Goal: Task Accomplishment & Management: Manage account settings

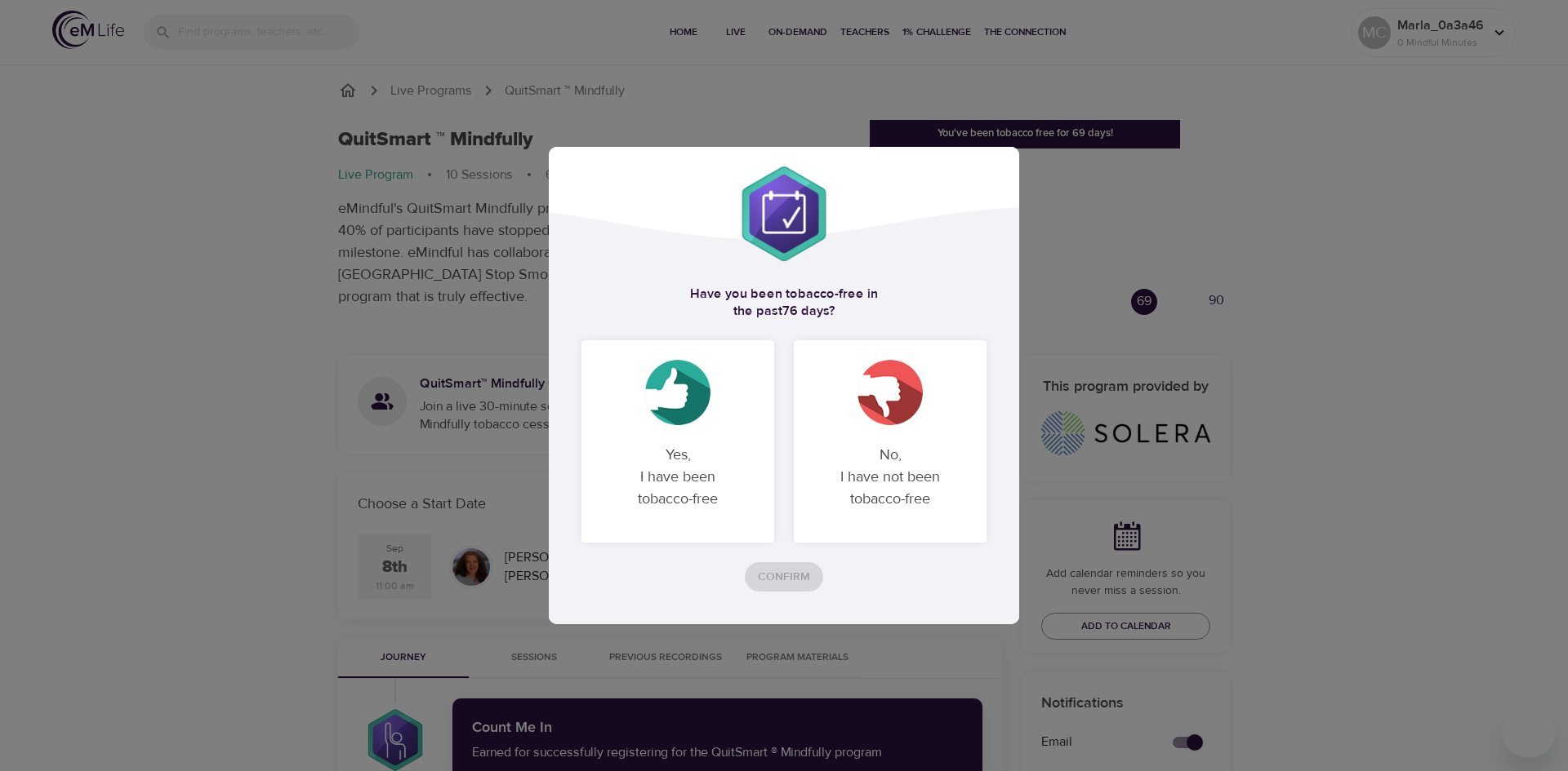
click at [677, 474] on p "Yes, I have been tobacco-free" at bounding box center [678, 477] width 154 height 92
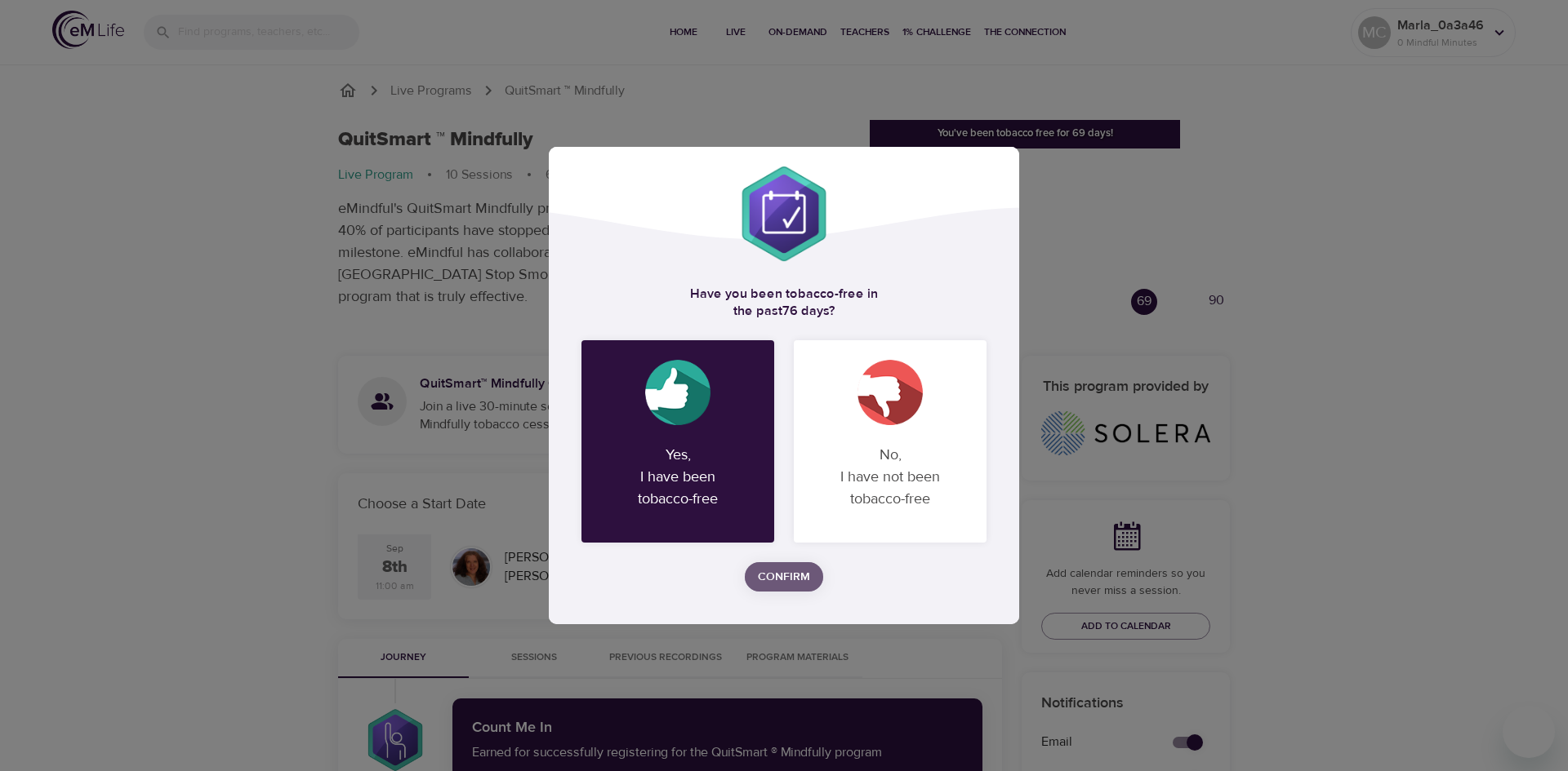
click at [800, 575] on span "Confirm" at bounding box center [784, 578] width 52 height 21
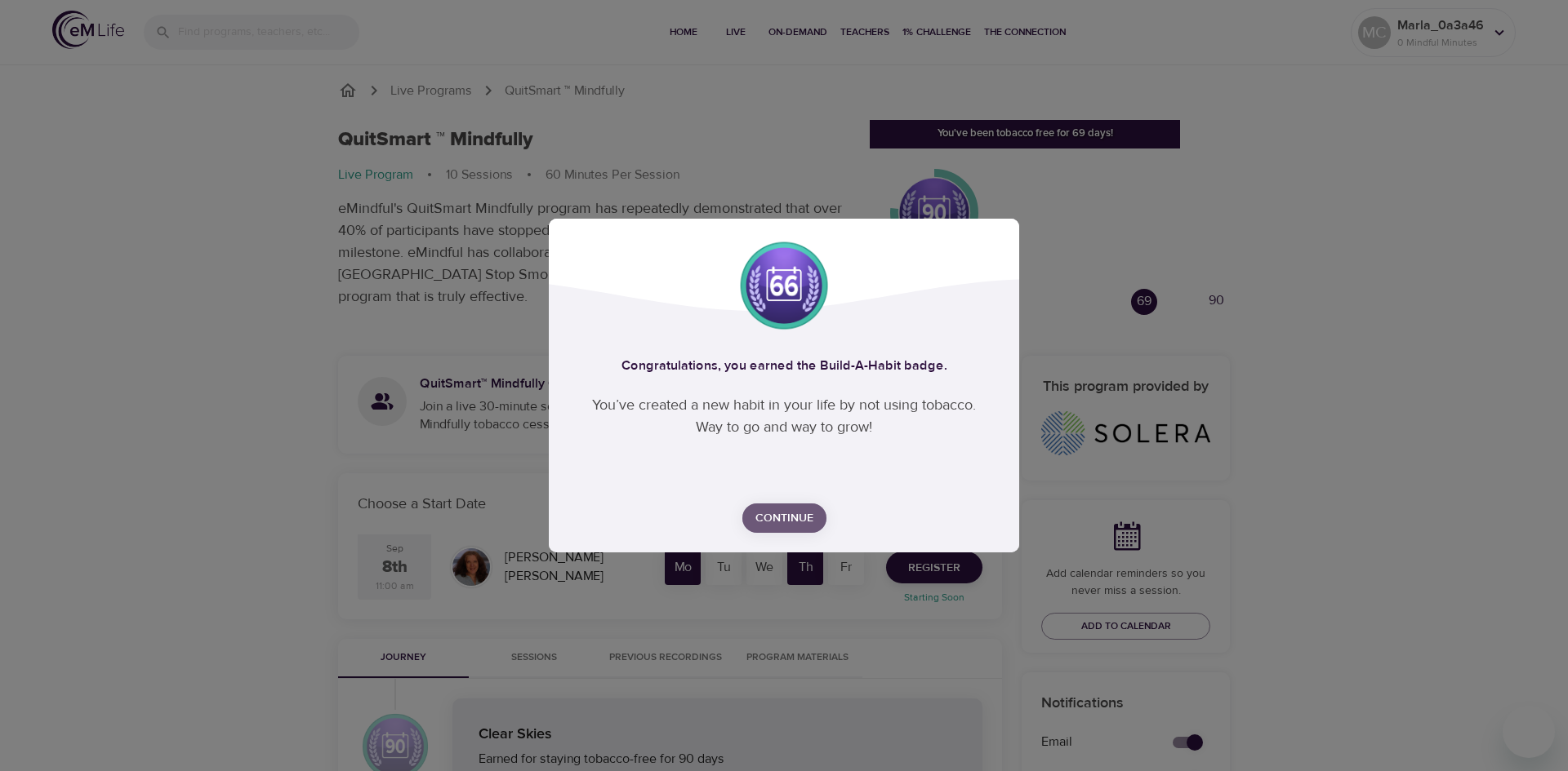
click at [790, 517] on span "Continue" at bounding box center [784, 519] width 58 height 21
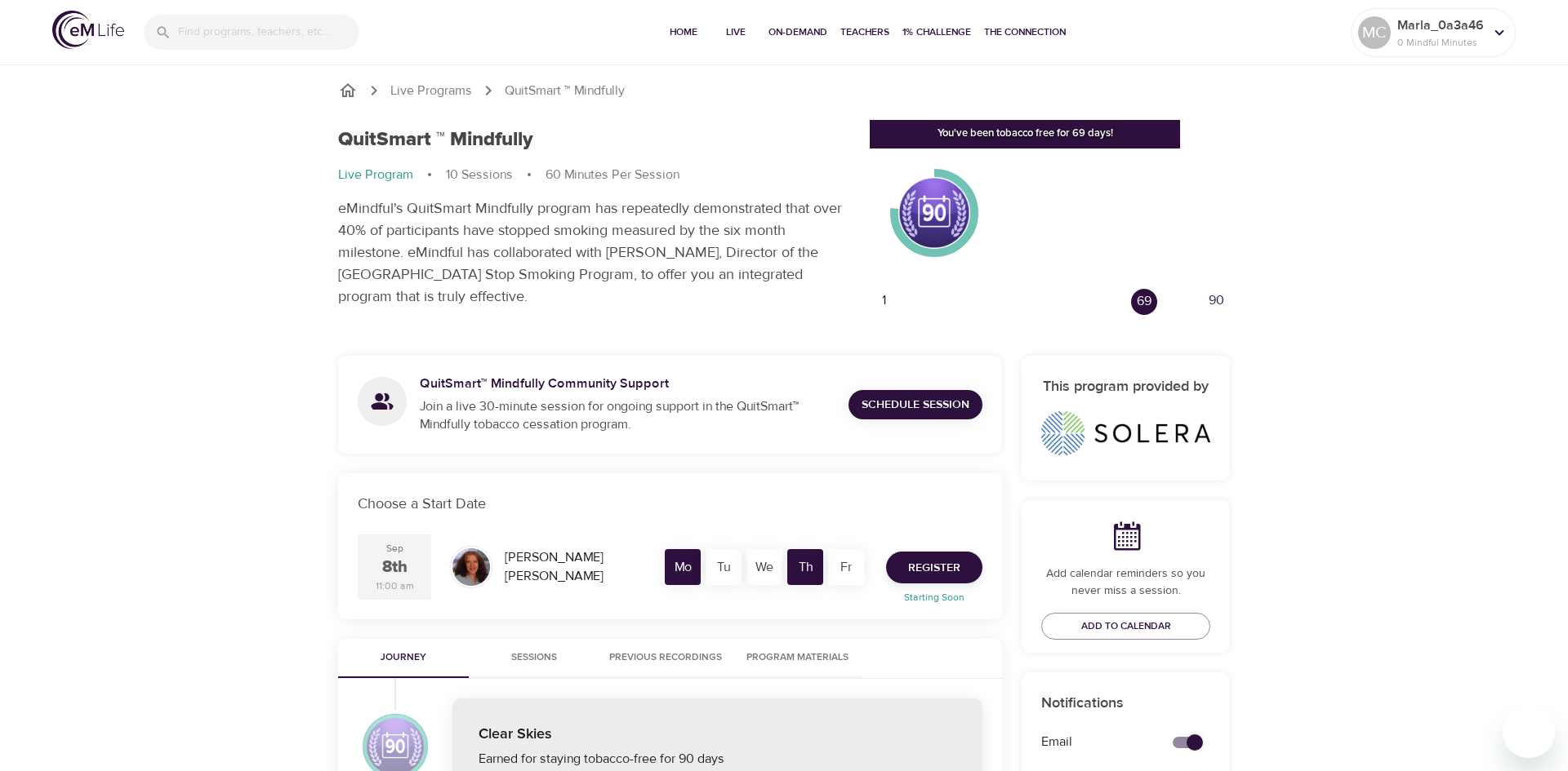
click at [1020, 132] on div "You've been tobacco free for 69 days!" at bounding box center [1025, 134] width 311 height 29
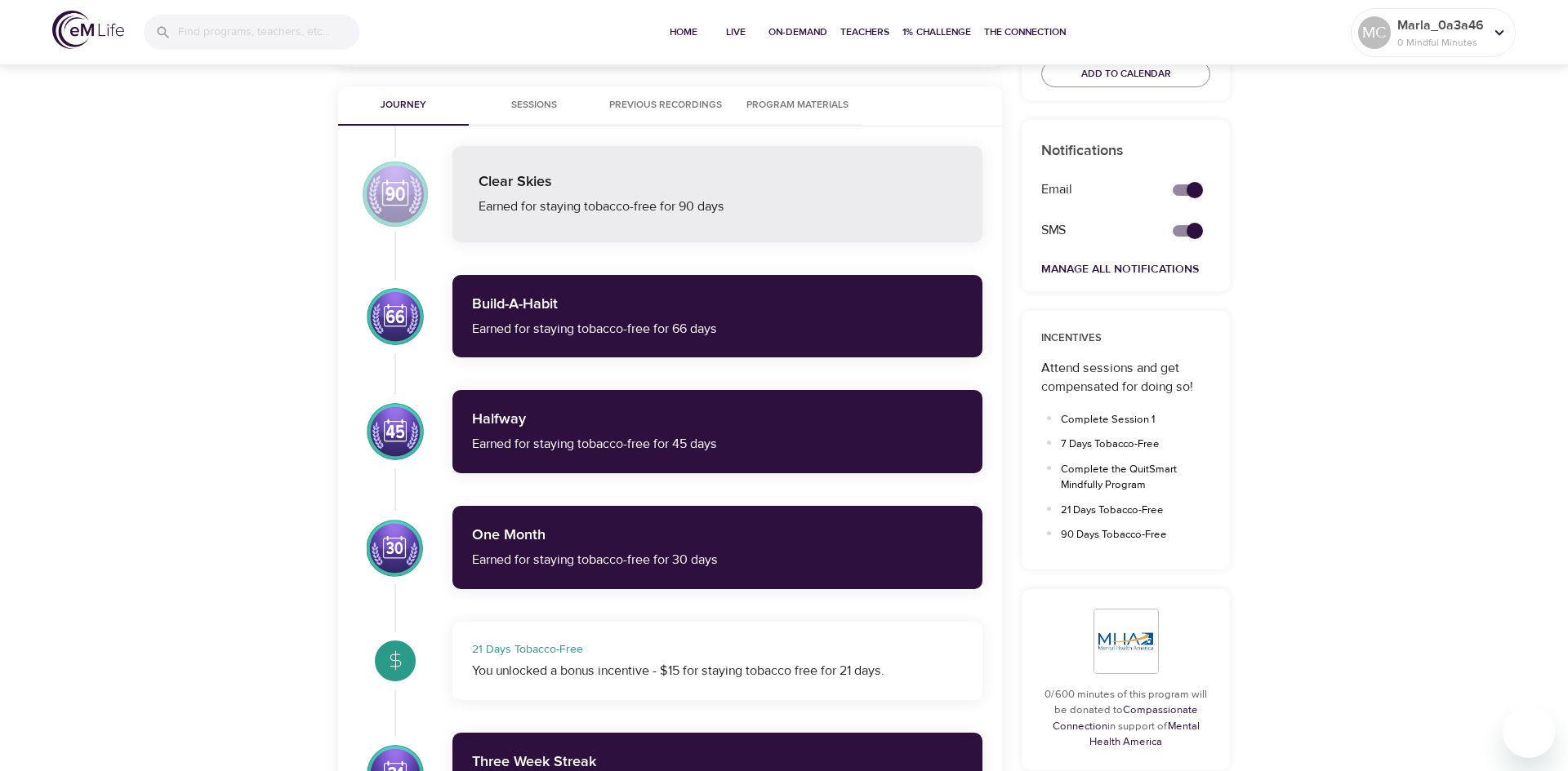
scroll to position [557, 0]
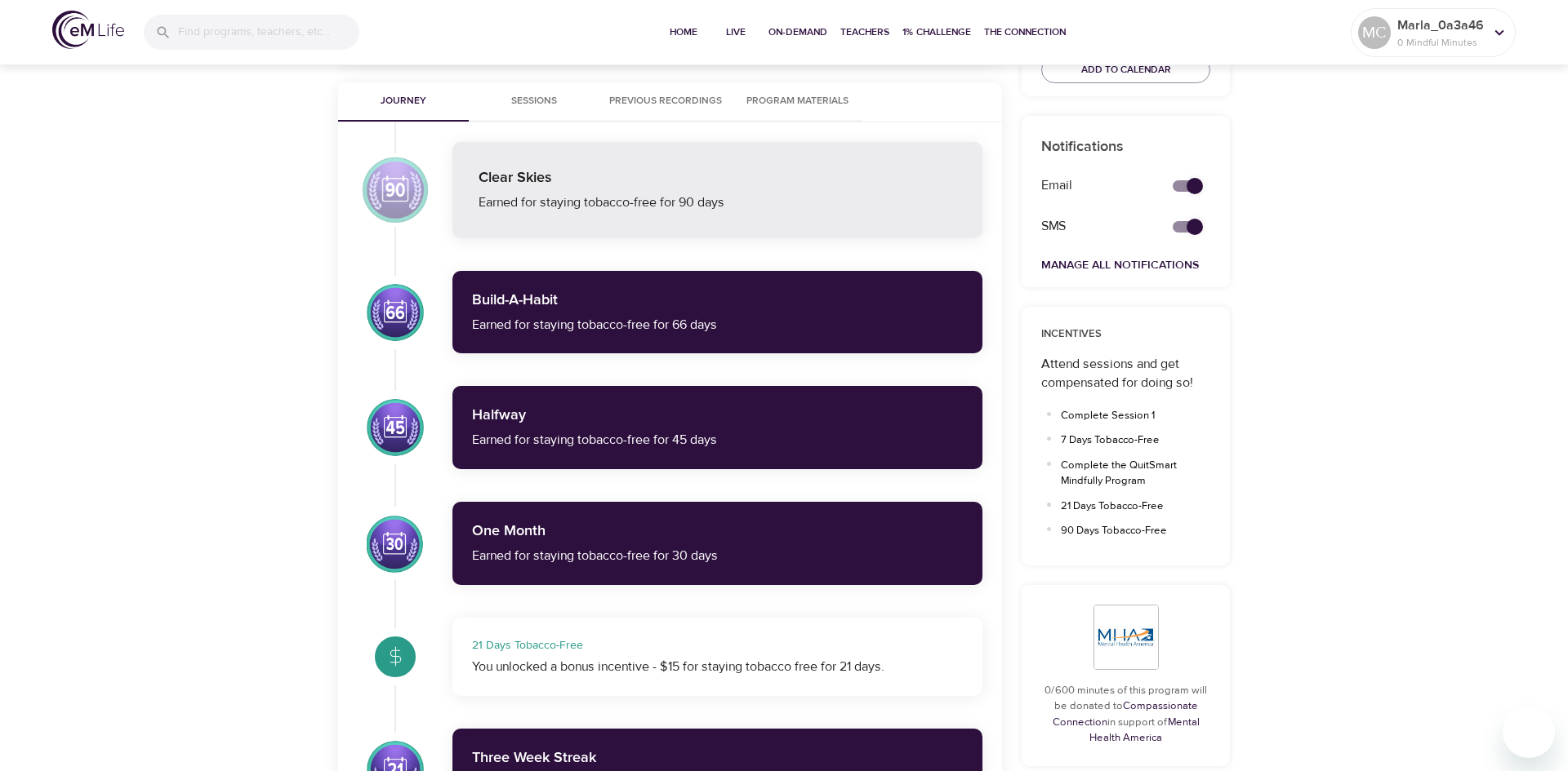
click at [704, 667] on div "You unlocked a bonus incentive - $15 for staying tobacco free for 21 days." at bounding box center [718, 668] width 491 height 19
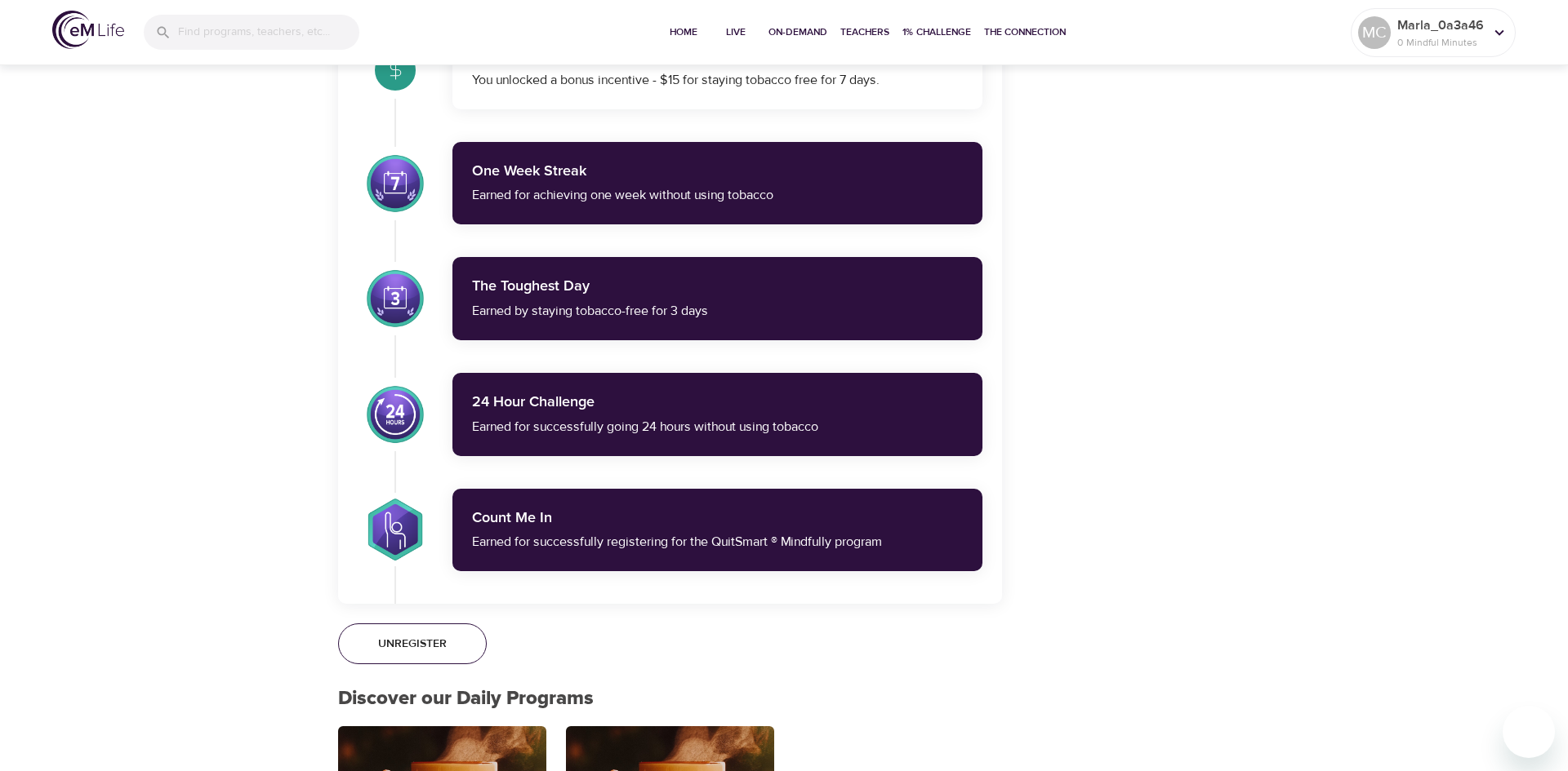
scroll to position [1488, 0]
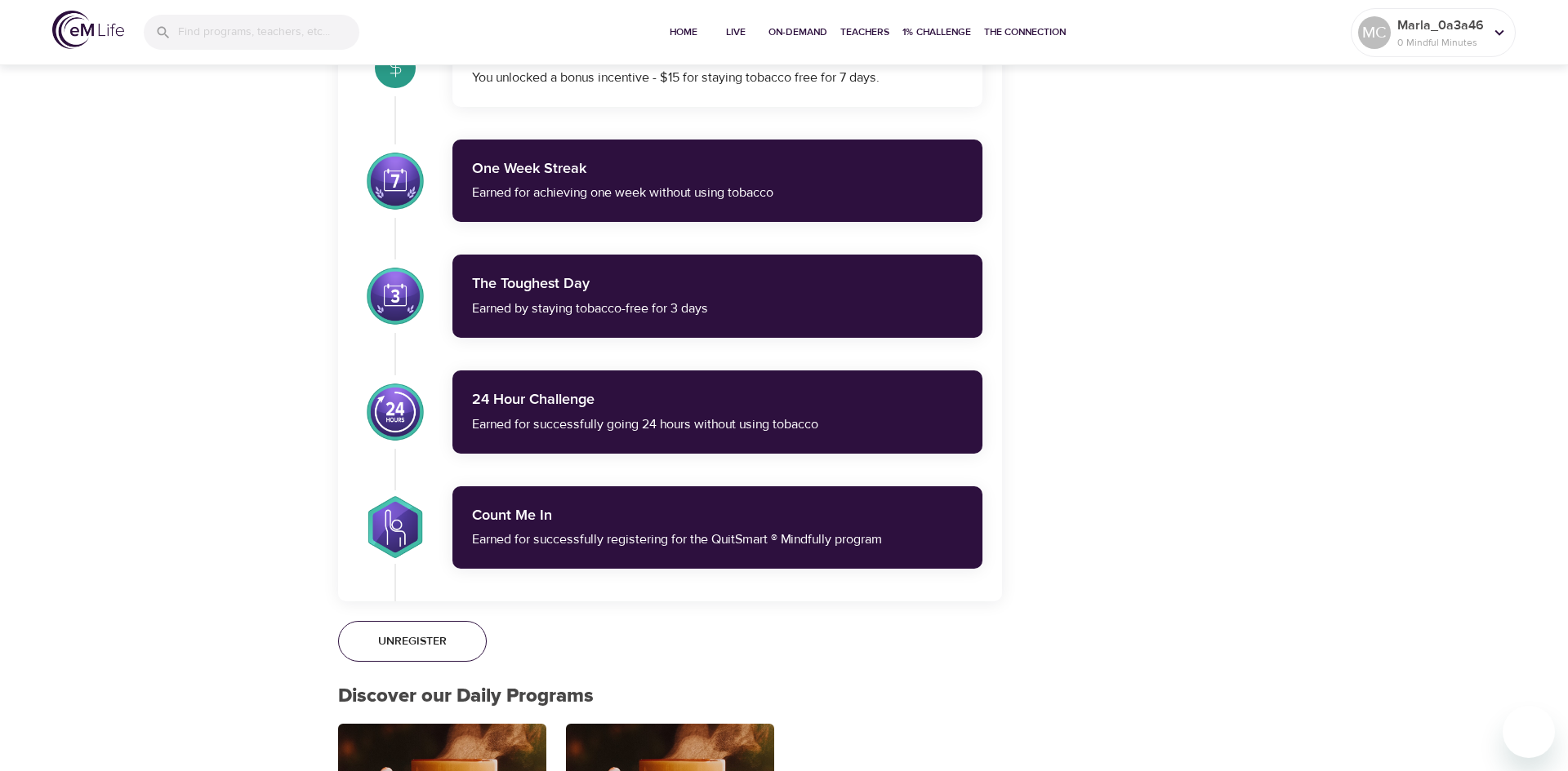
click at [427, 645] on span "Unregister" at bounding box center [412, 642] width 69 height 21
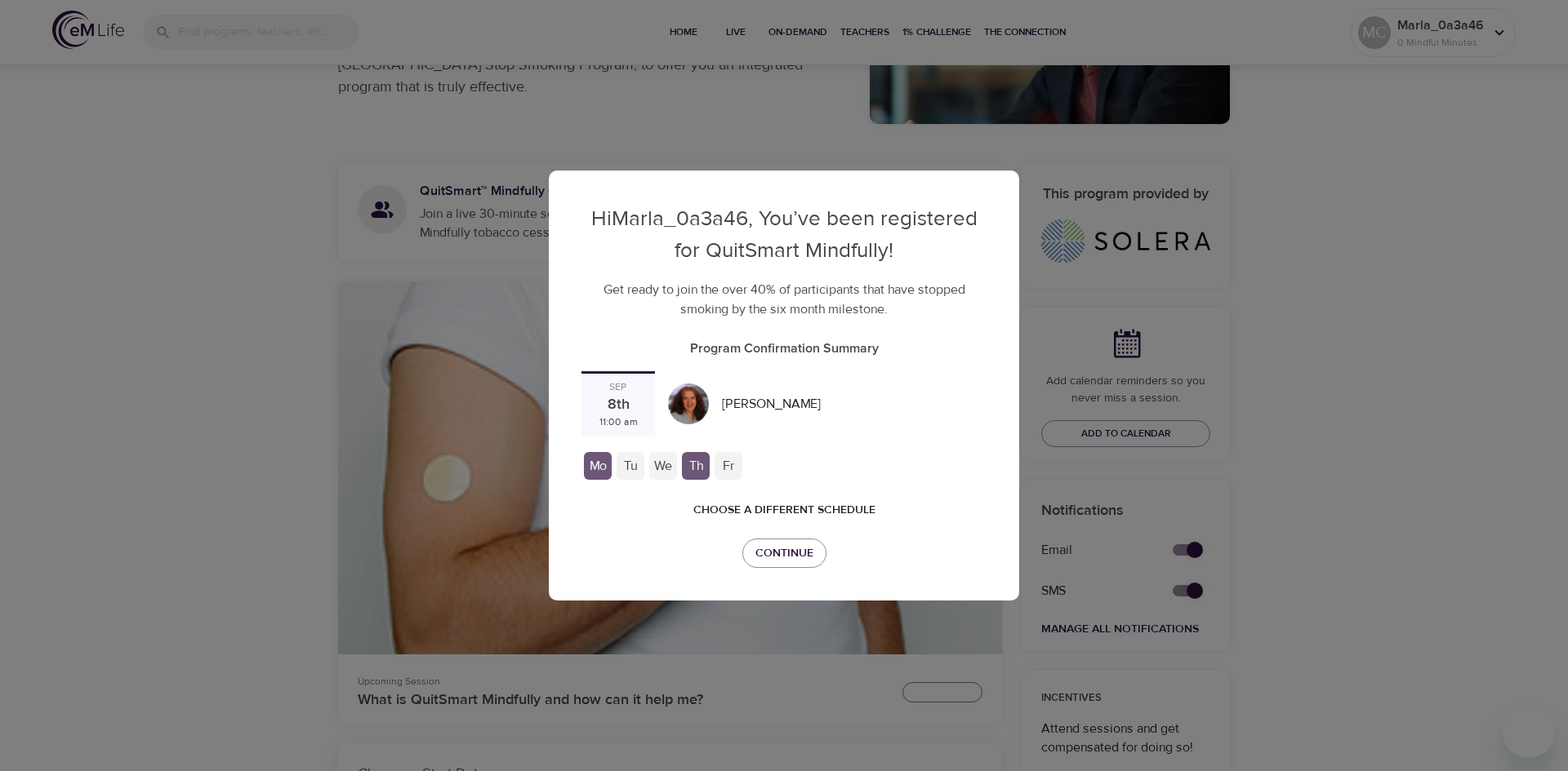
scroll to position [0, 0]
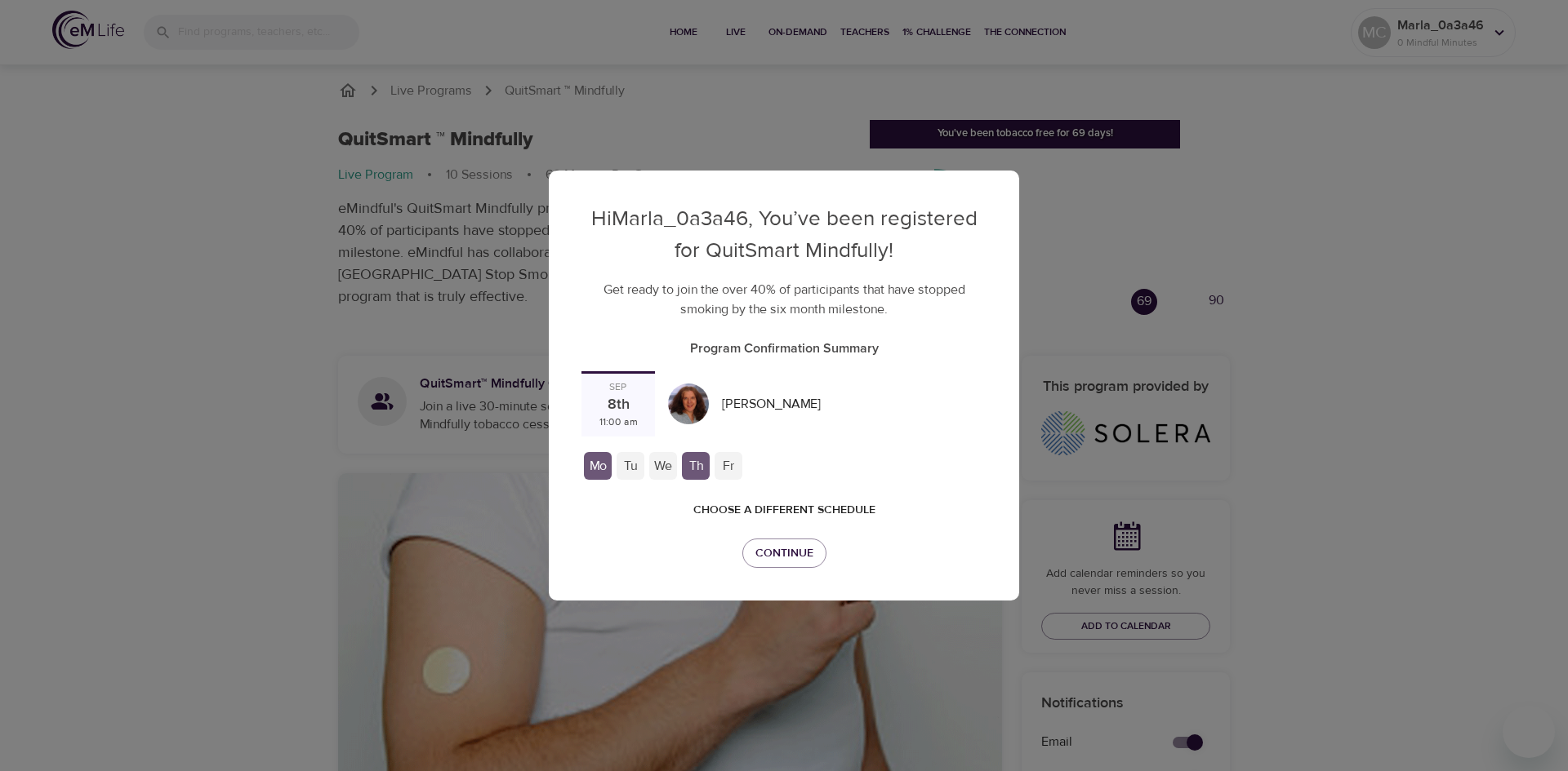
click at [732, 461] on div "Fr" at bounding box center [729, 466] width 28 height 28
click at [521, 314] on div "Hi Marla_0a3a46 , You’ve been registered for QuitSmart Mindfully! Get ready to …" at bounding box center [784, 385] width 1568 height 771
click at [781, 552] on span "Continue" at bounding box center [784, 554] width 58 height 21
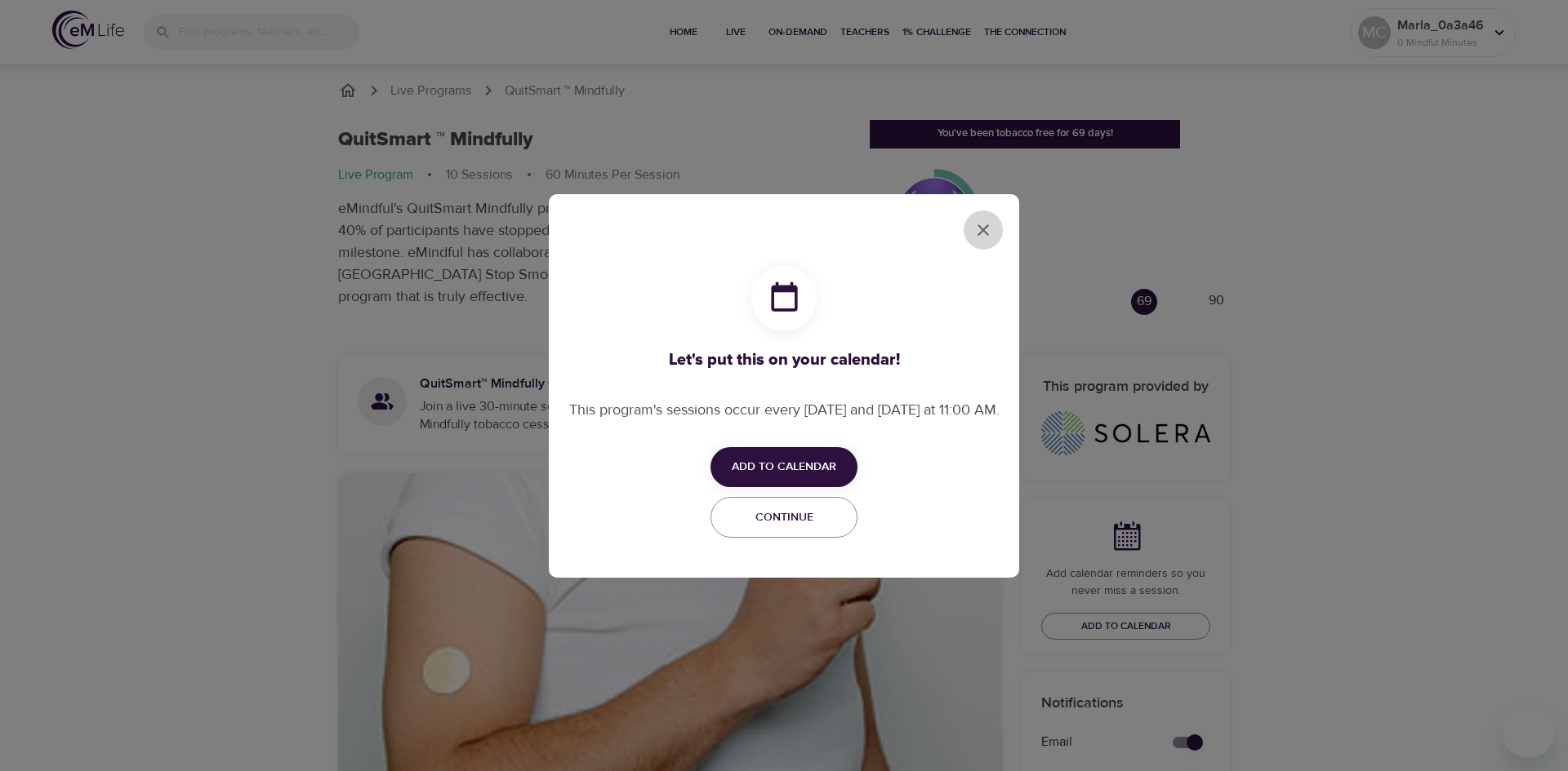
click at [983, 229] on icon "close" at bounding box center [983, 230] width 11 height 11
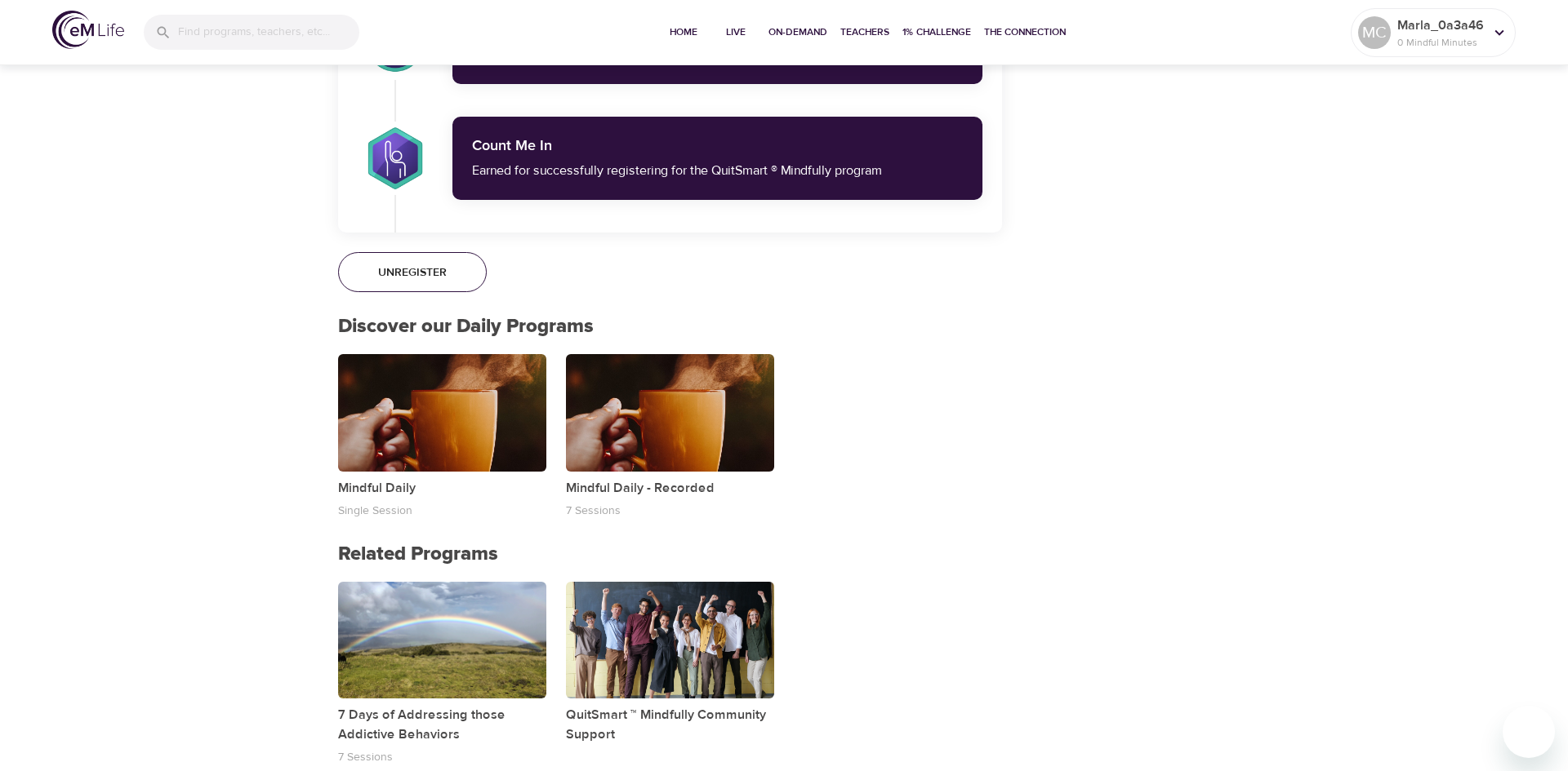
scroll to position [2182, 0]
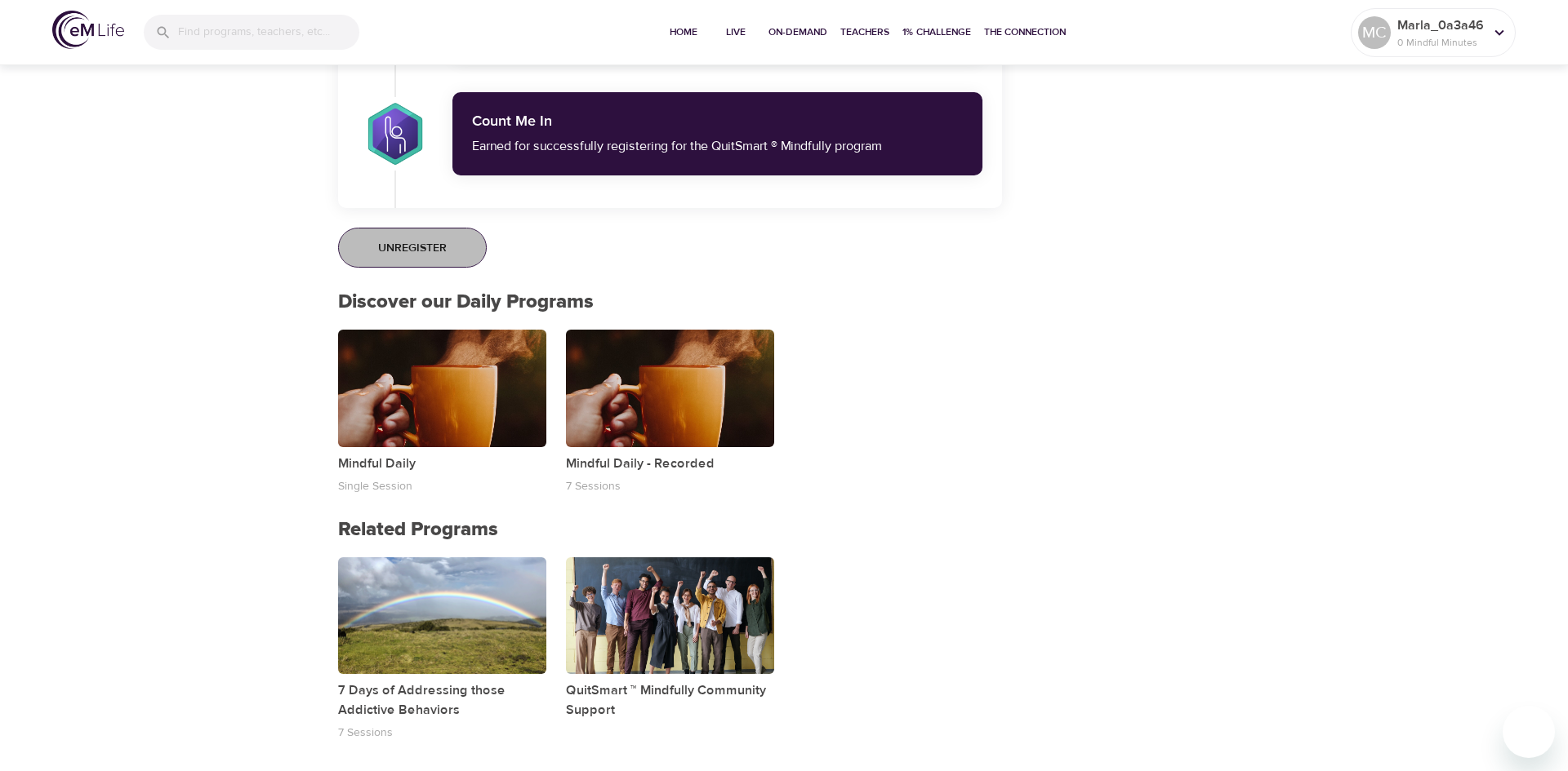
click at [430, 244] on span "Unregister" at bounding box center [412, 249] width 69 height 21
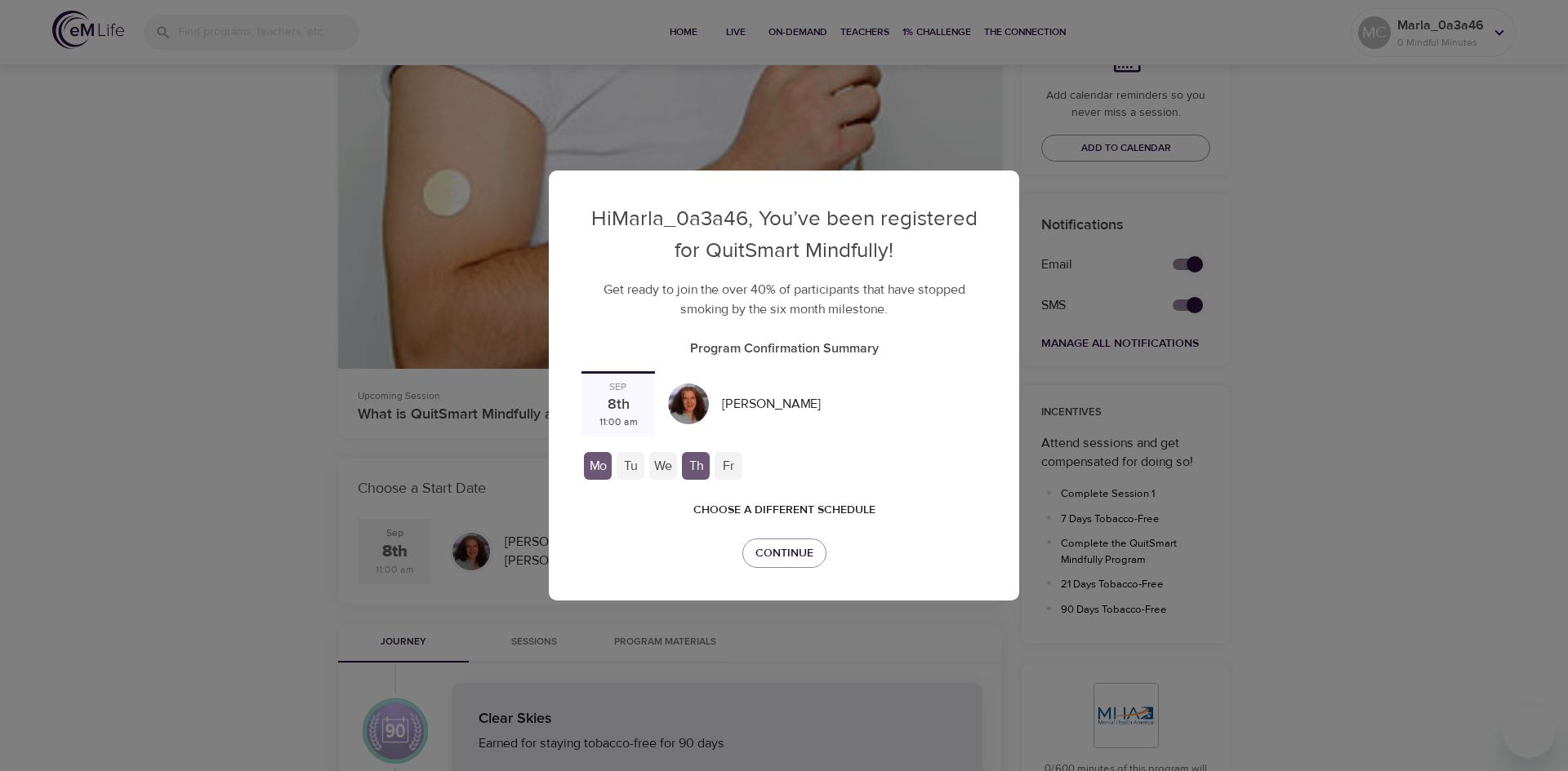
scroll to position [0, 0]
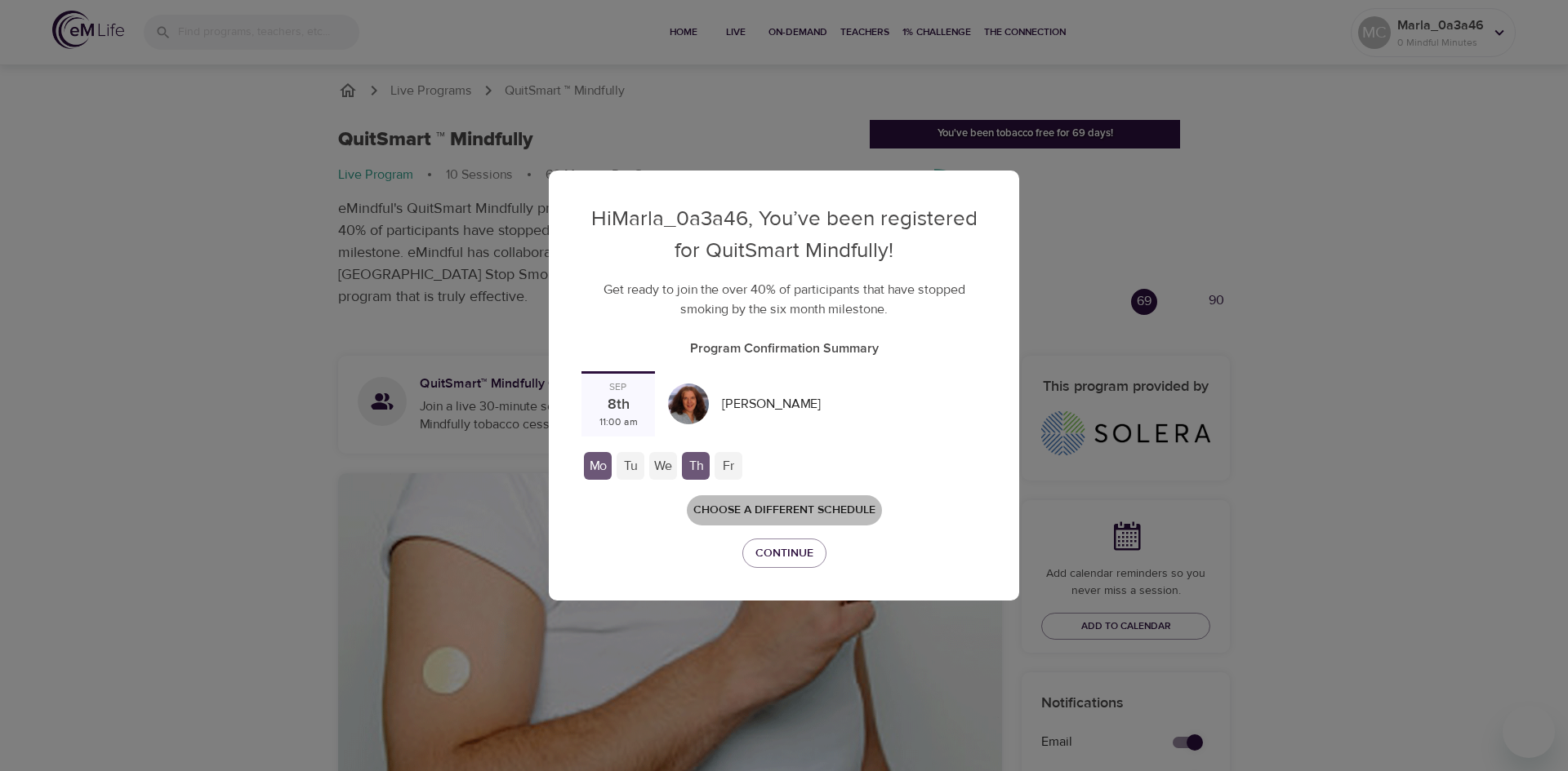
click at [813, 505] on span "Choose a different schedule" at bounding box center [784, 511] width 182 height 21
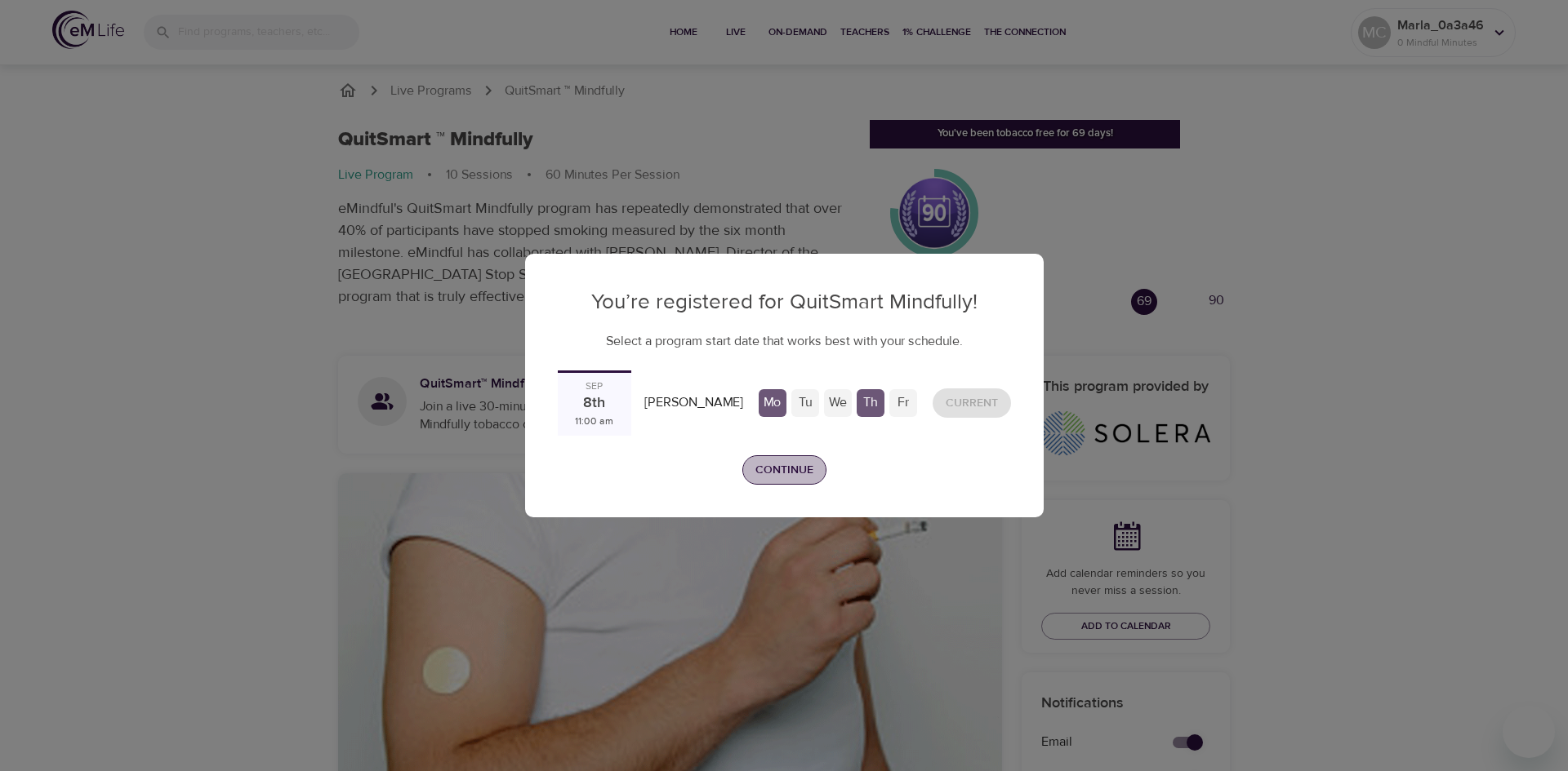
click at [794, 464] on span "Continue" at bounding box center [784, 471] width 58 height 21
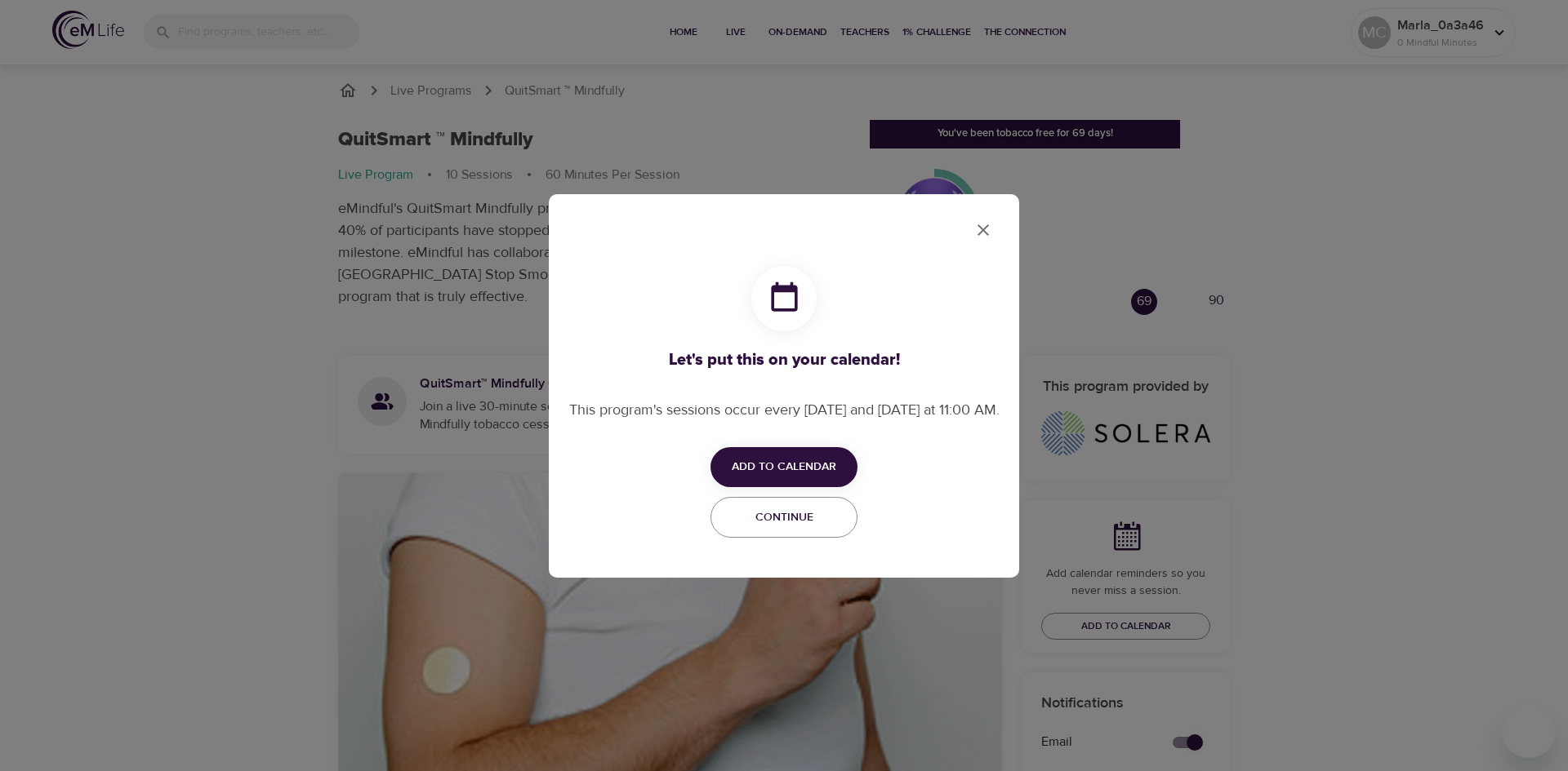
click at [985, 227] on icon "close" at bounding box center [983, 230] width 11 height 11
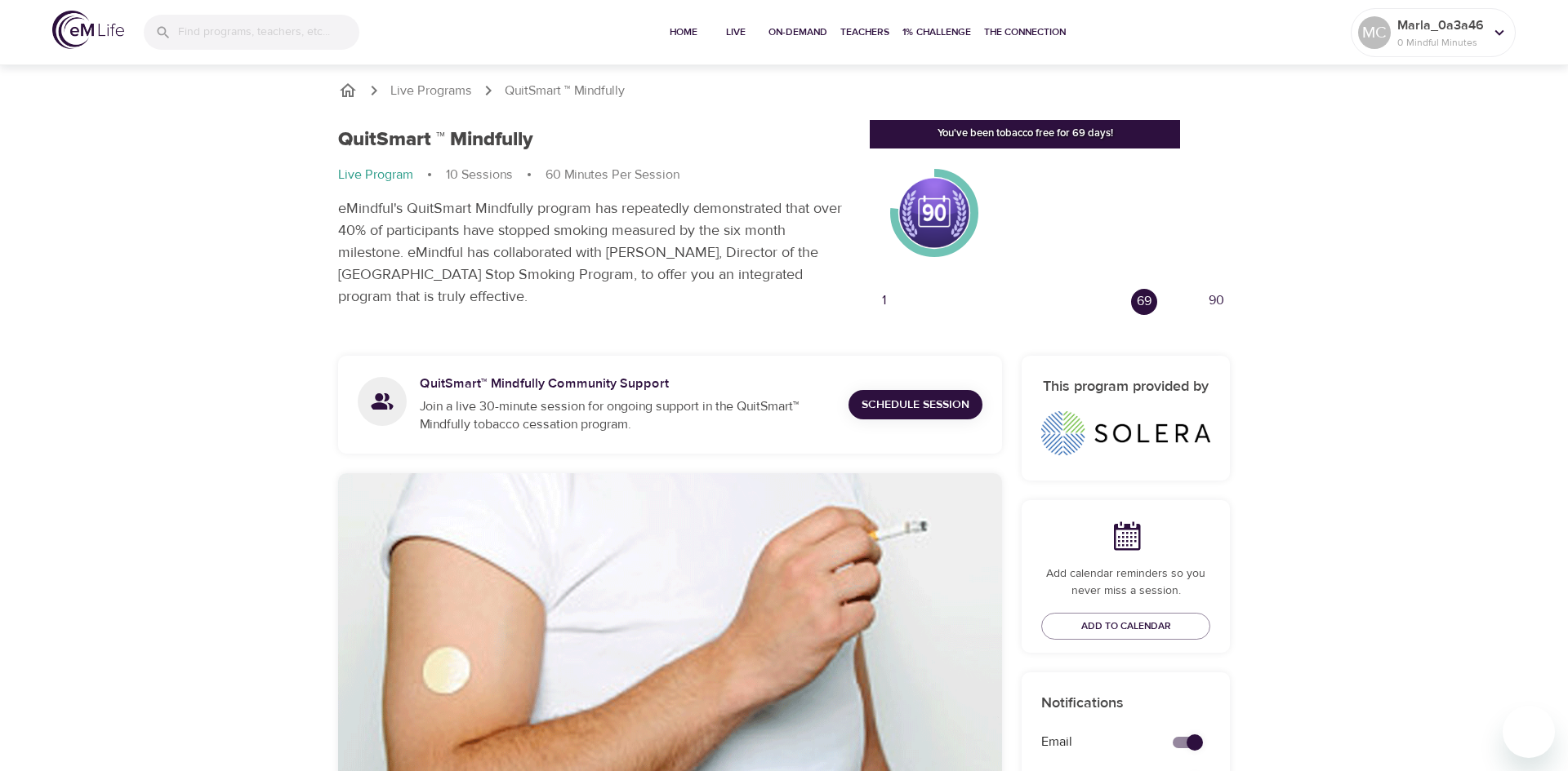
click at [985, 140] on div "You've been tobacco free for 69 days!" at bounding box center [1025, 134] width 311 height 29
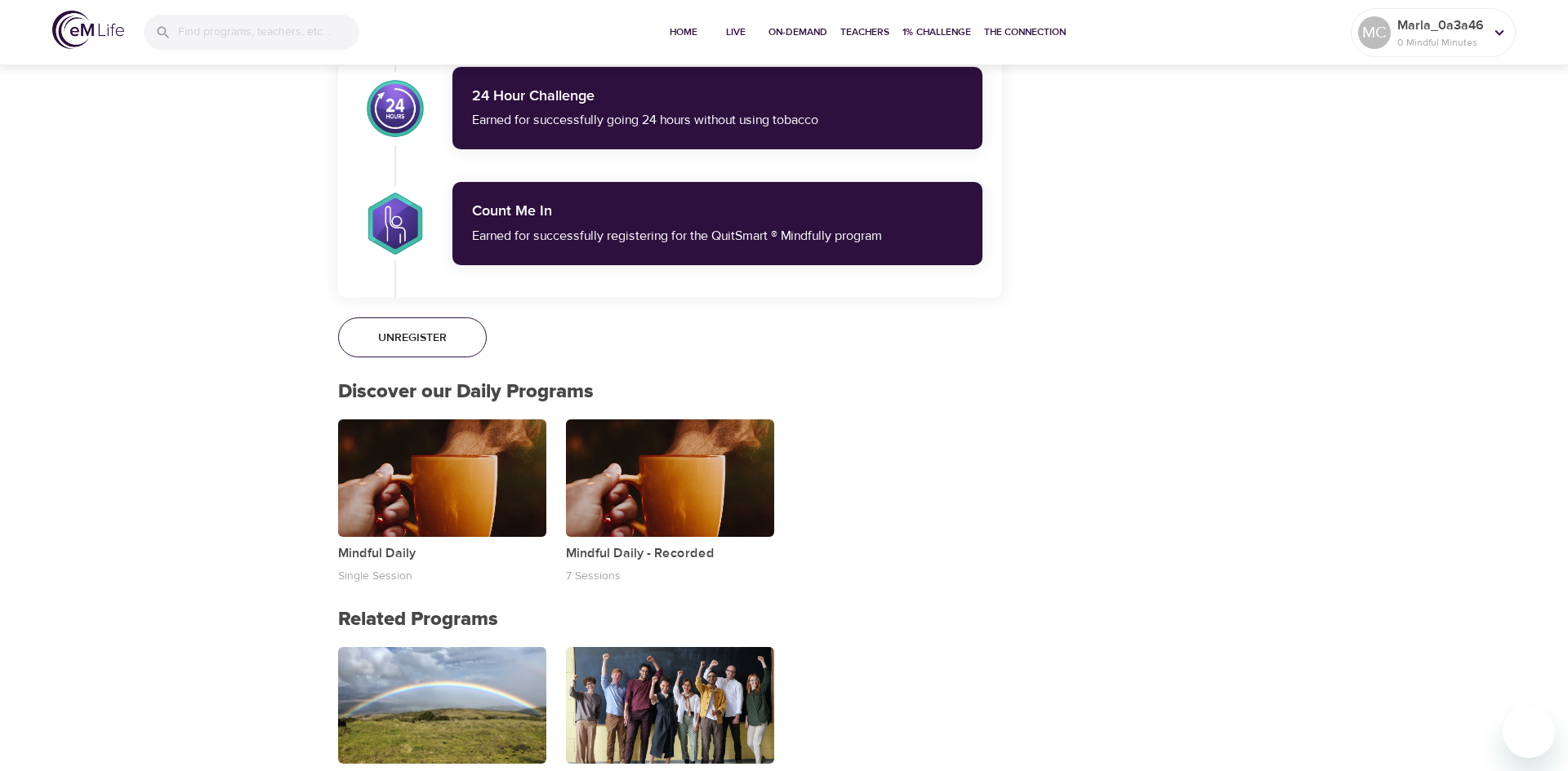
scroll to position [2101, 0]
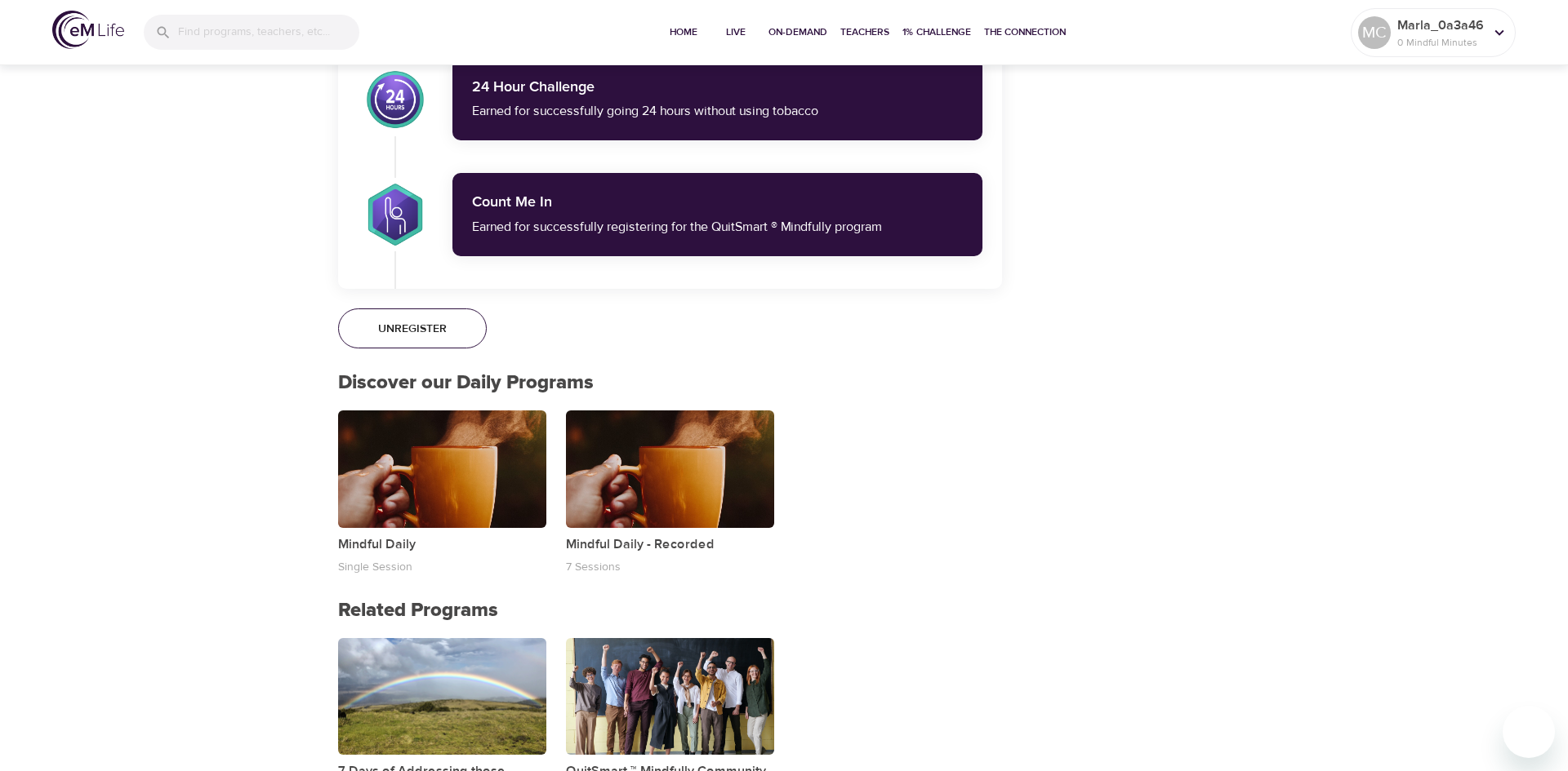
click at [425, 328] on span "Unregister" at bounding box center [412, 330] width 69 height 21
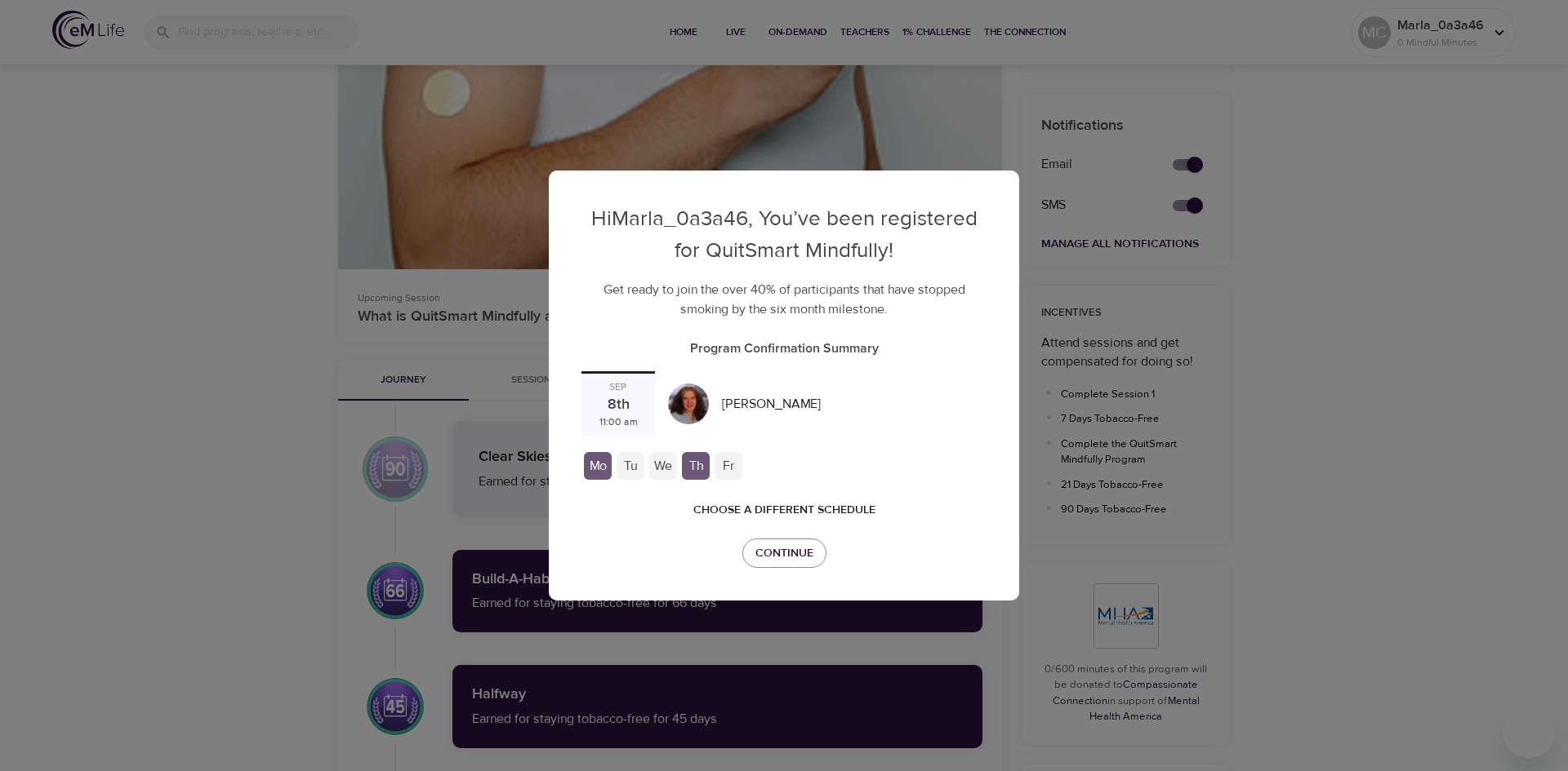
scroll to position [543, 0]
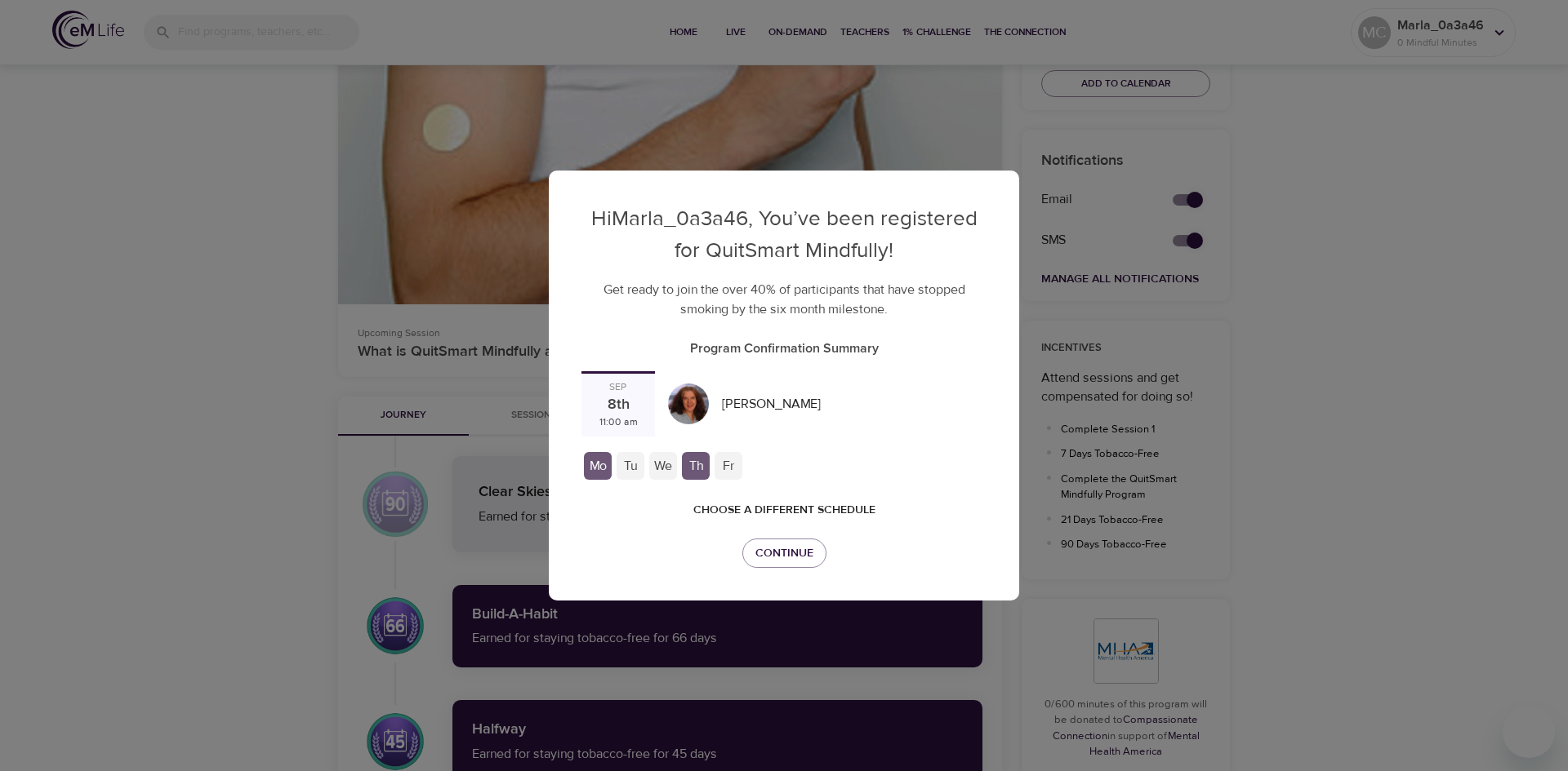
click at [733, 347] on p "Program Confirmation Summary" at bounding box center [784, 349] width 405 height 20
click at [632, 464] on div "Tu" at bounding box center [631, 466] width 28 height 28
click at [730, 402] on div "[PERSON_NAME]" at bounding box center [771, 404] width 112 height 32
click at [805, 551] on span "Continue" at bounding box center [784, 554] width 58 height 21
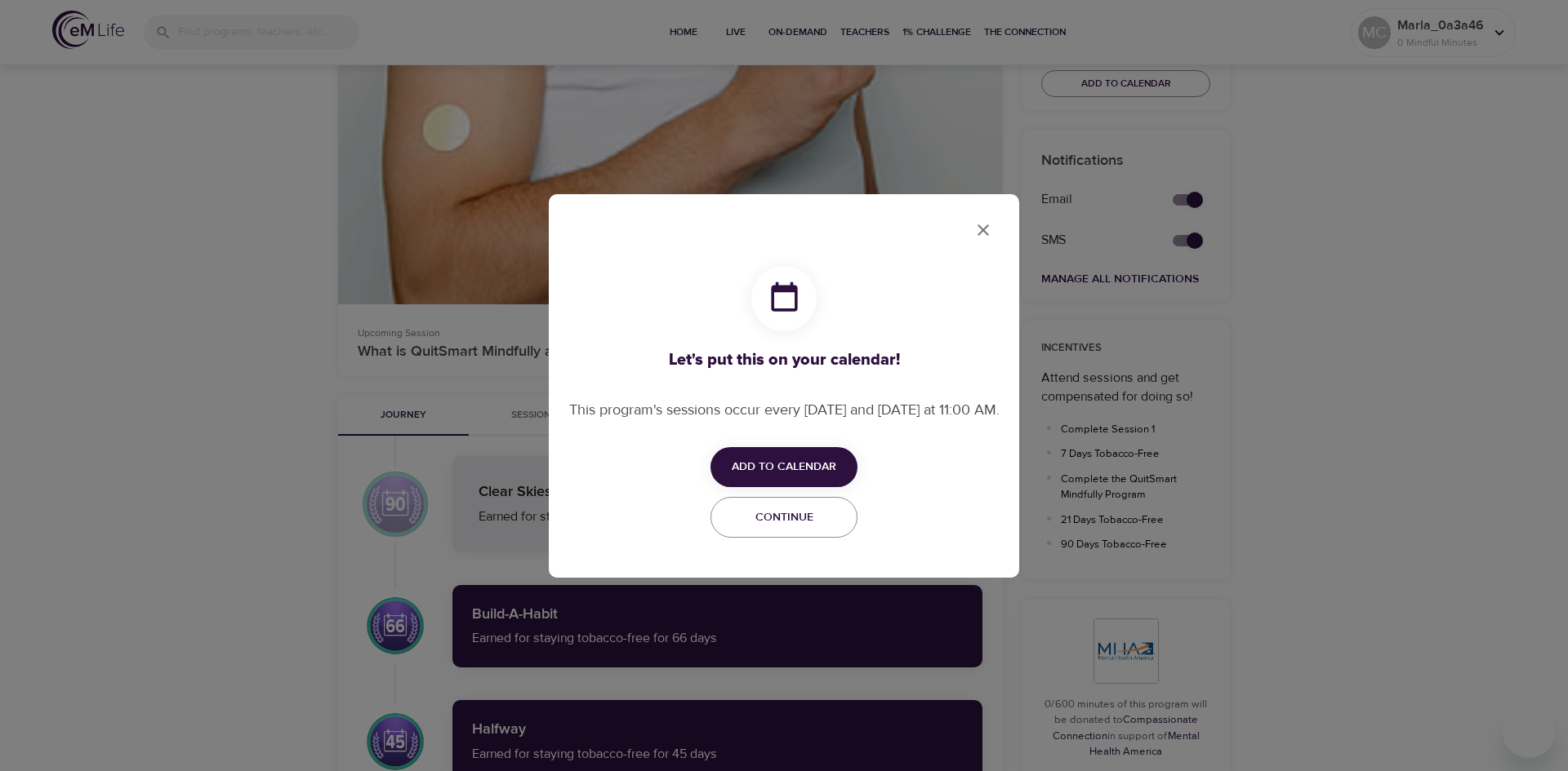
click at [786, 478] on span "Add to Calendar" at bounding box center [784, 467] width 104 height 21
click at [286, 0] on div at bounding box center [784, 0] width 1568 height 0
click at [984, 228] on icon "close" at bounding box center [983, 230] width 11 height 11
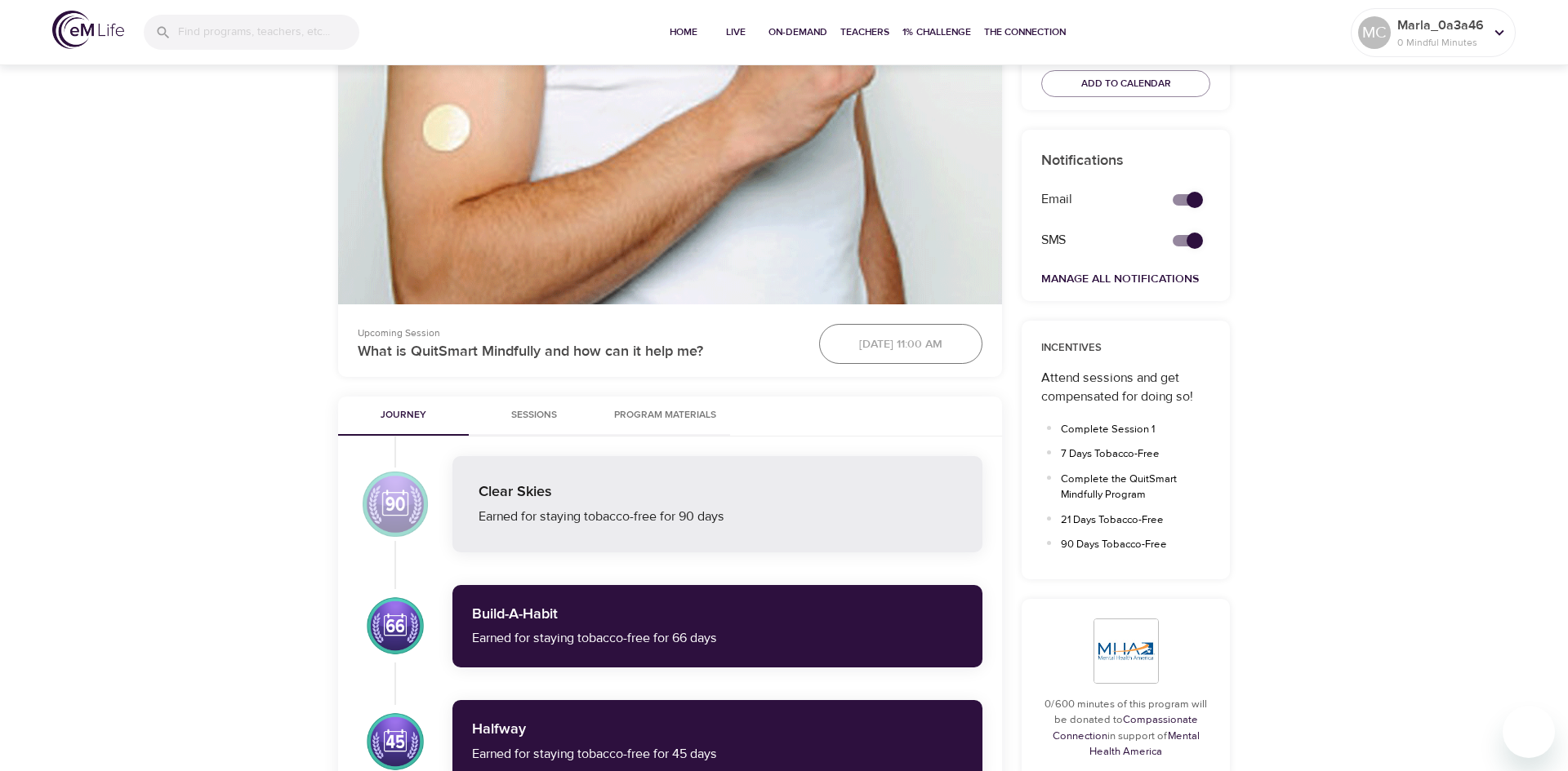
click at [840, 350] on div "September 8th 2025, 11:00 am" at bounding box center [901, 344] width 183 height 61
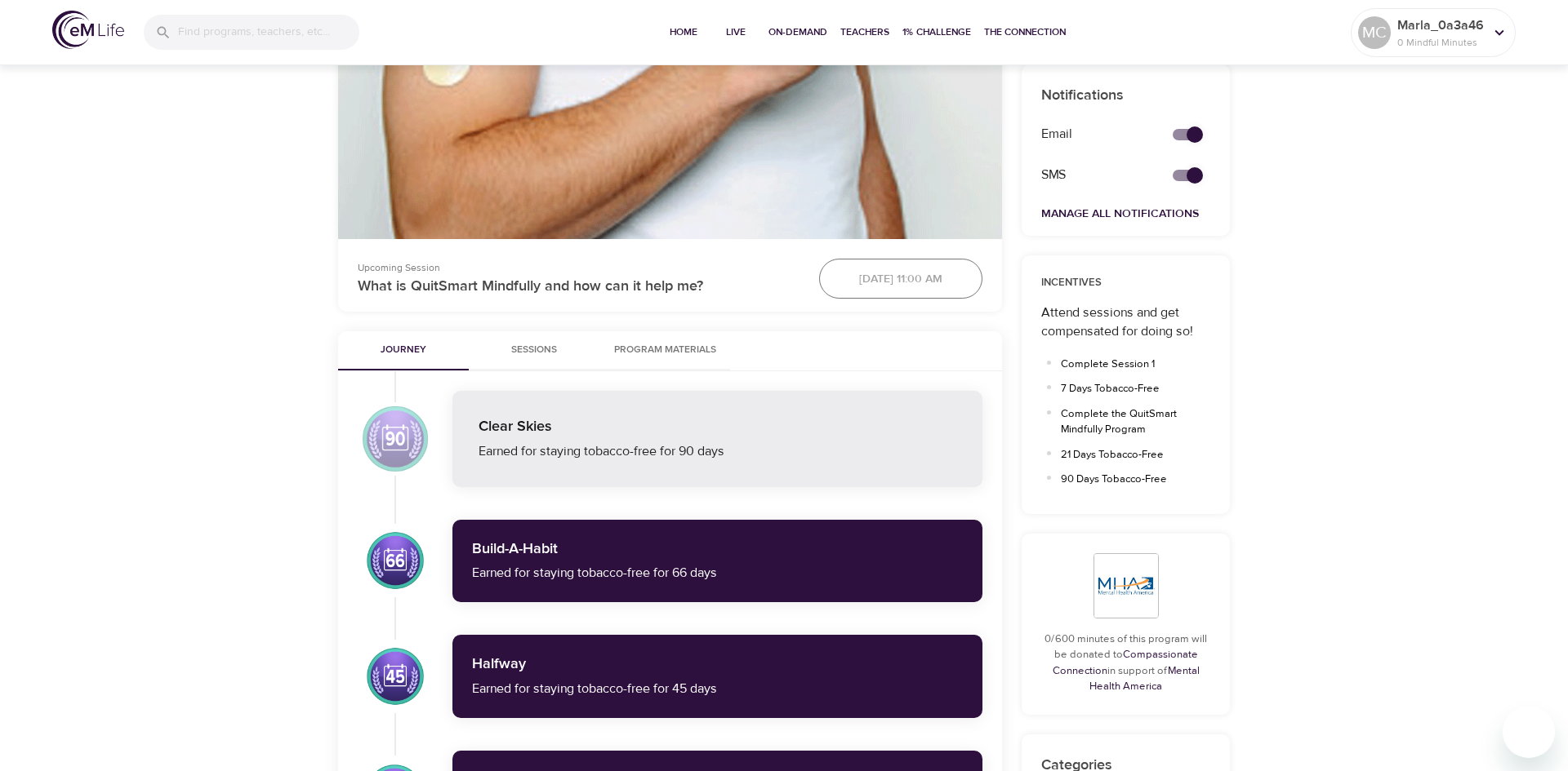
scroll to position [614, 0]
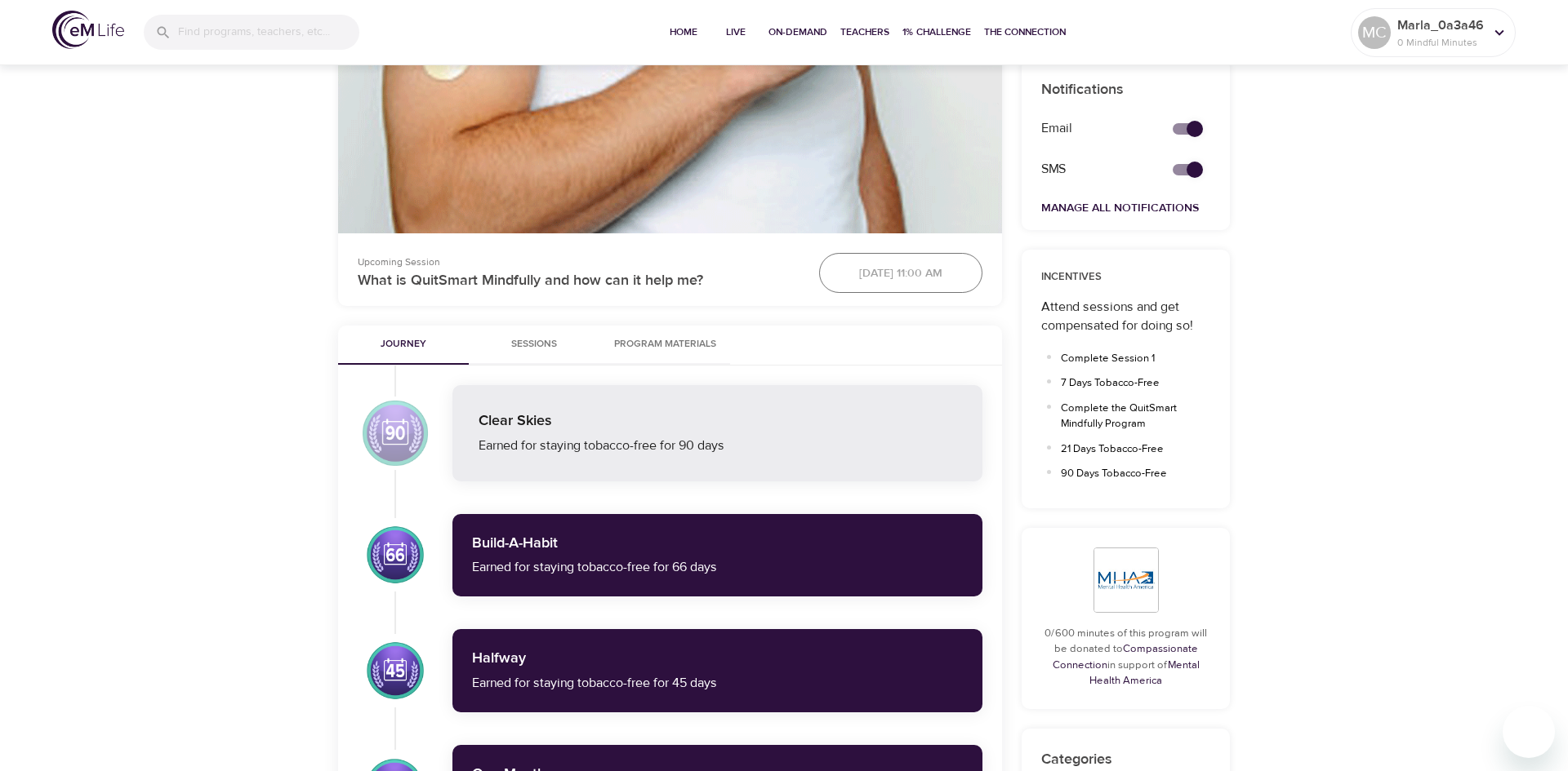
click at [1119, 320] on div "Attend sessions and get compensated for doing so!" at bounding box center [1125, 317] width 169 height 37
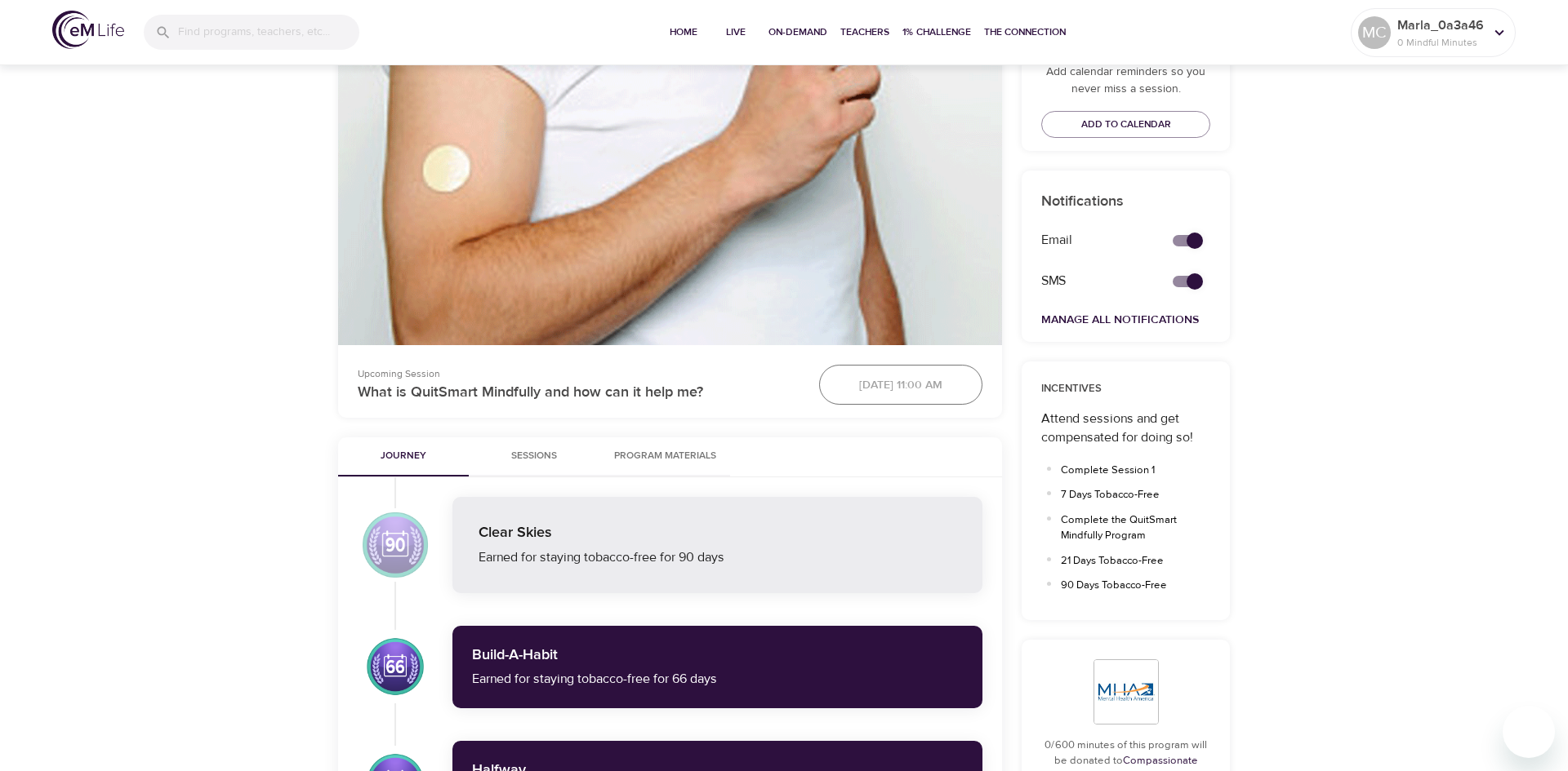
scroll to position [503, 0]
click at [528, 456] on span "Sessions" at bounding box center [535, 456] width 111 height 17
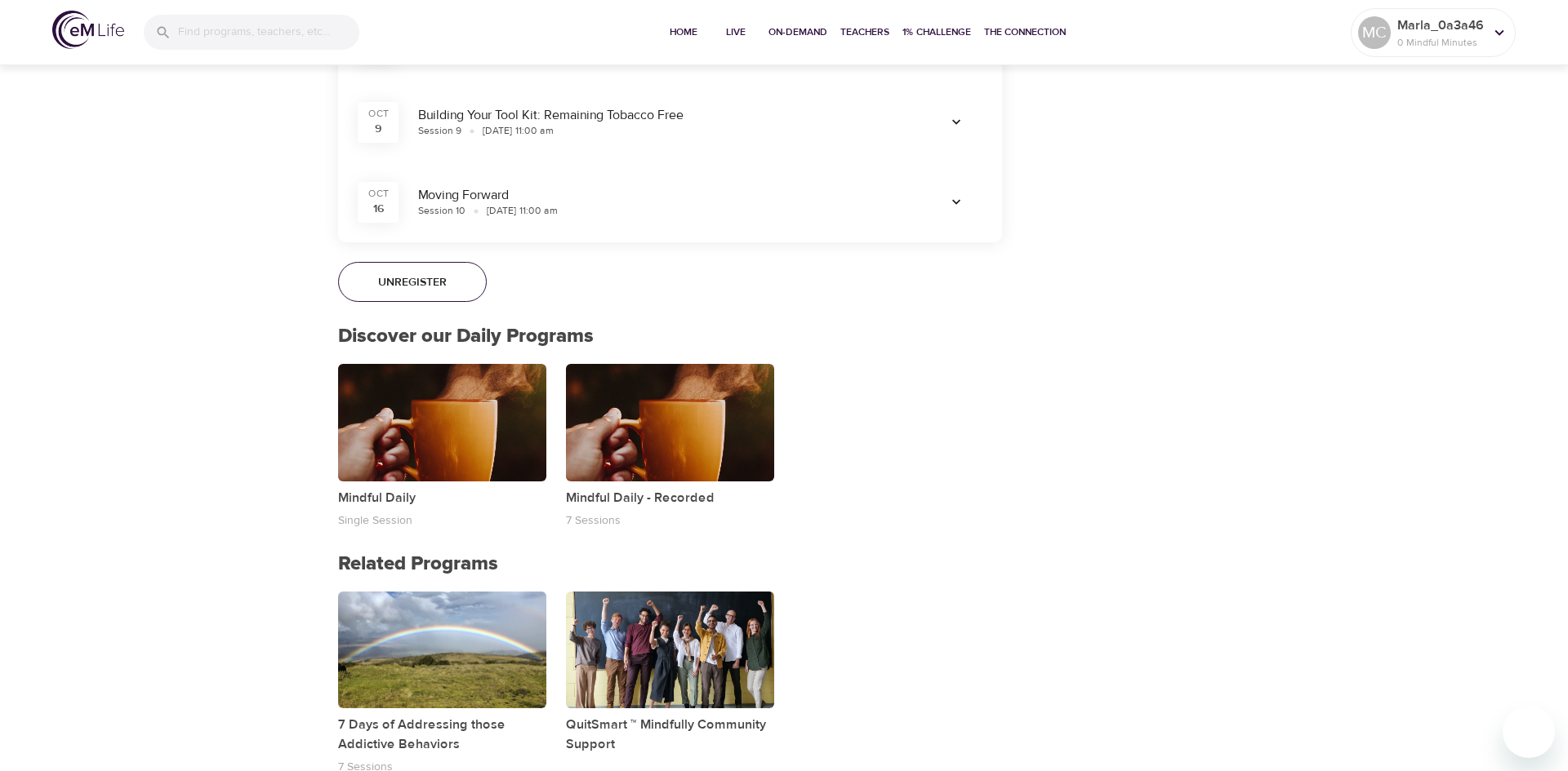
scroll to position [0, 0]
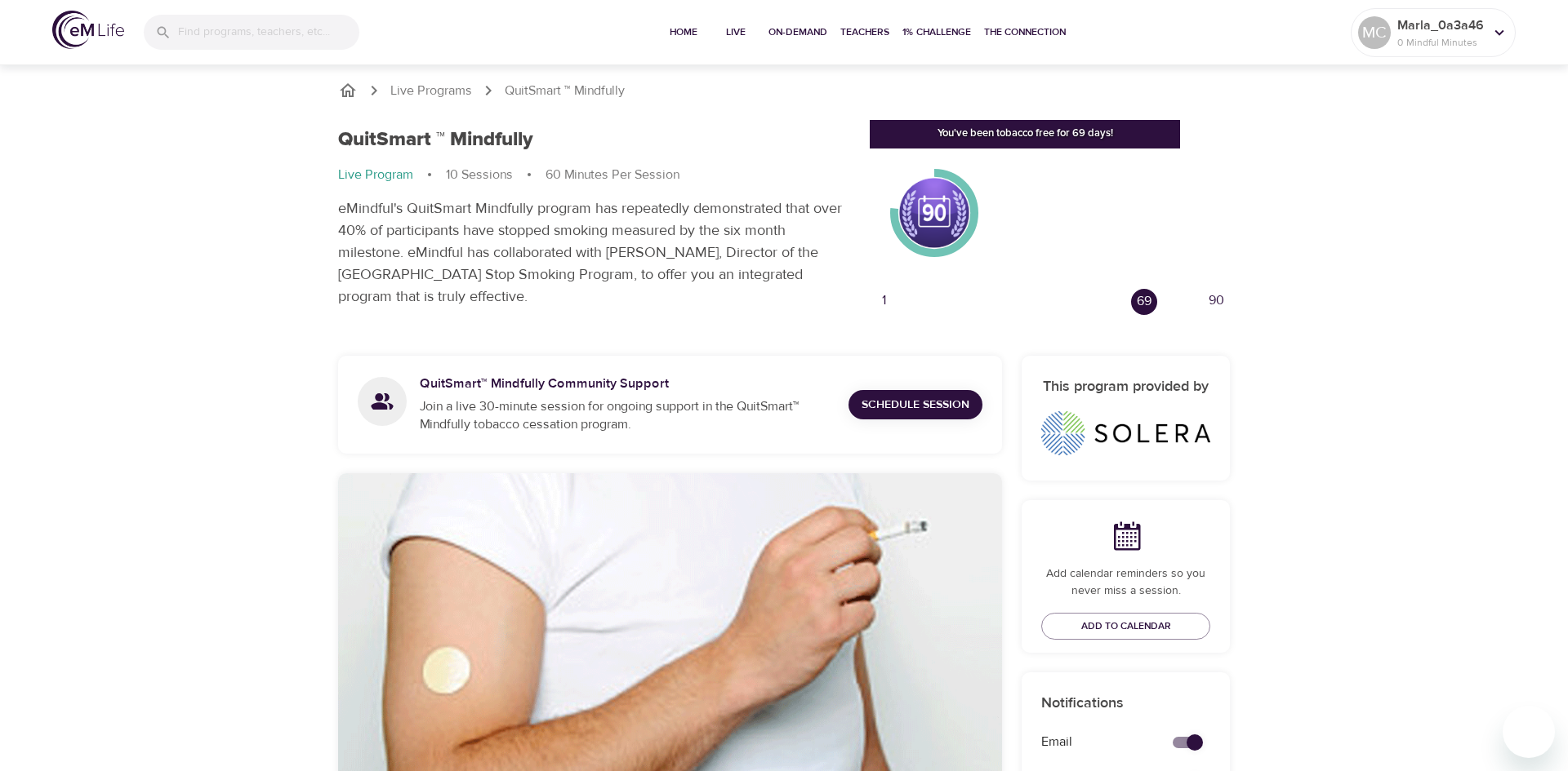
click at [970, 132] on div "You've been tobacco free for 69 days!" at bounding box center [1025, 134] width 311 height 29
click at [350, 90] on icon "breadcrumb" at bounding box center [348, 90] width 16 height 14
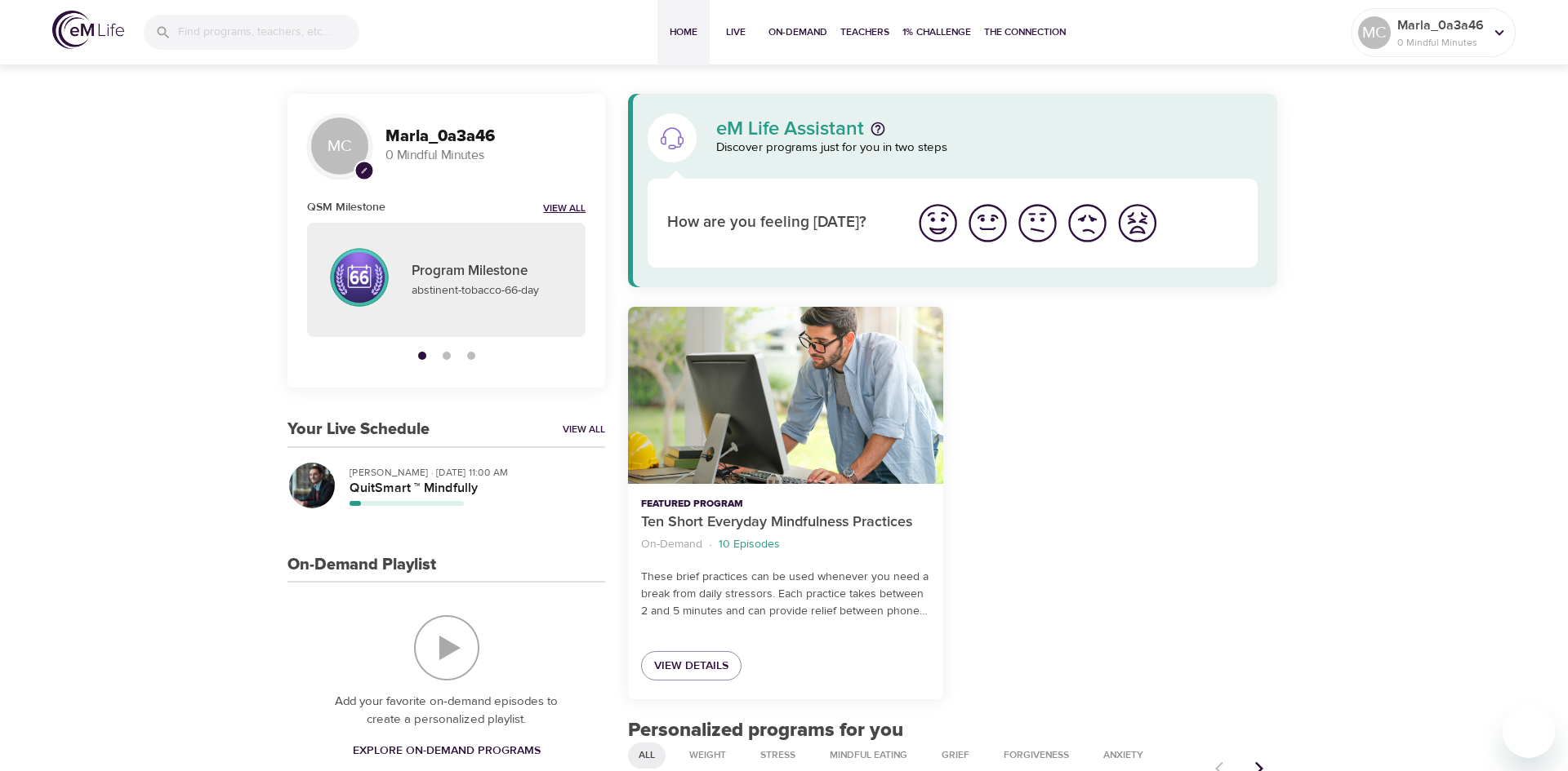
click at [572, 206] on link "View All" at bounding box center [564, 209] width 43 height 14
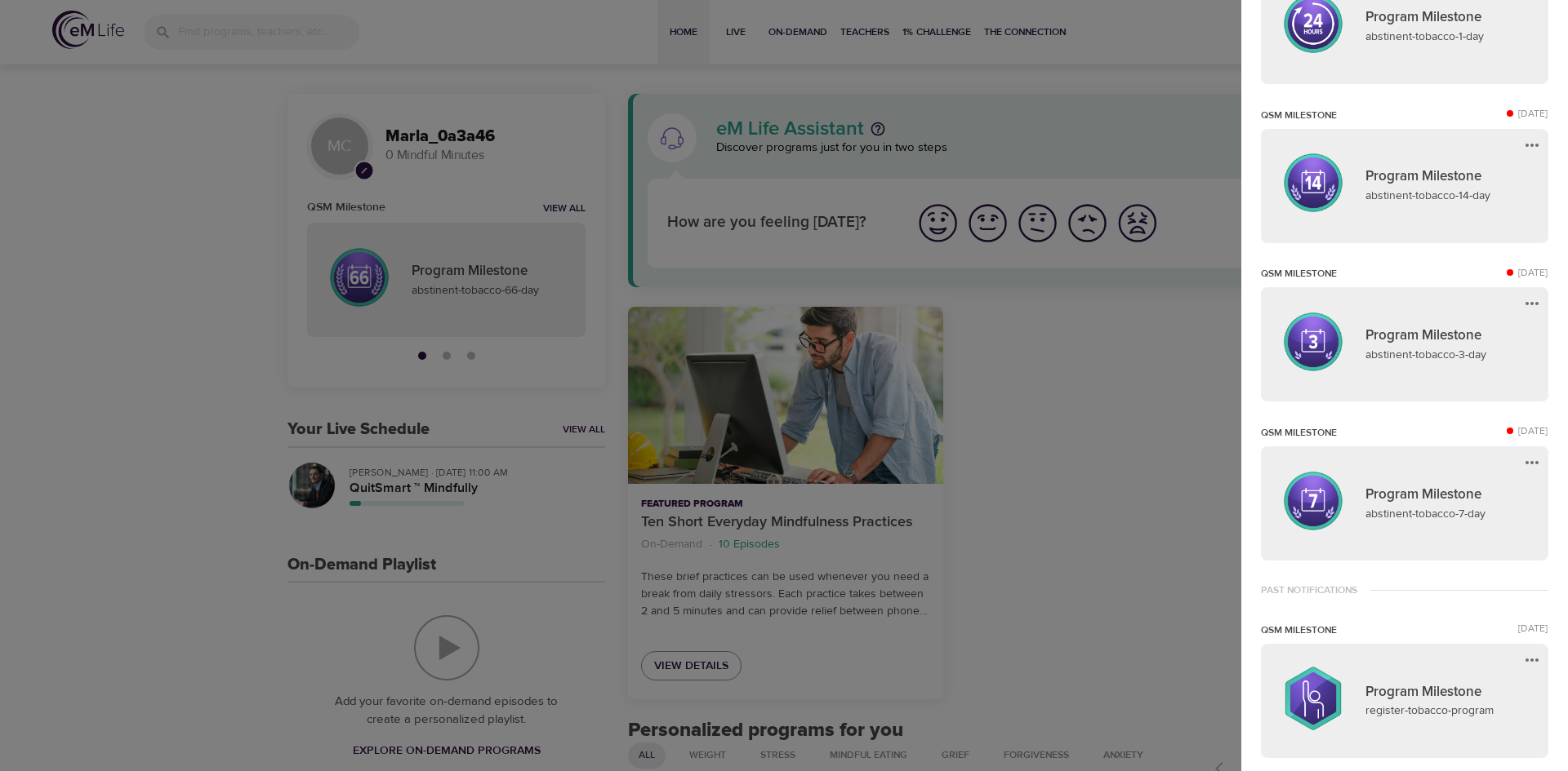
scroll to position [811, 0]
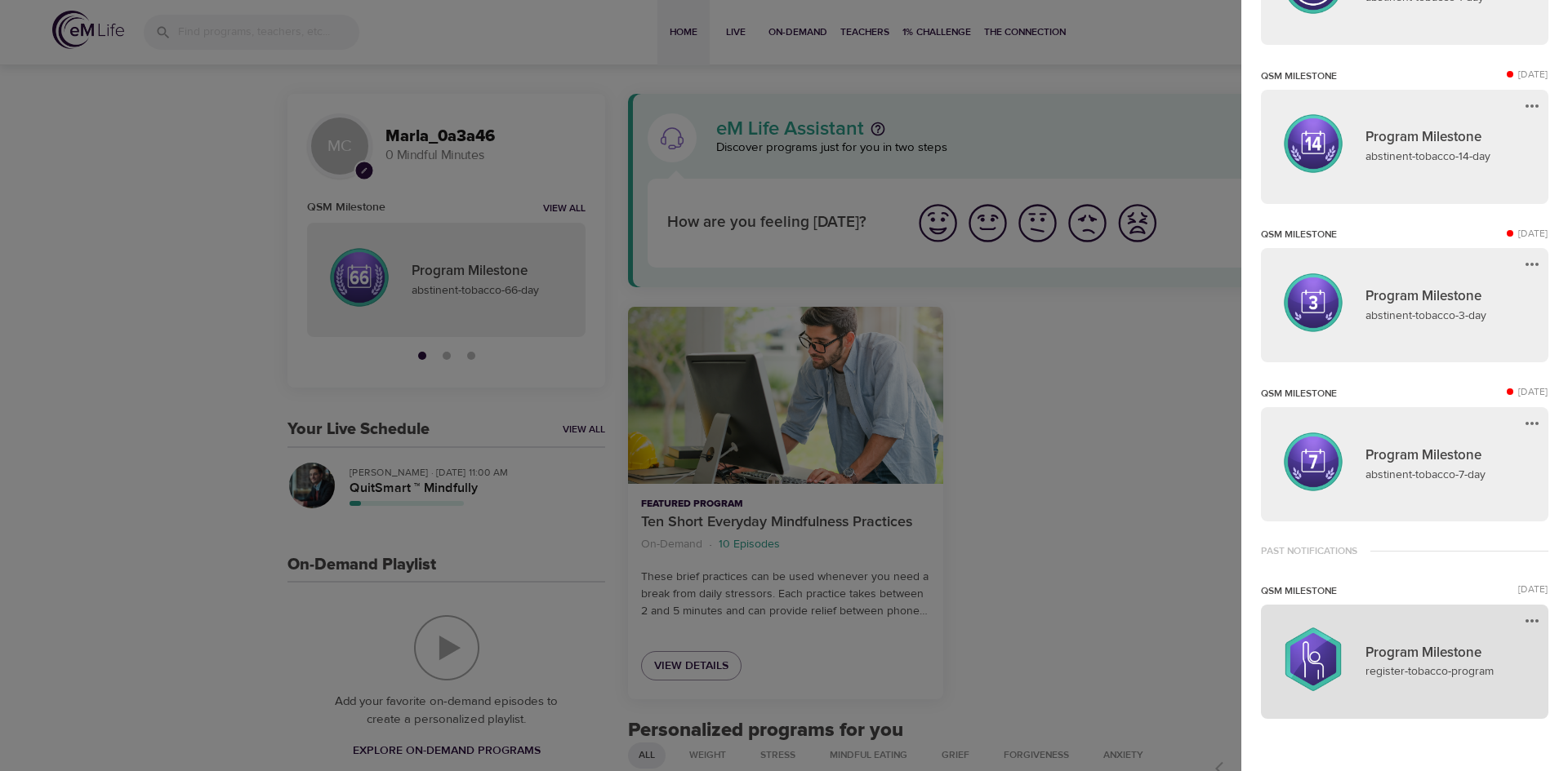
click at [1465, 672] on p "register-tobacco-program" at bounding box center [1447, 672] width 163 height 17
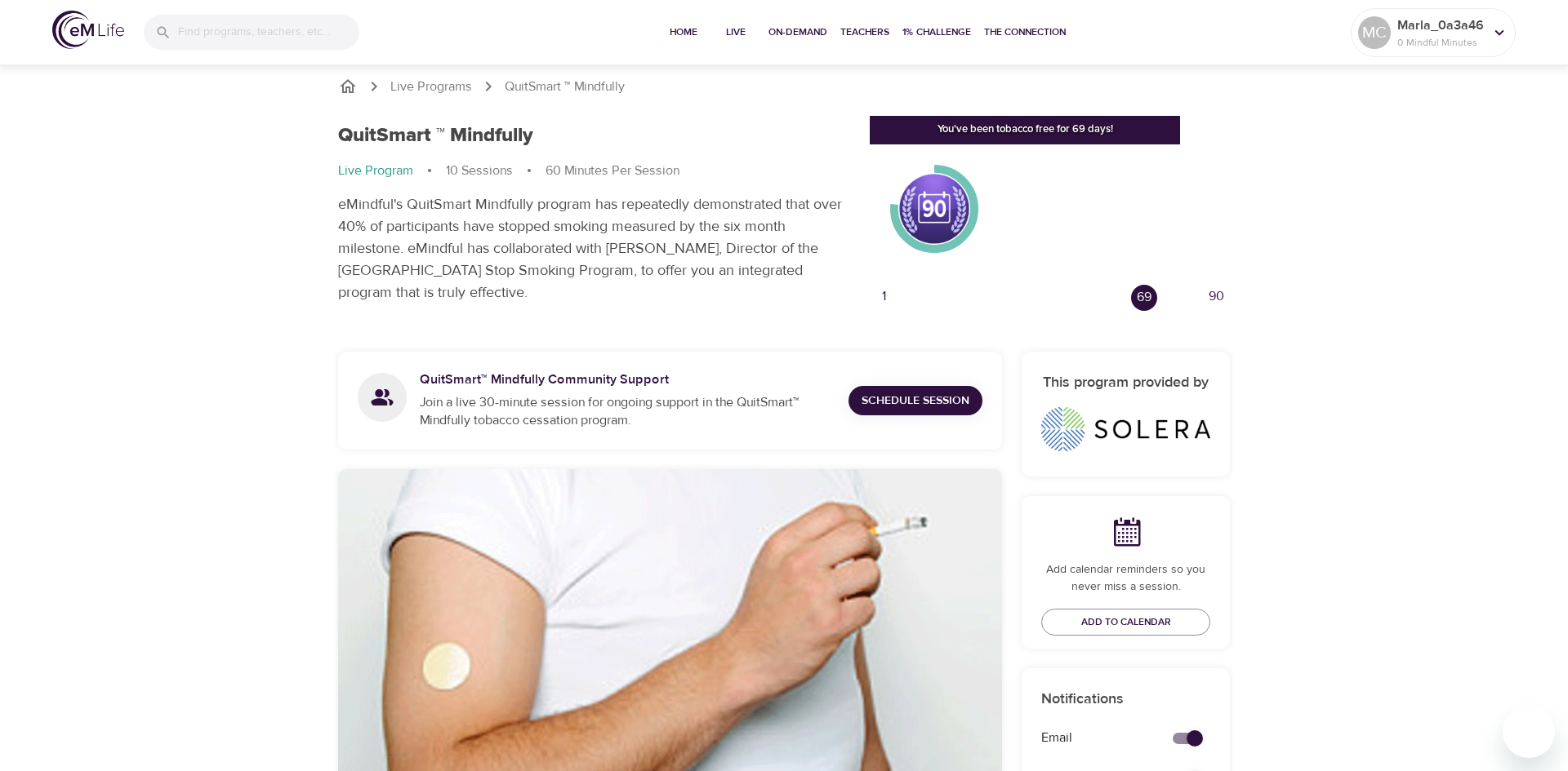
scroll to position [8, 0]
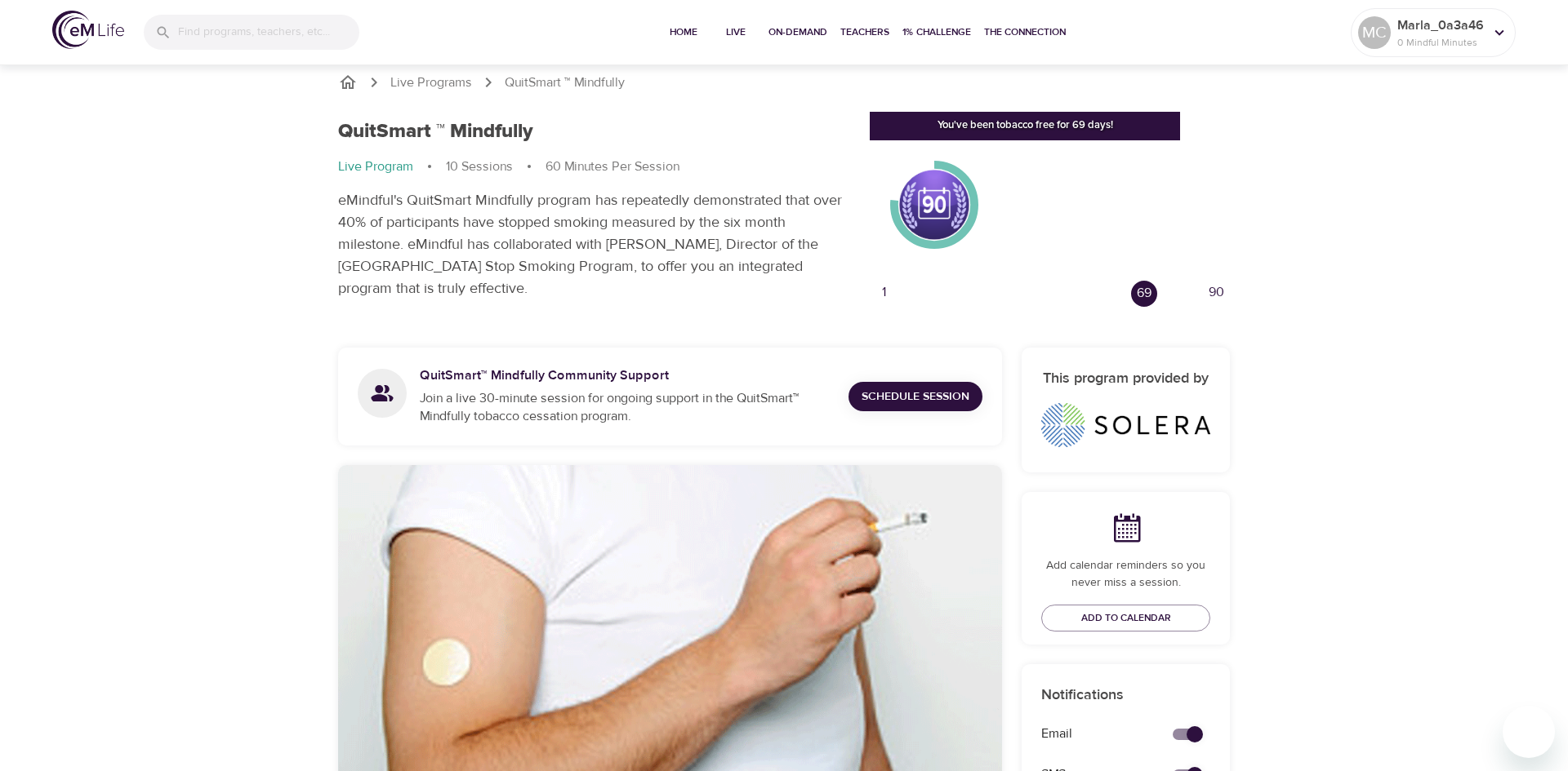
click at [884, 291] on div "1" at bounding box center [883, 293] width 28 height 28
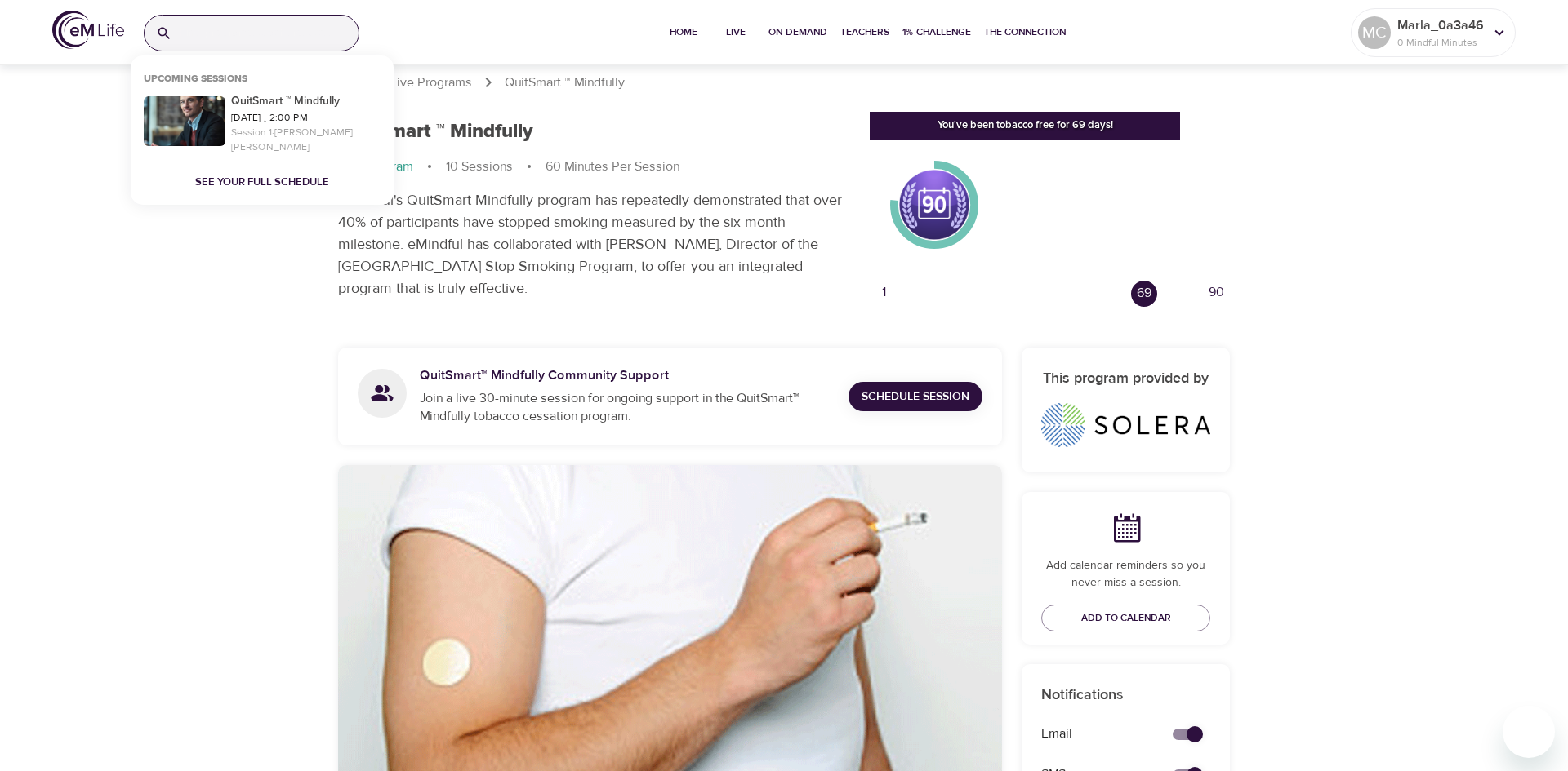
click at [281, 42] on input "search" at bounding box center [268, 33] width 180 height 35
click at [292, 173] on span "See your full schedule" at bounding box center [262, 183] width 134 height 19
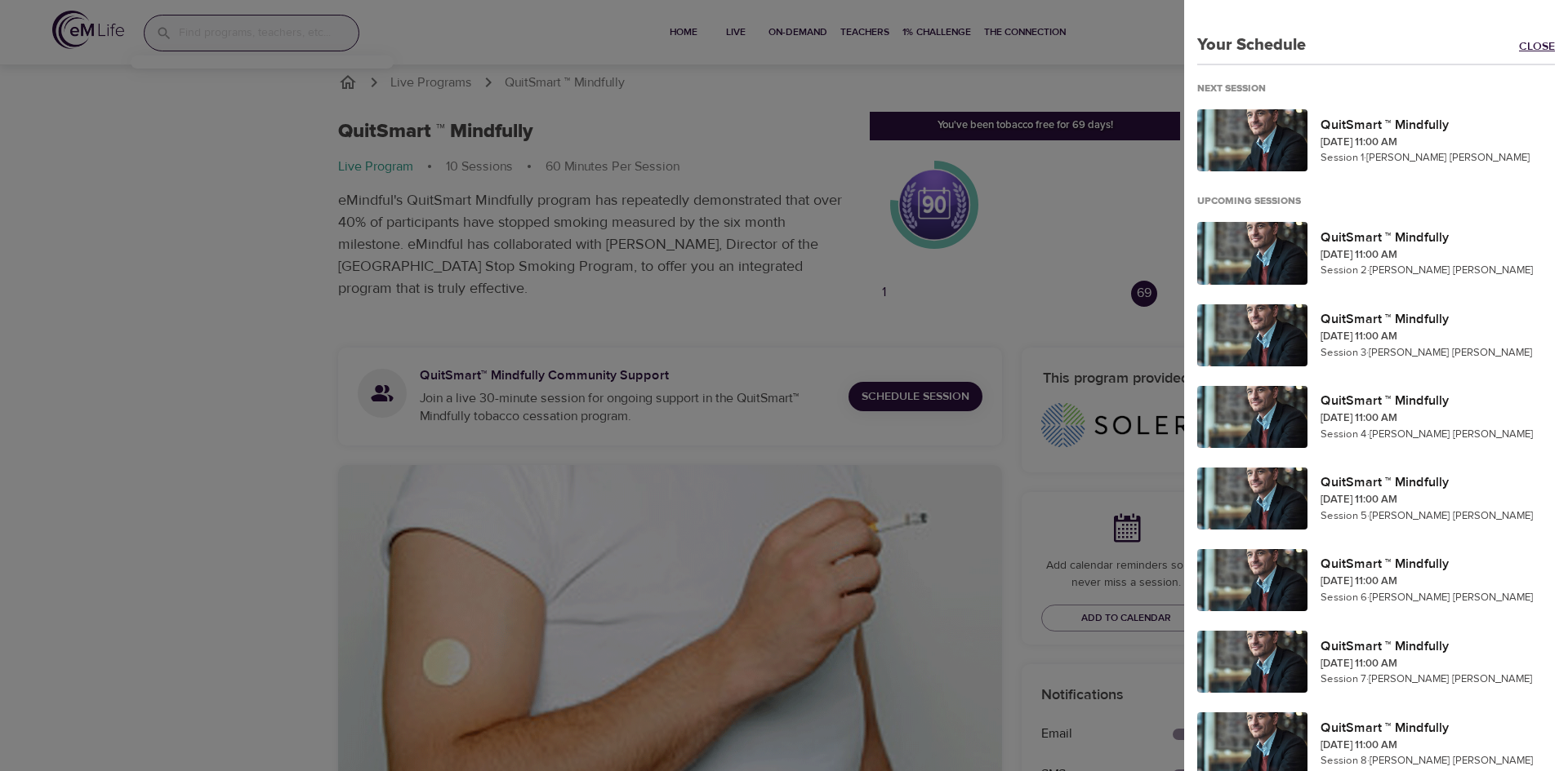
click at [1536, 47] on link "Close" at bounding box center [1544, 48] width 49 height 19
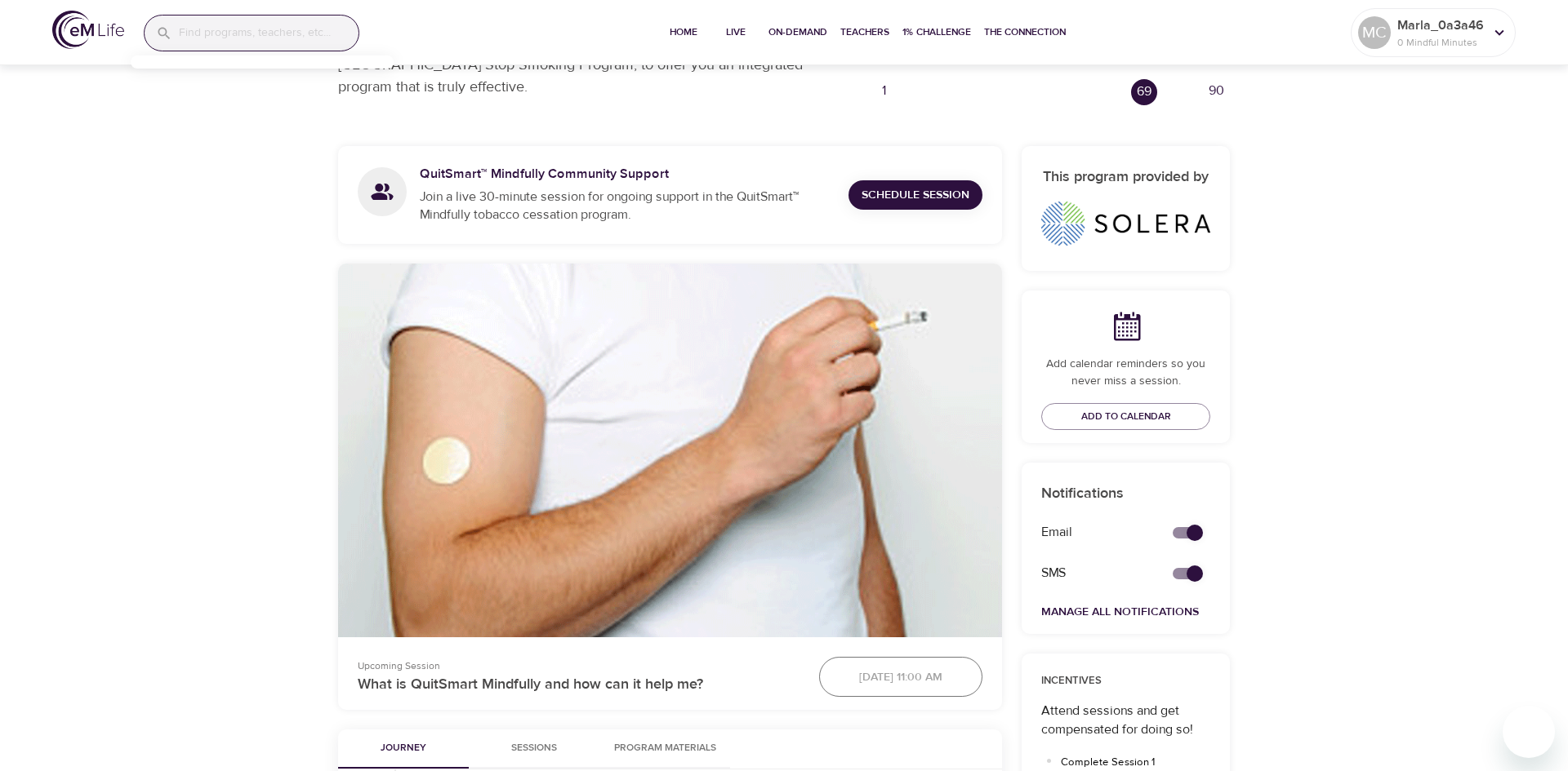
scroll to position [0, 0]
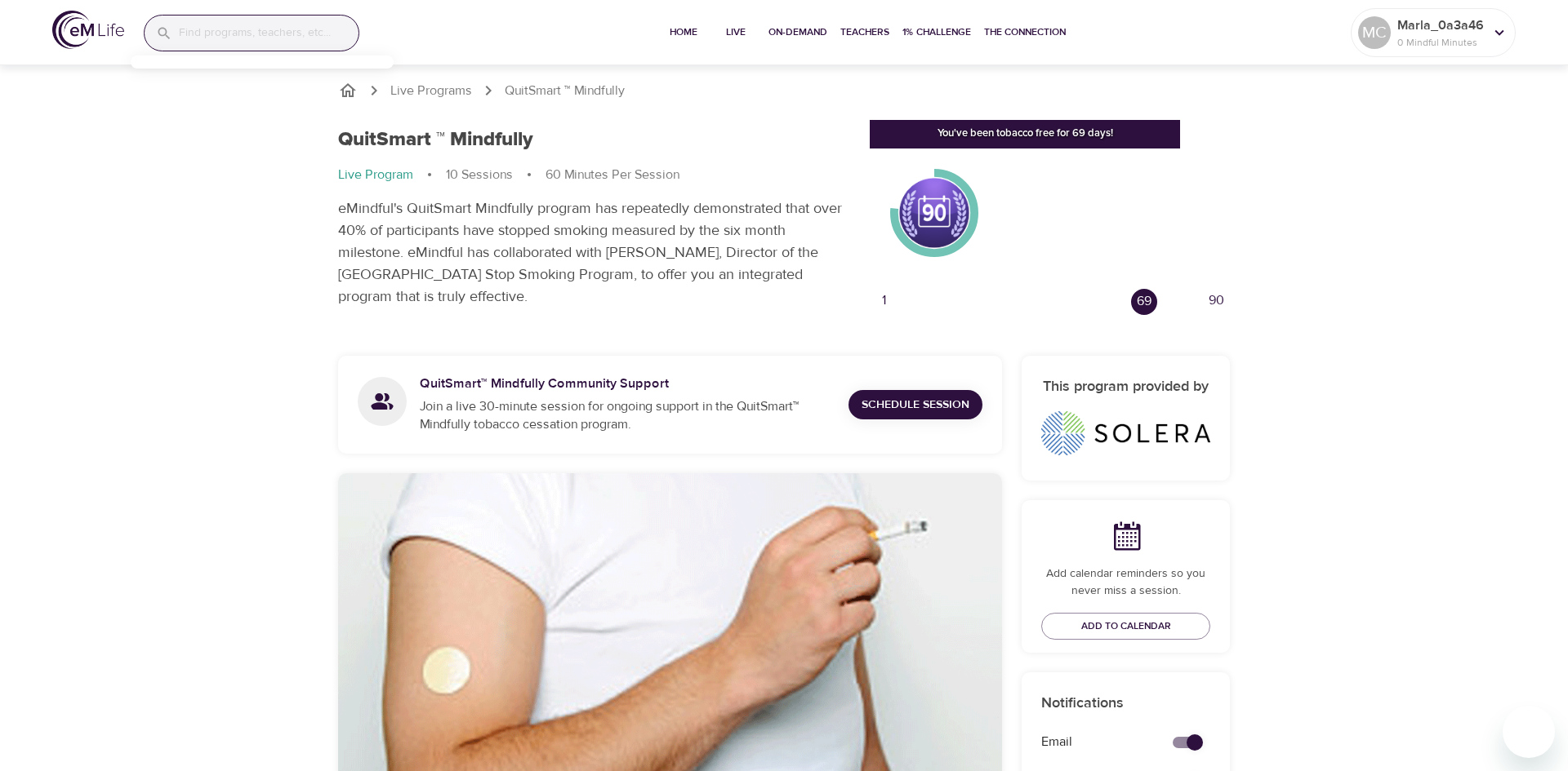
click at [349, 90] on icon "breadcrumb" at bounding box center [348, 90] width 16 height 14
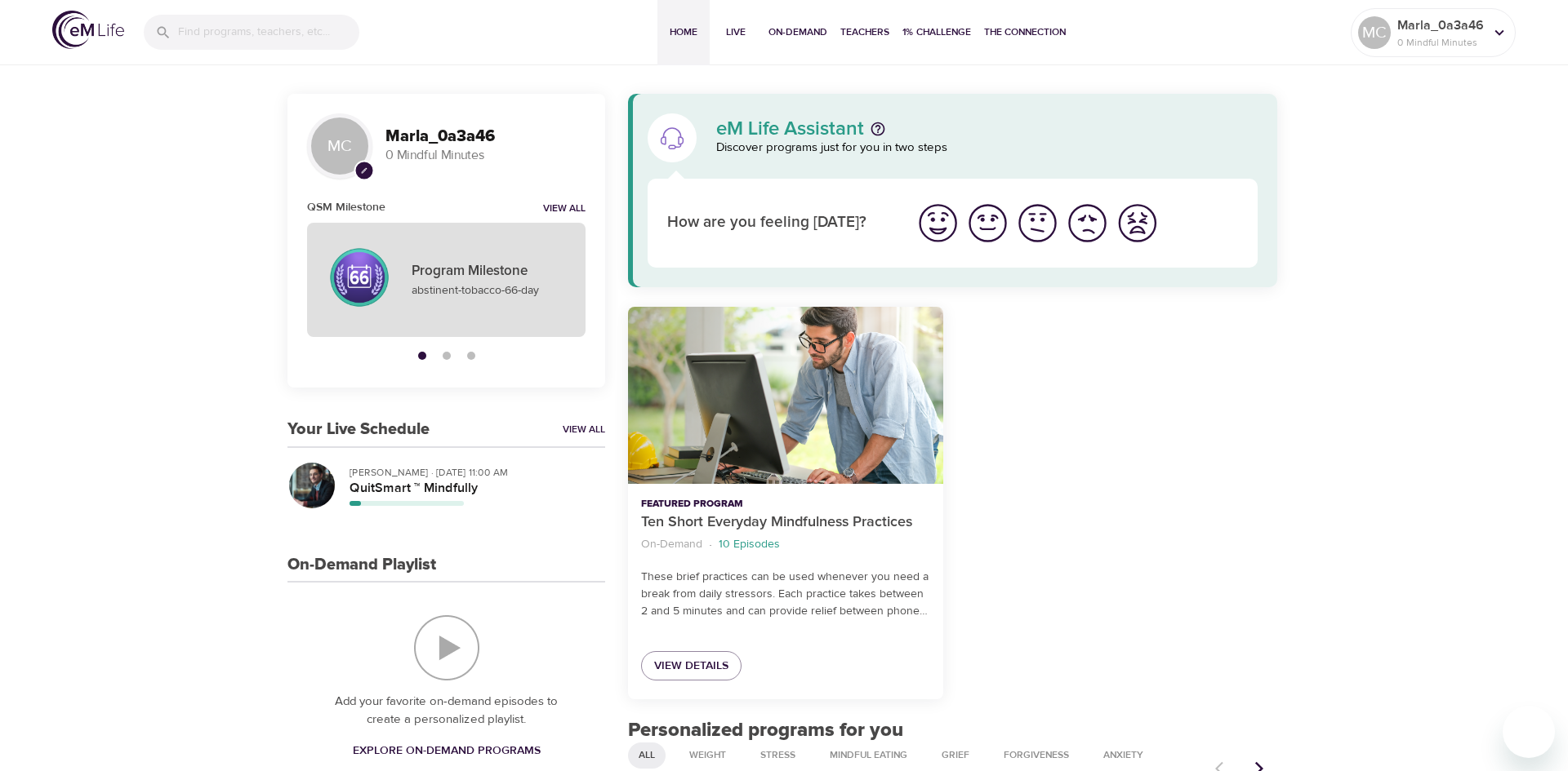
click at [433, 281] on p "Program Milestone" at bounding box center [489, 271] width 154 height 21
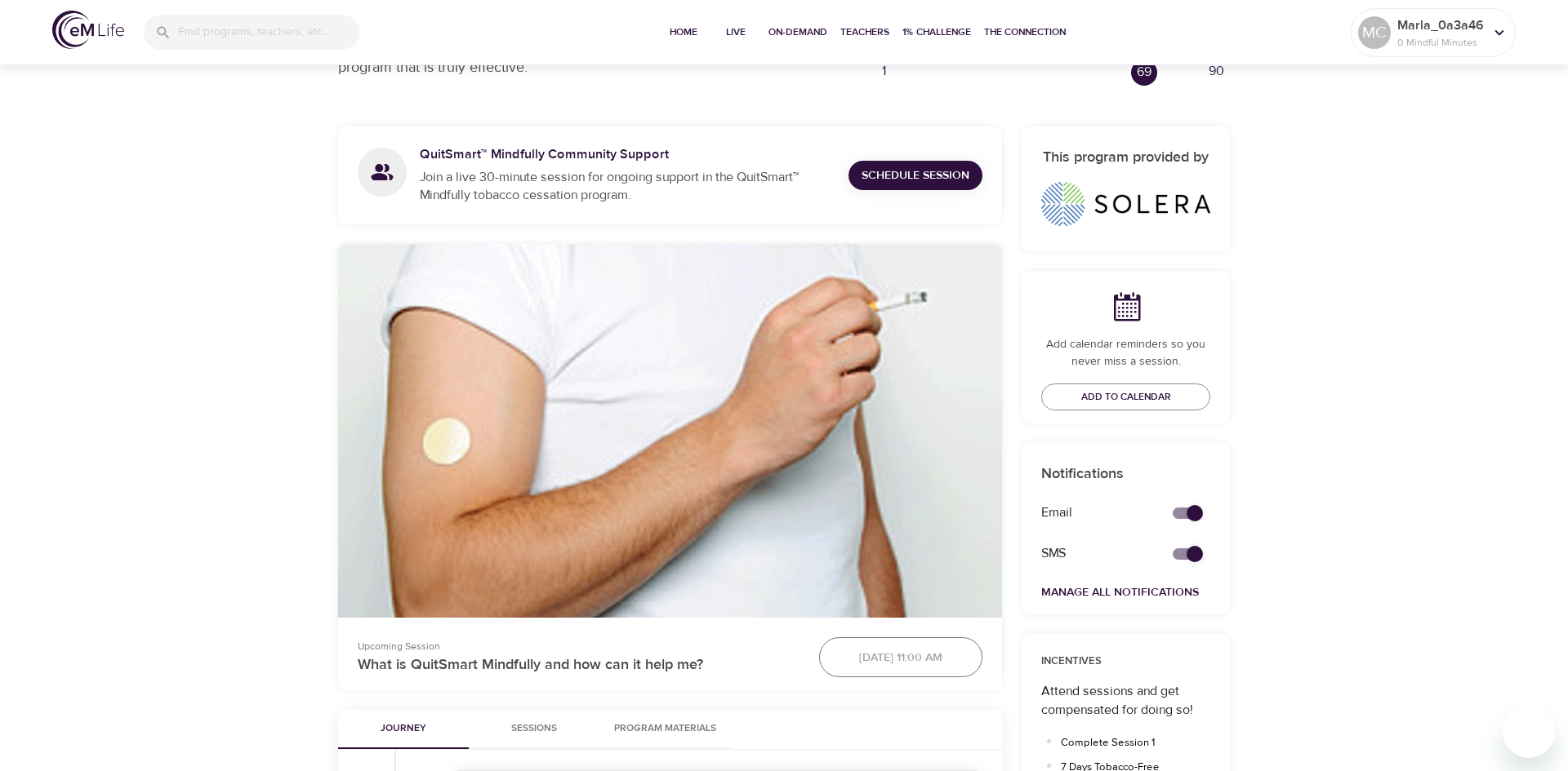
scroll to position [256, 0]
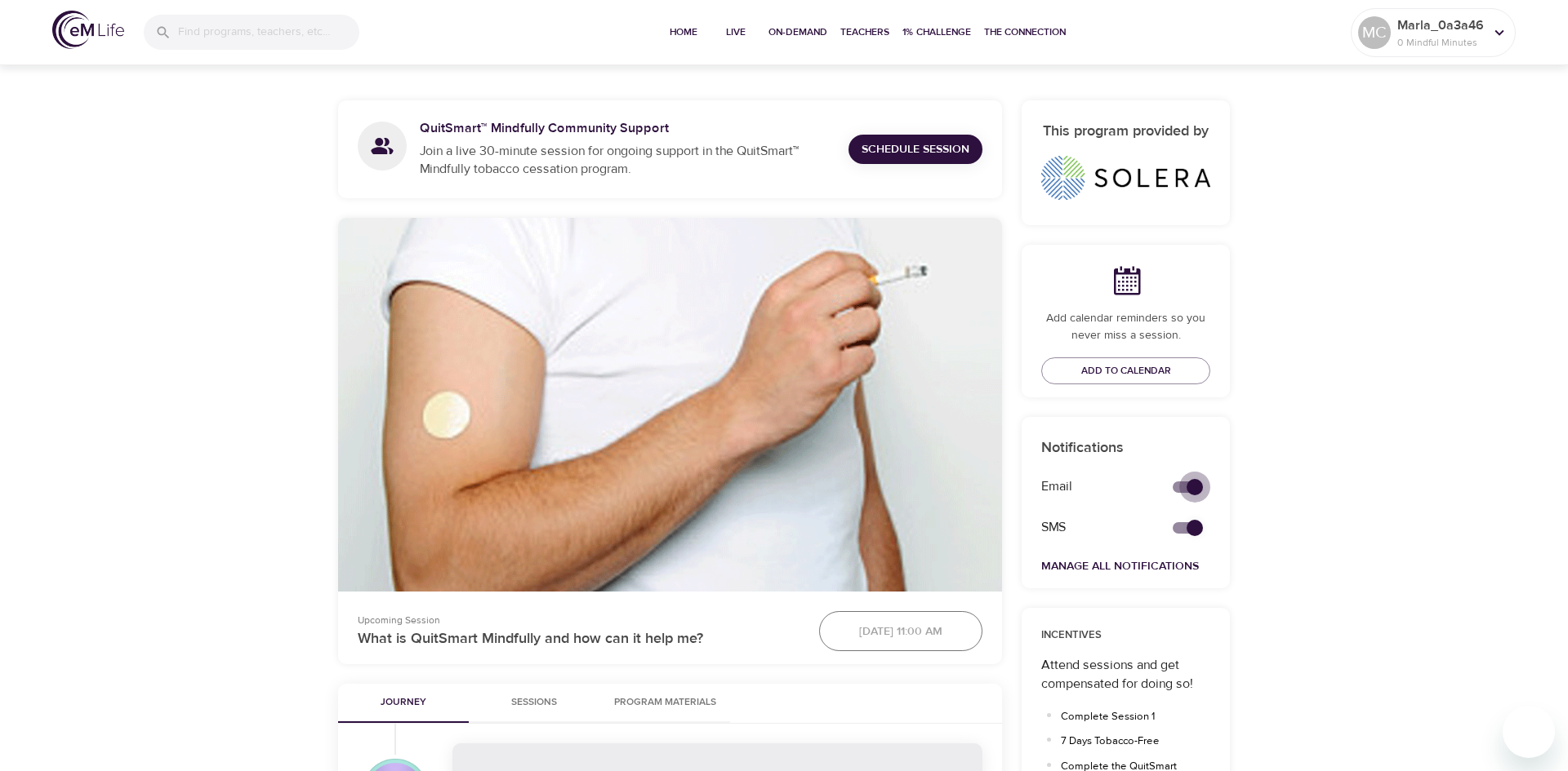
click at [1179, 487] on input "secondary checkbox" at bounding box center [1194, 487] width 93 height 31
checkbox input "false"
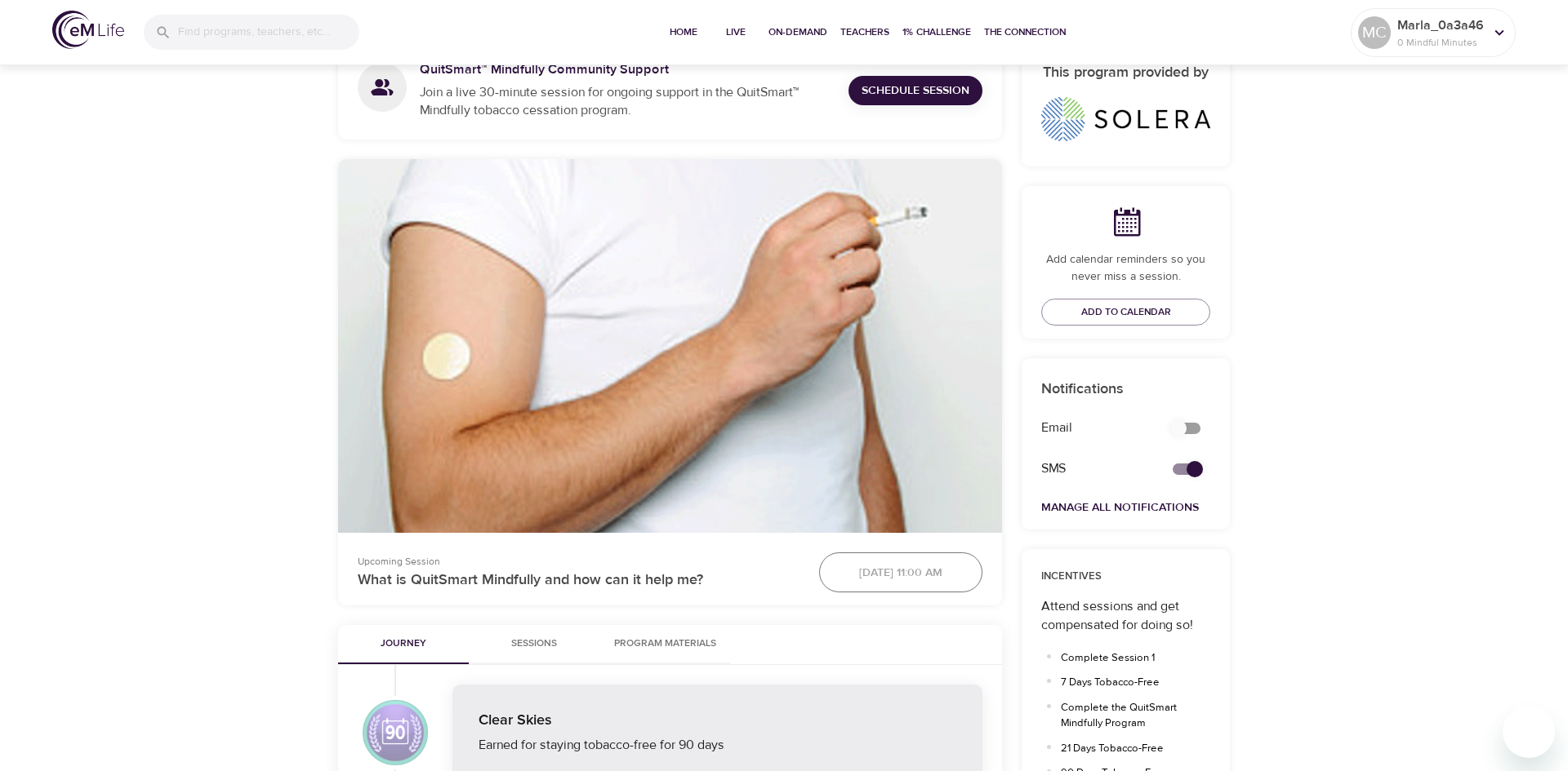
scroll to position [317, 0]
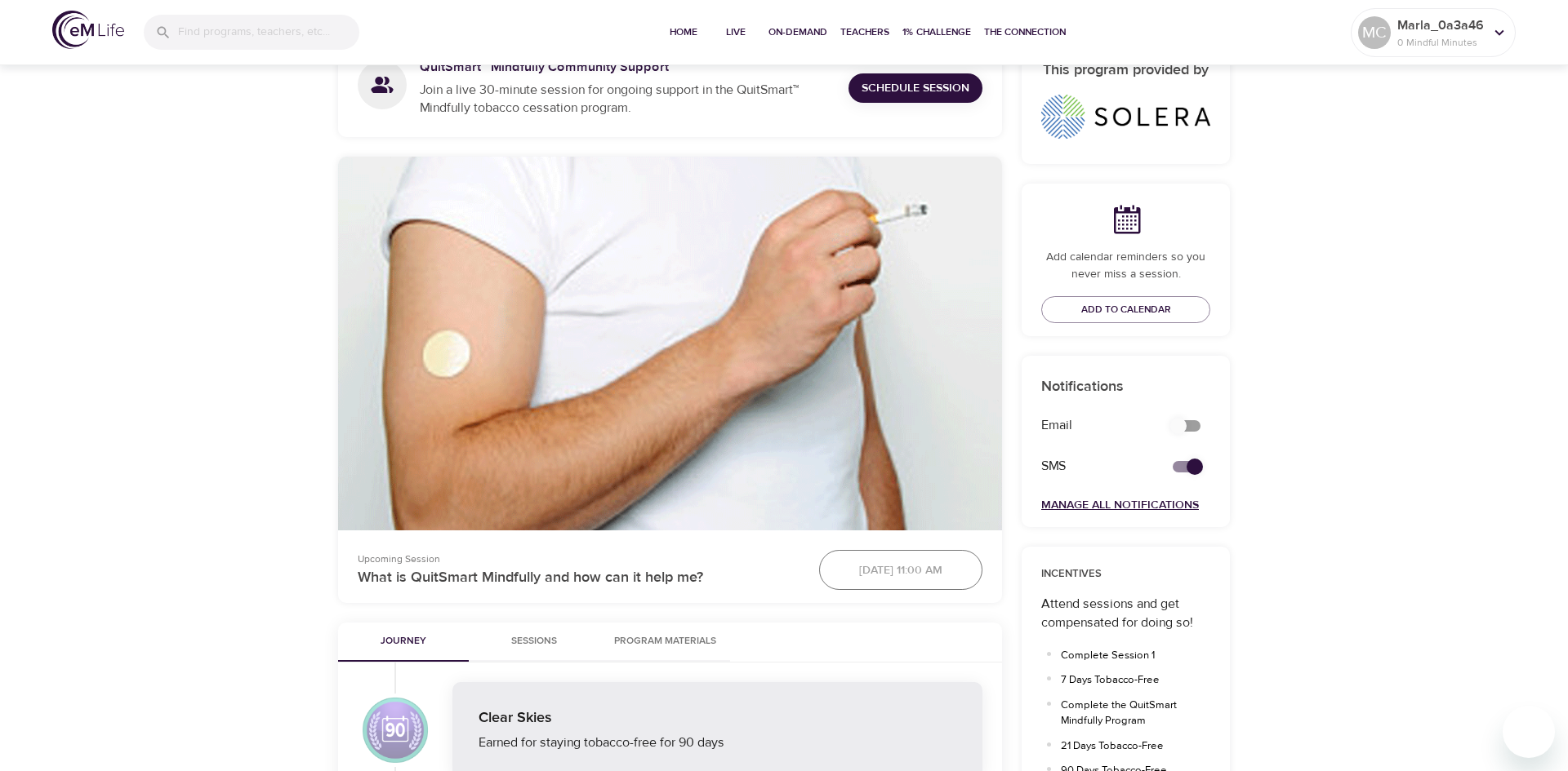
click at [1132, 503] on link "Manage All Notifications" at bounding box center [1120, 505] width 158 height 15
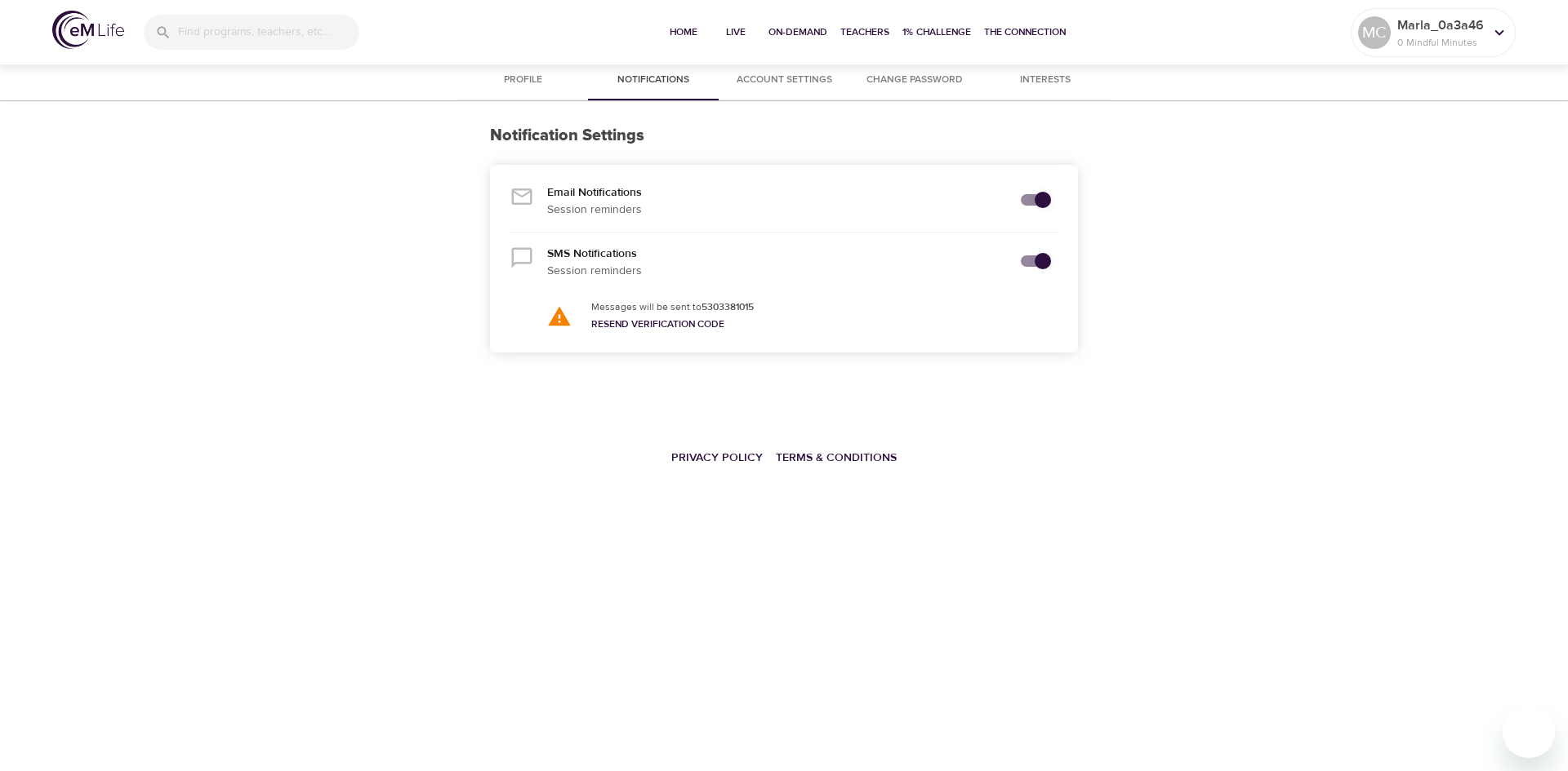
checkbox input "true"
click at [531, 84] on span "Profile" at bounding box center [522, 81] width 111 height 17
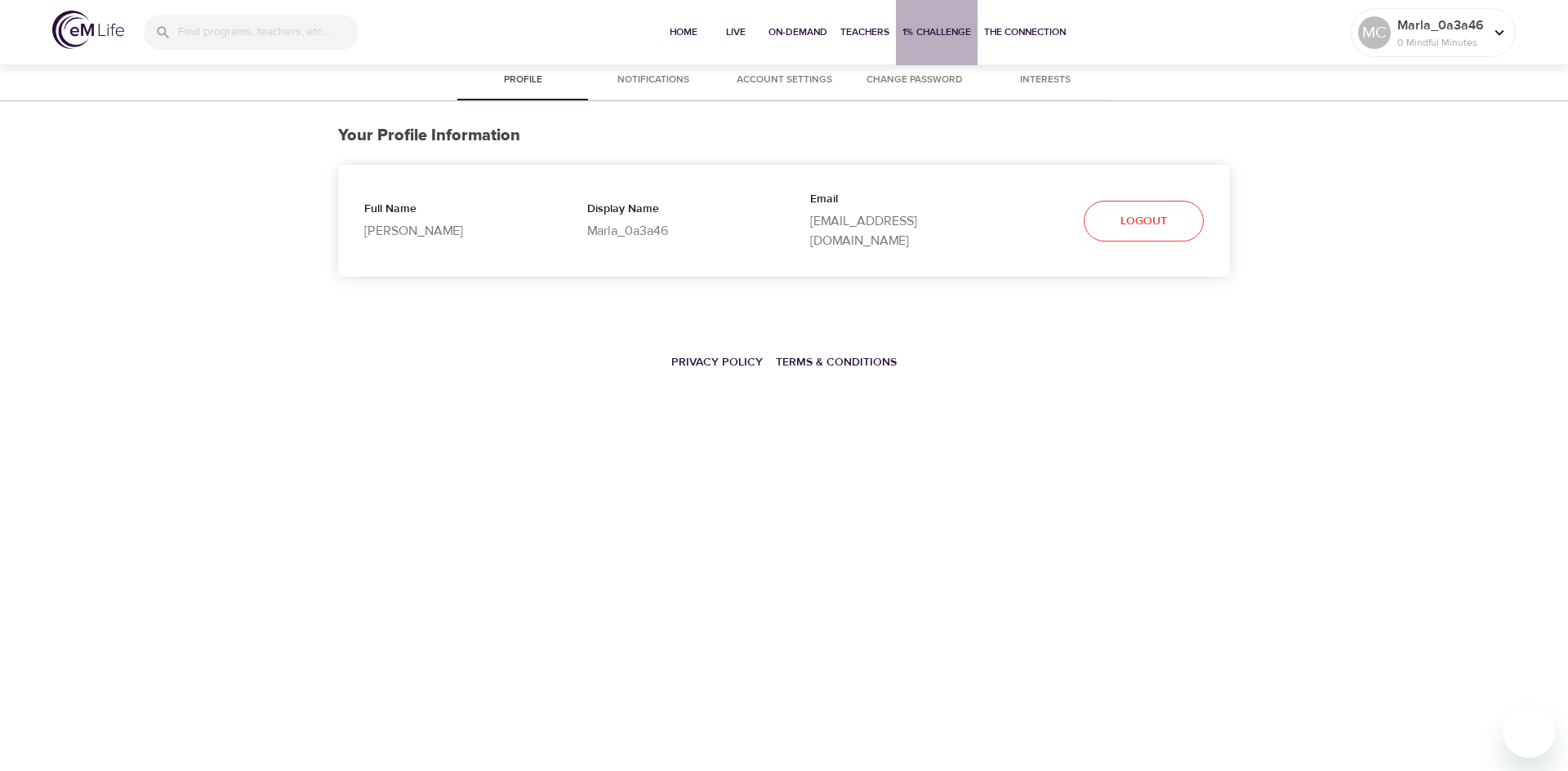
click at [918, 36] on span "1% Challenge" at bounding box center [936, 32] width 69 height 17
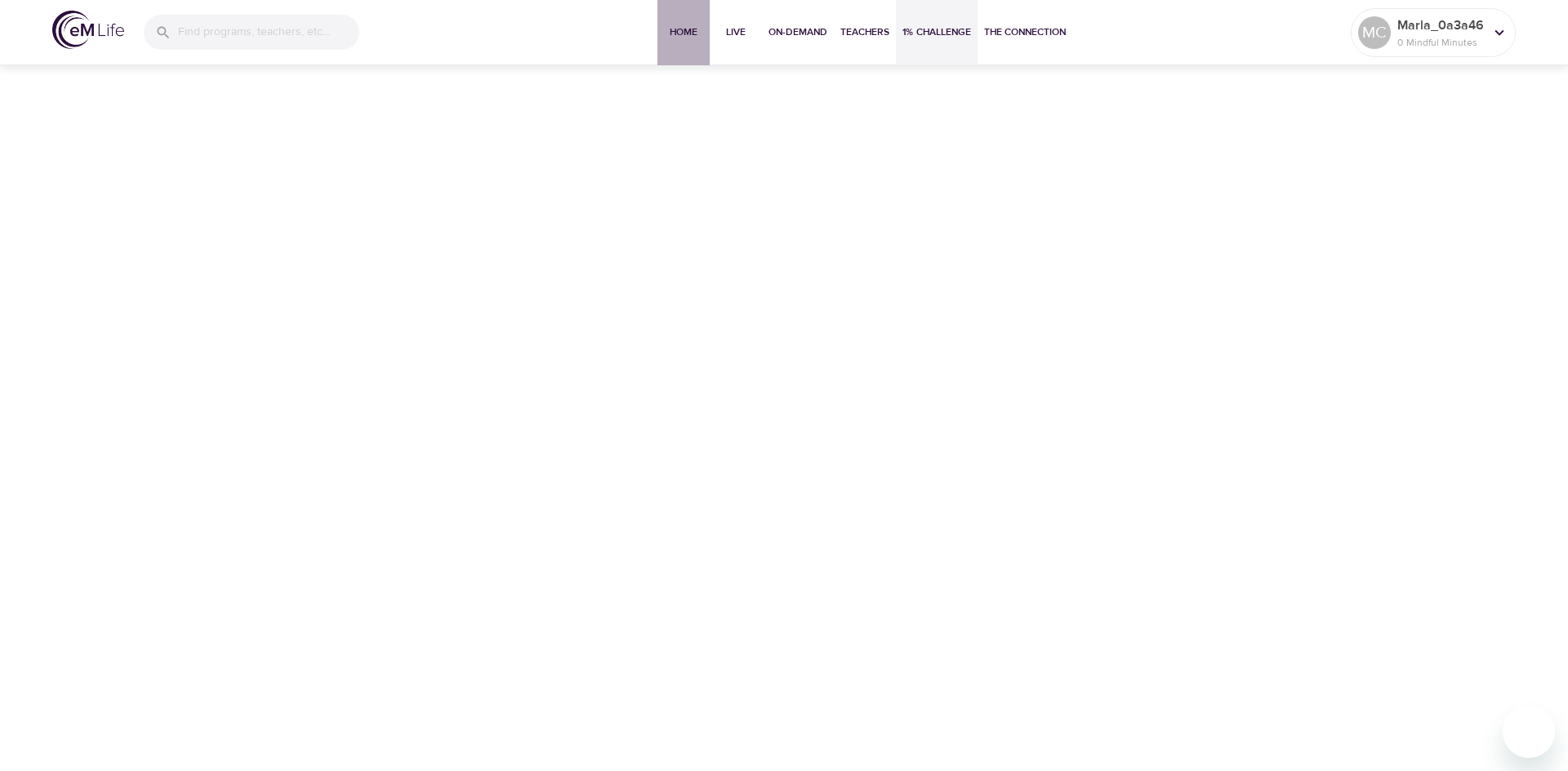
click at [680, 28] on span "Home" at bounding box center [683, 32] width 39 height 17
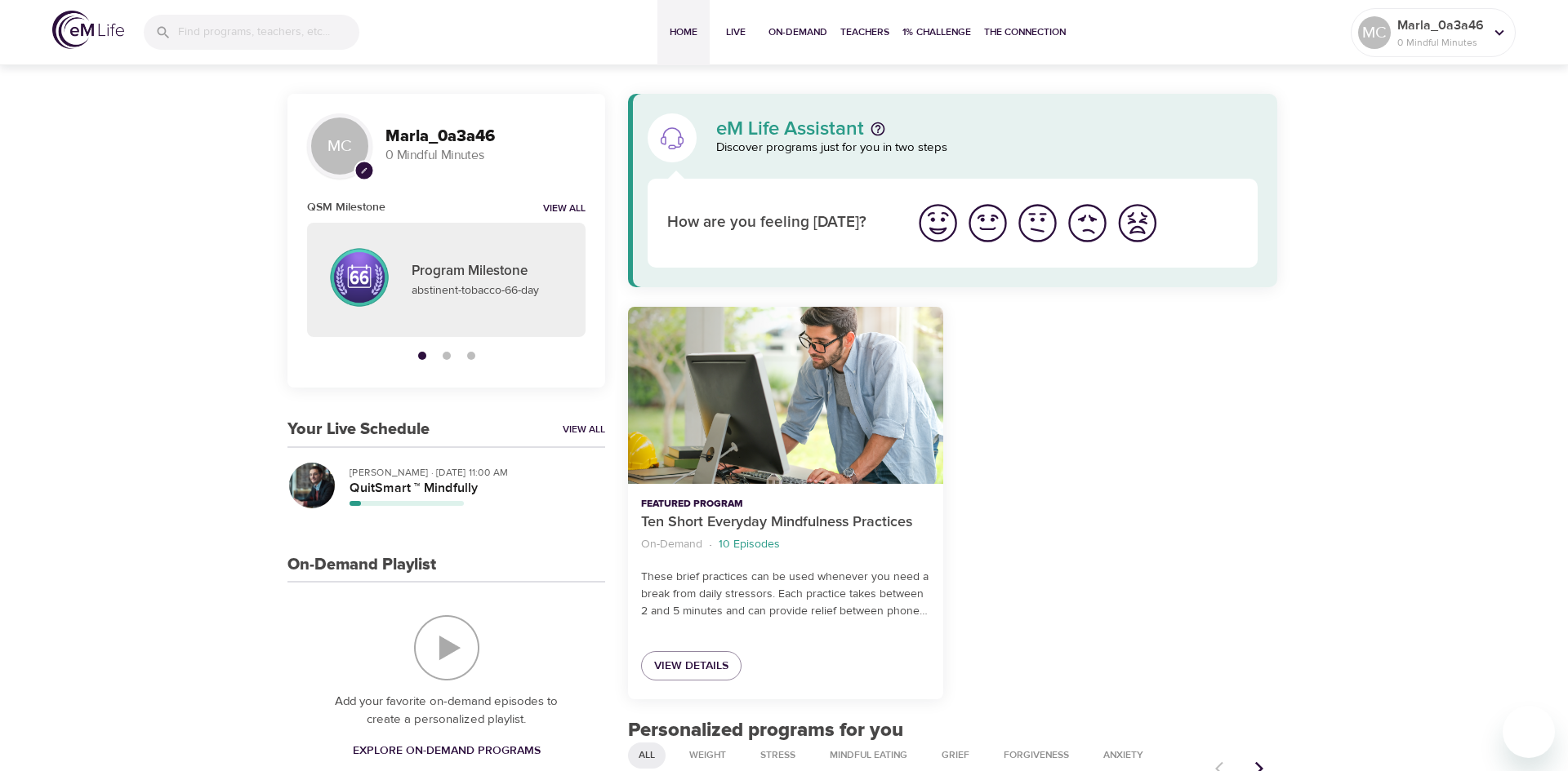
click at [690, 41] on button "Home" at bounding box center [684, 32] width 52 height 65
click at [568, 204] on link "View All" at bounding box center [564, 209] width 43 height 14
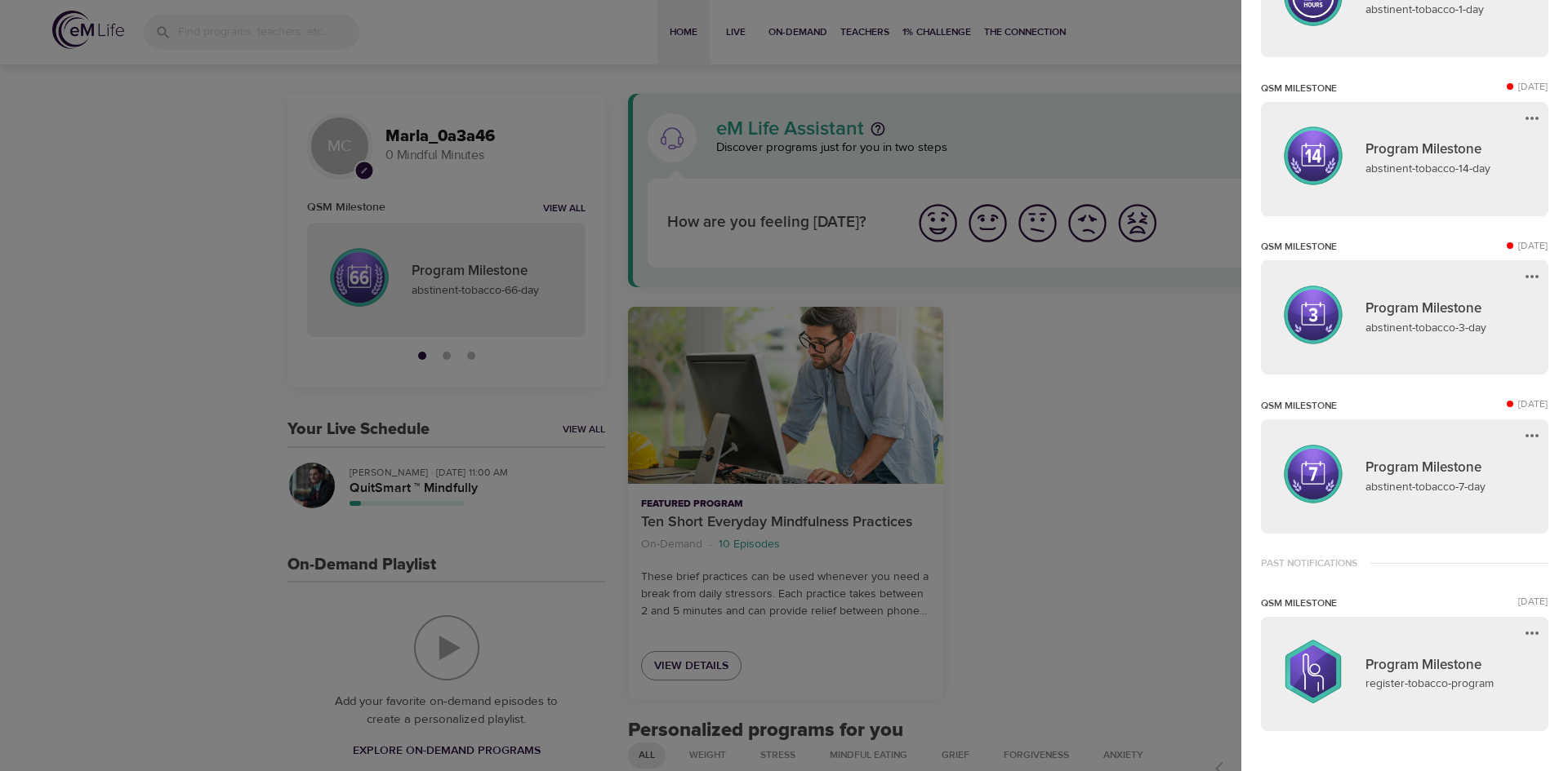
scroll to position [811, 0]
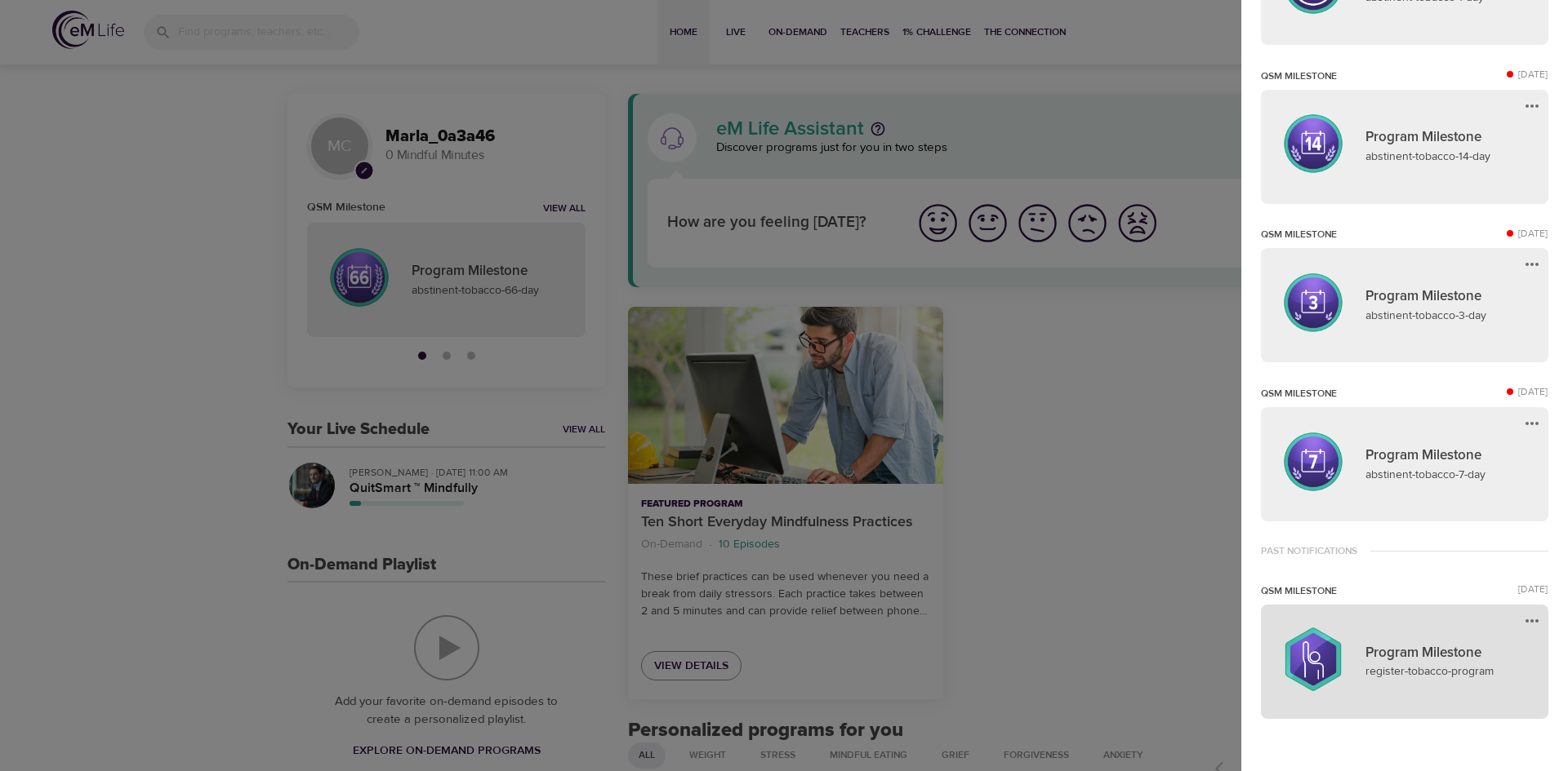
click at [1443, 666] on p "register-tobacco-program" at bounding box center [1447, 672] width 163 height 17
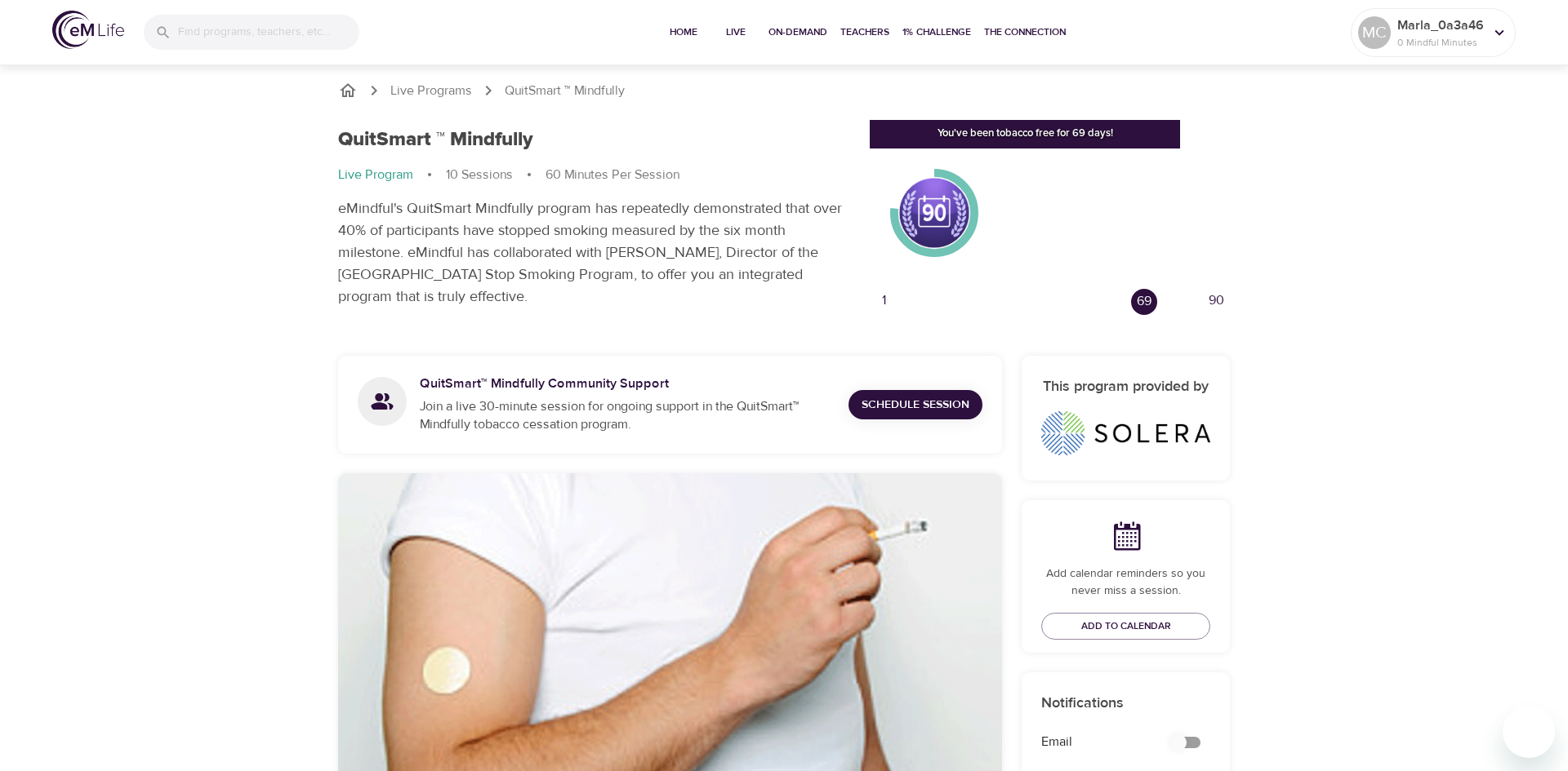
click at [937, 211] on div at bounding box center [935, 213] width 90 height 90
click at [1051, 131] on div "You've been tobacco free for 69 days!" at bounding box center [1025, 134] width 311 height 29
click at [451, 91] on p "Live Programs" at bounding box center [431, 91] width 82 height 19
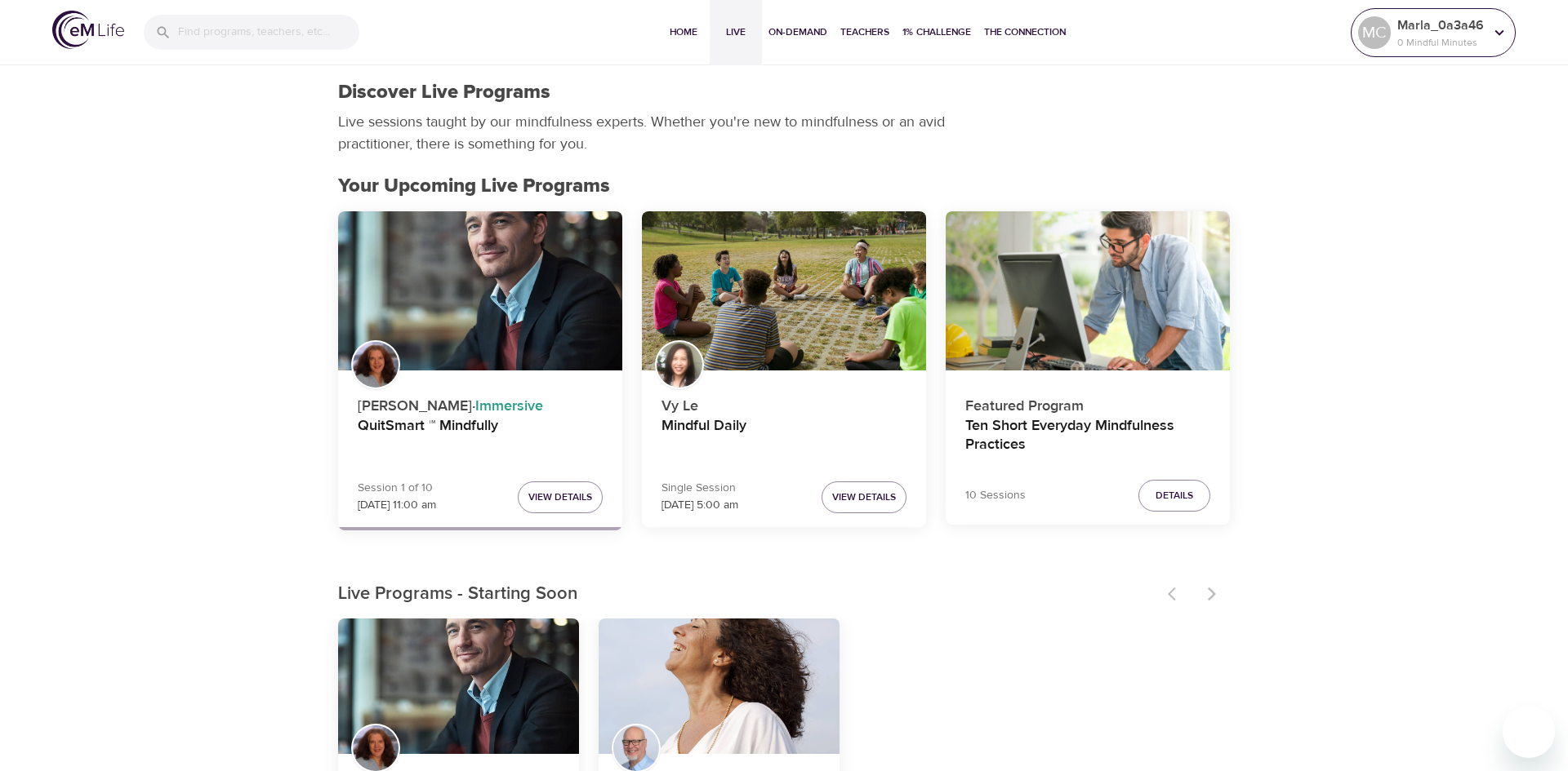
click at [1482, 35] on p "0 Mindful Minutes" at bounding box center [1440, 42] width 87 height 15
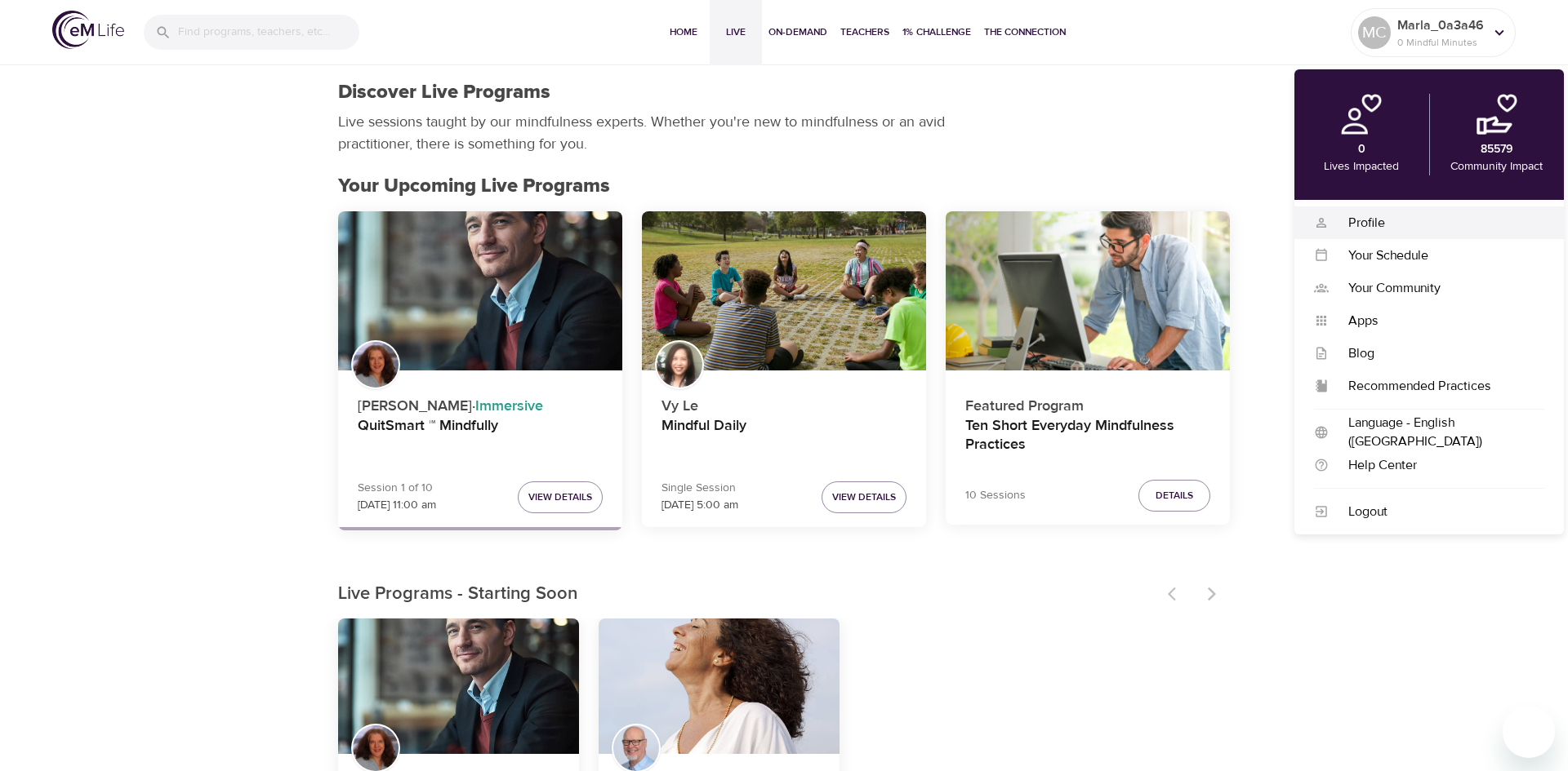
click at [1381, 224] on div "Profile" at bounding box center [1436, 224] width 215 height 19
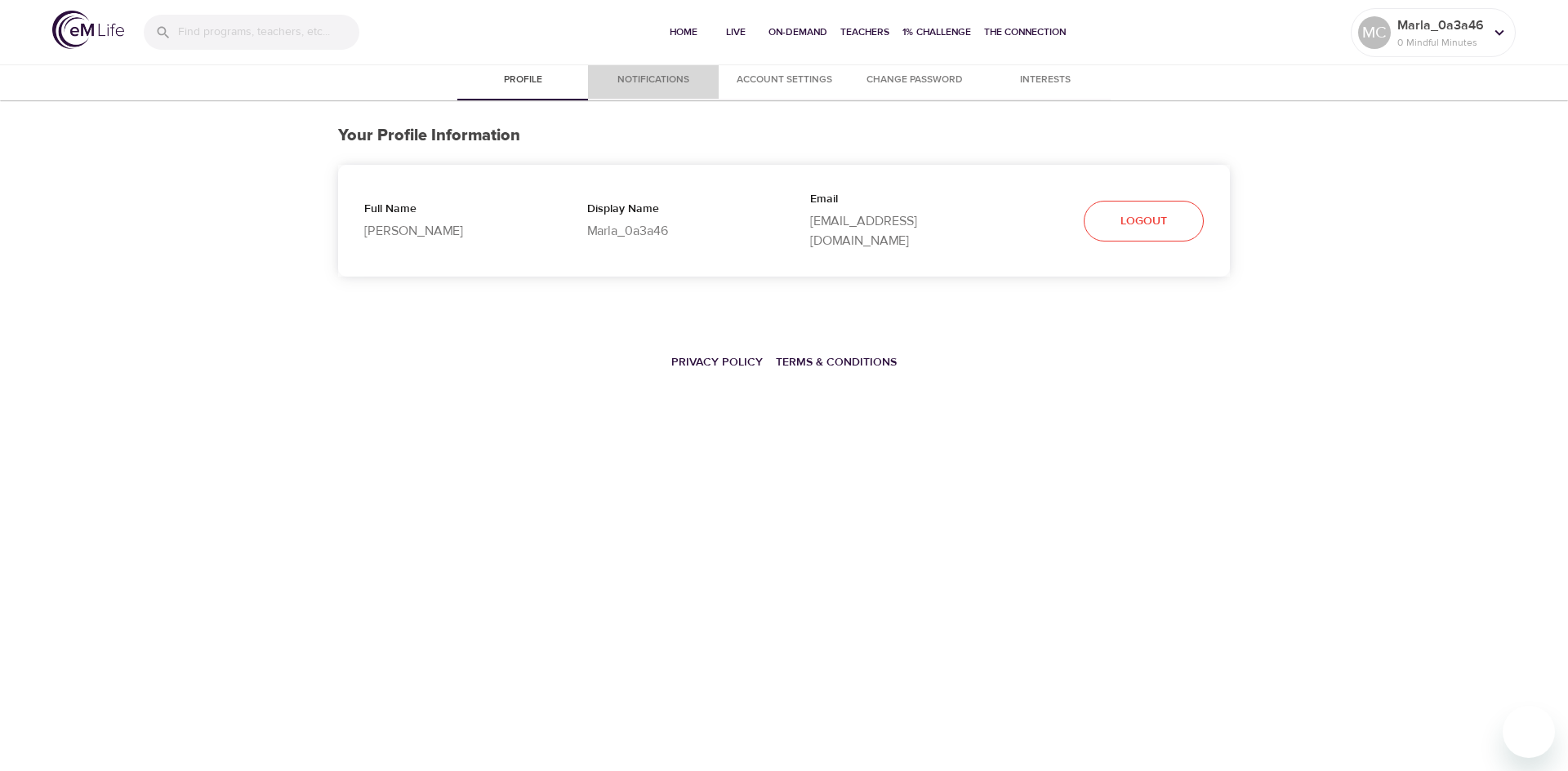
click at [676, 78] on span "Notifications" at bounding box center [653, 81] width 111 height 17
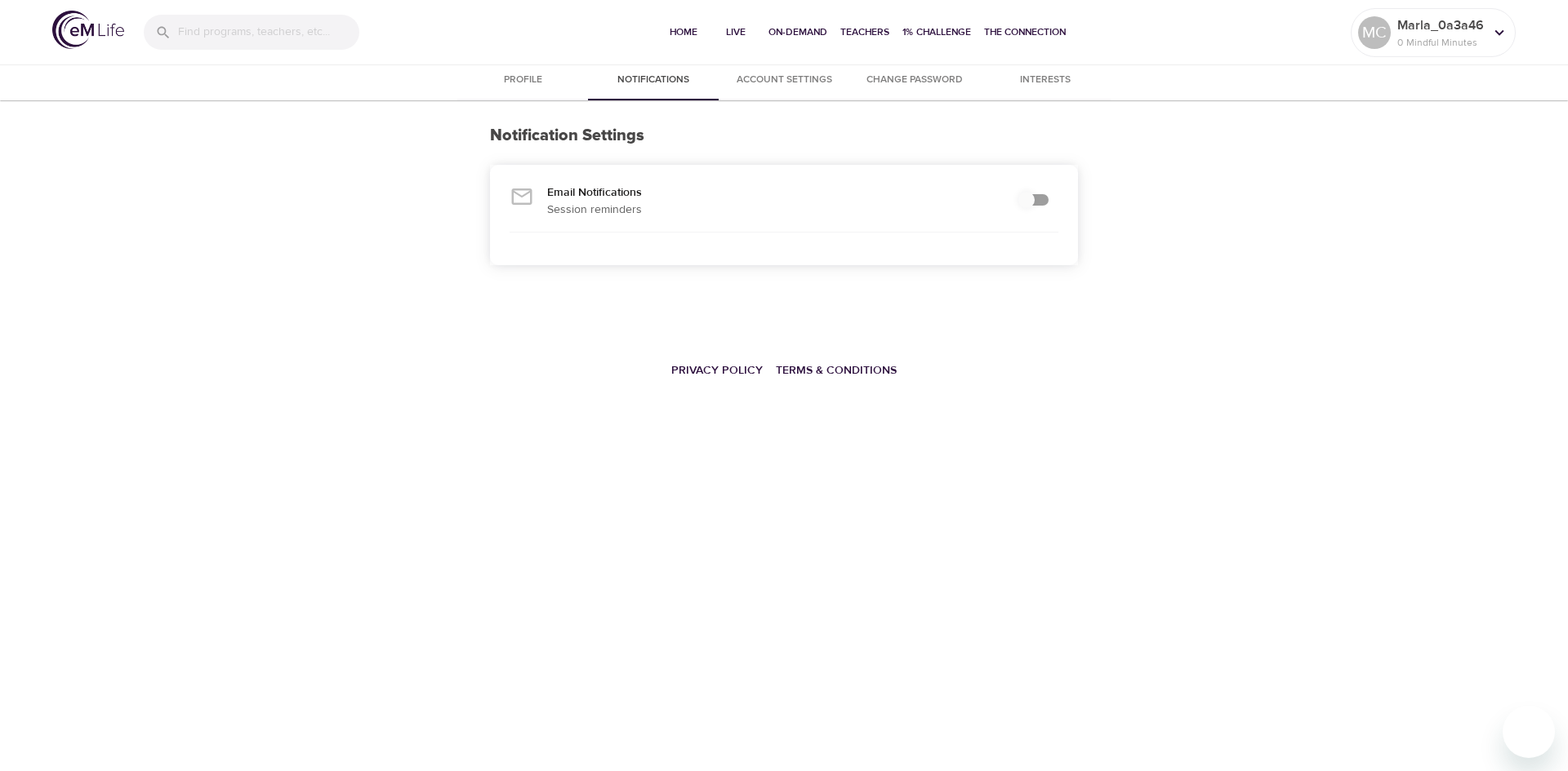
checkbox input "true"
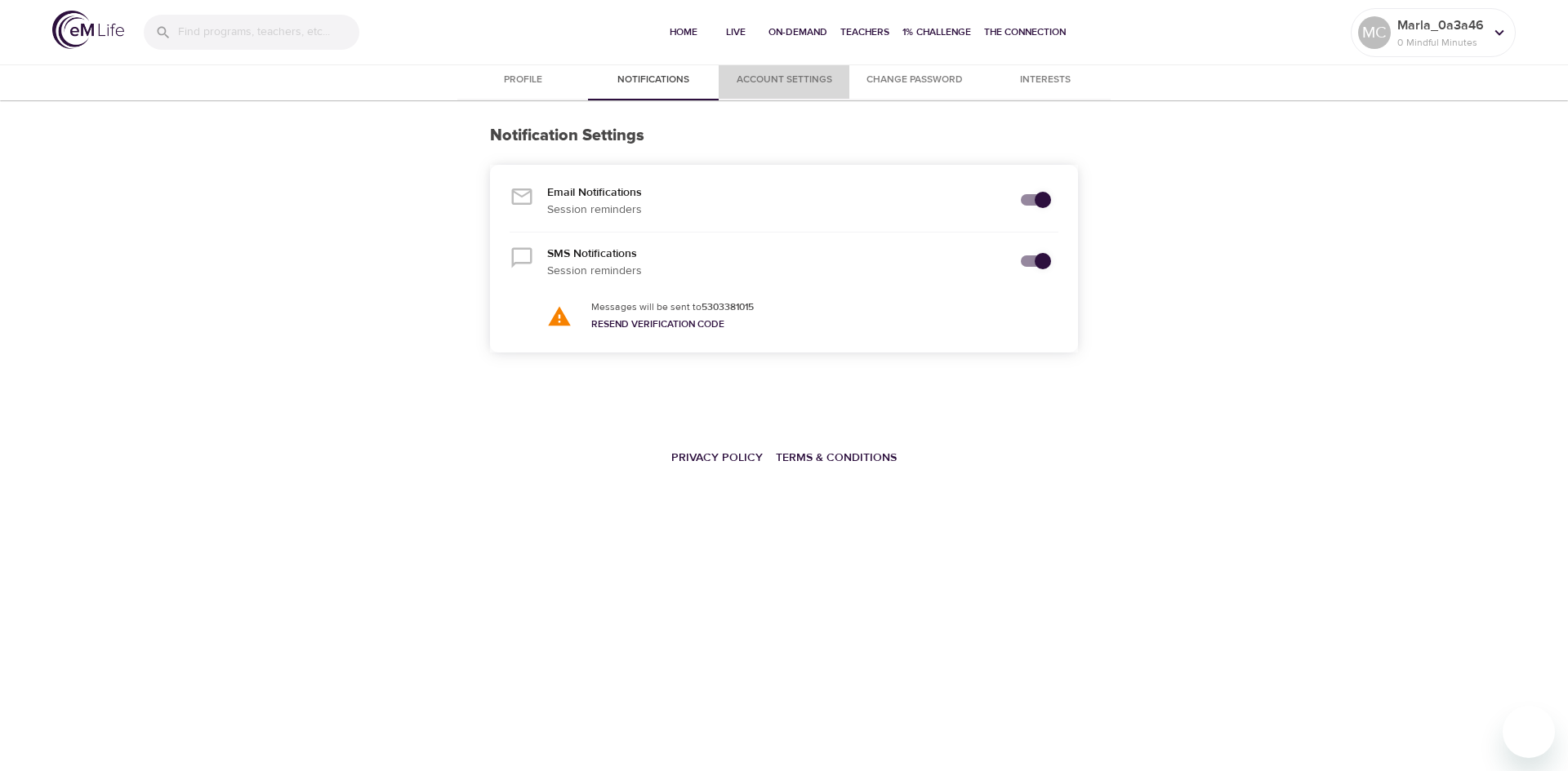
click at [769, 78] on span "Account Settings" at bounding box center [784, 81] width 111 height 17
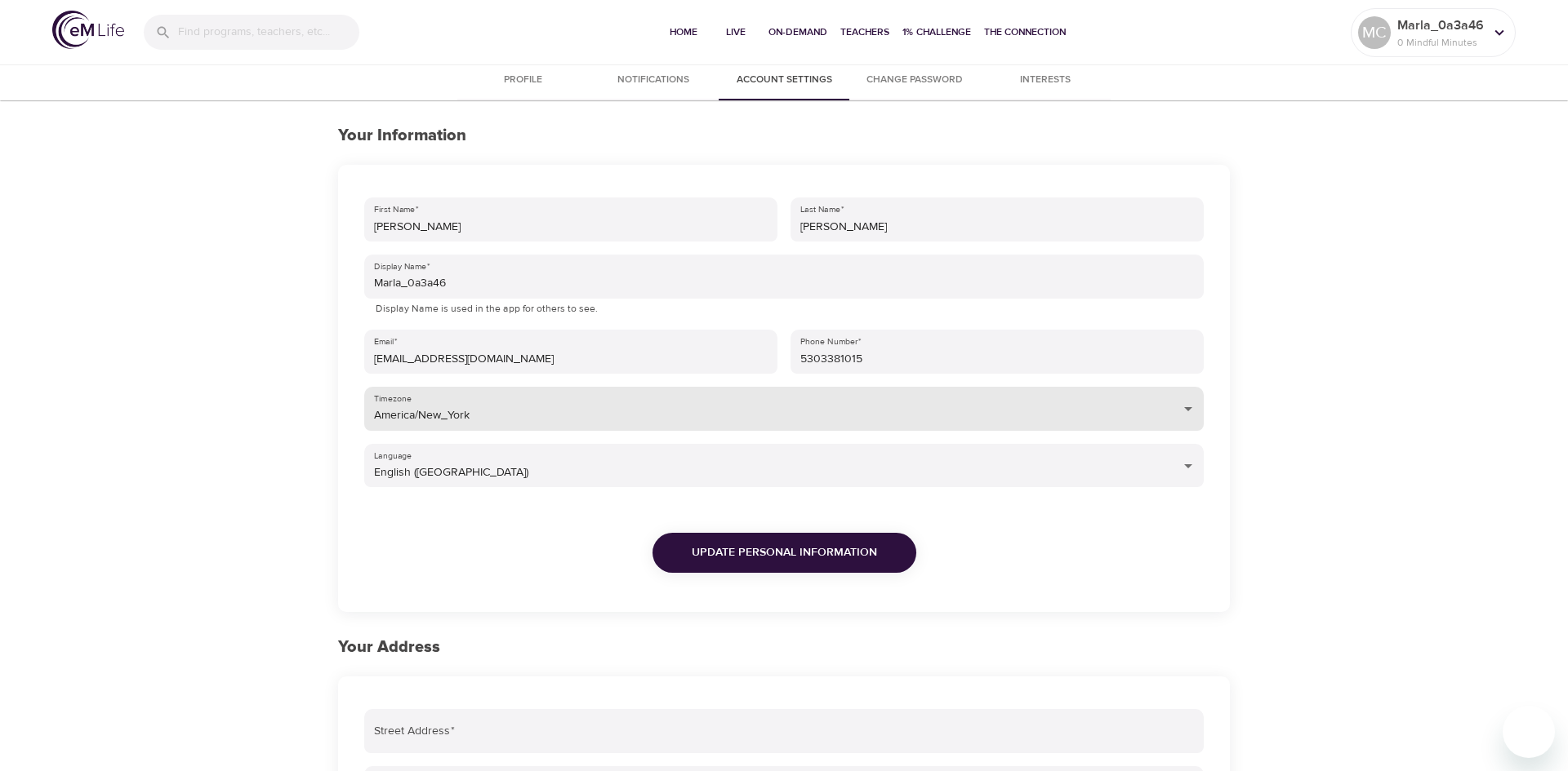
click at [679, 408] on body "Home Live On-Demand Teachers 1% Challenge The Connection MC Marla_0a3a46 0 Mind…" at bounding box center [784, 607] width 1568 height 1215
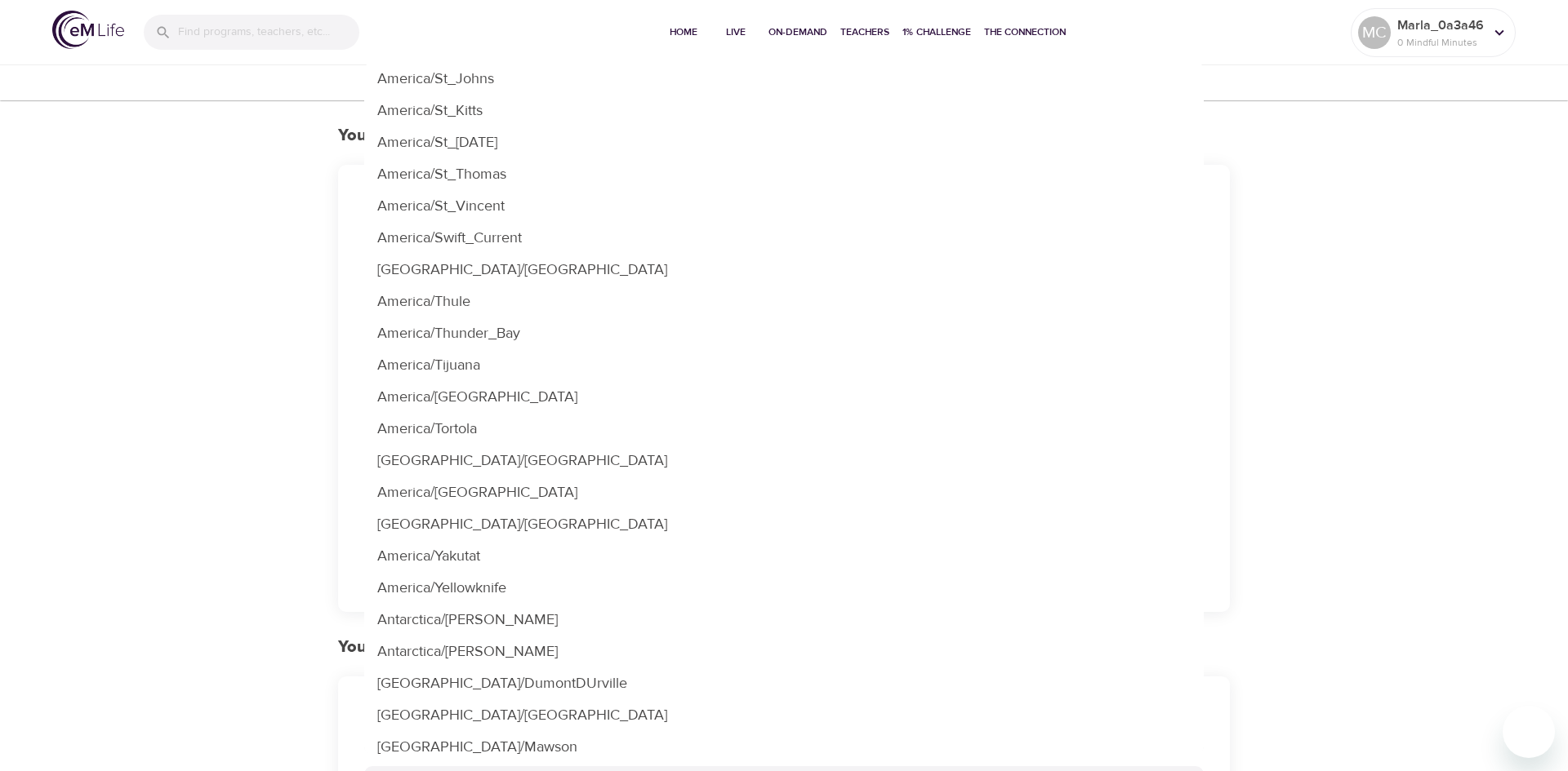
scroll to position [5817, 0]
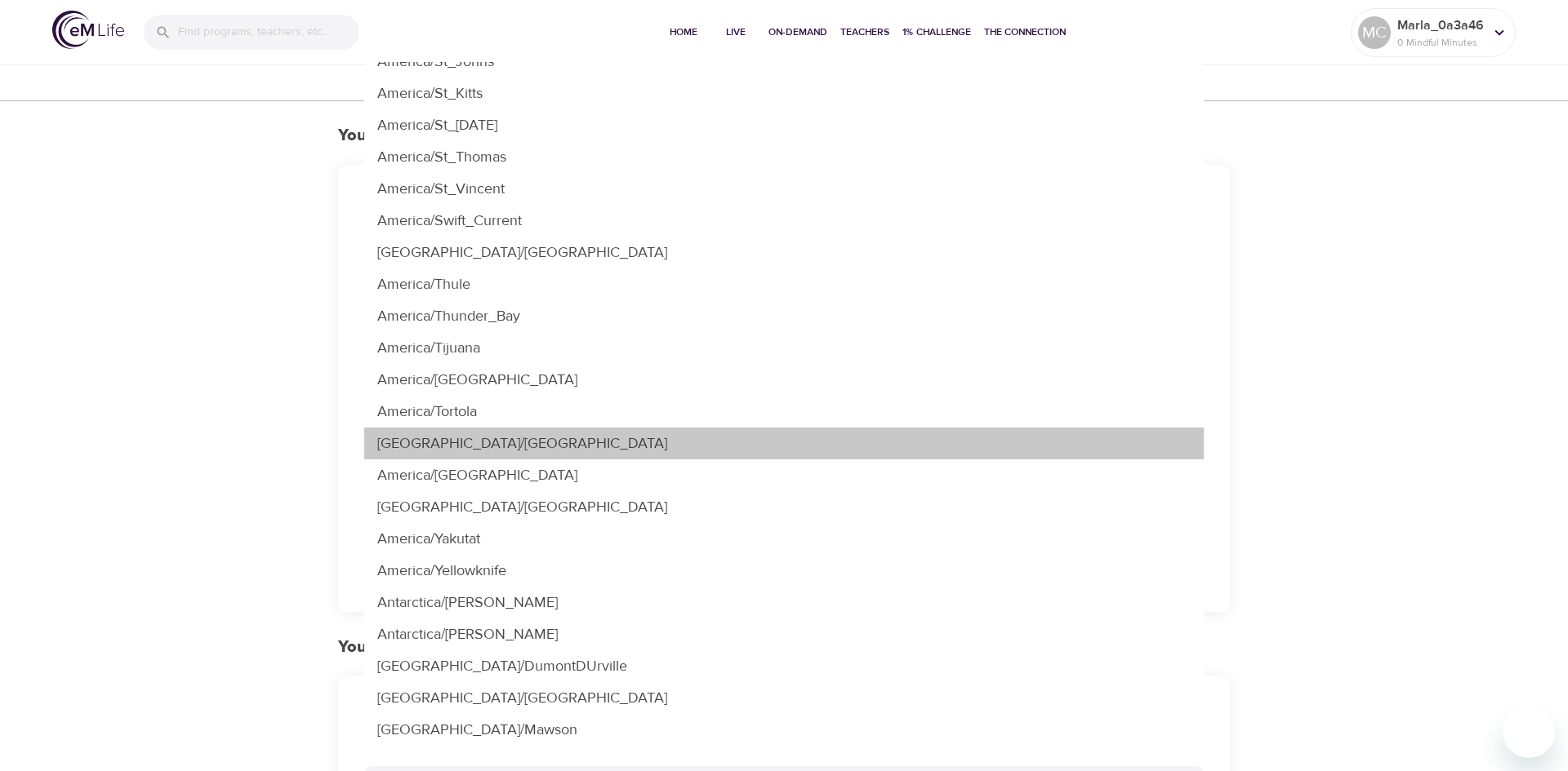
click at [457, 444] on li "America/Vancouver" at bounding box center [784, 443] width 840 height 32
type input "America/Vancouver"
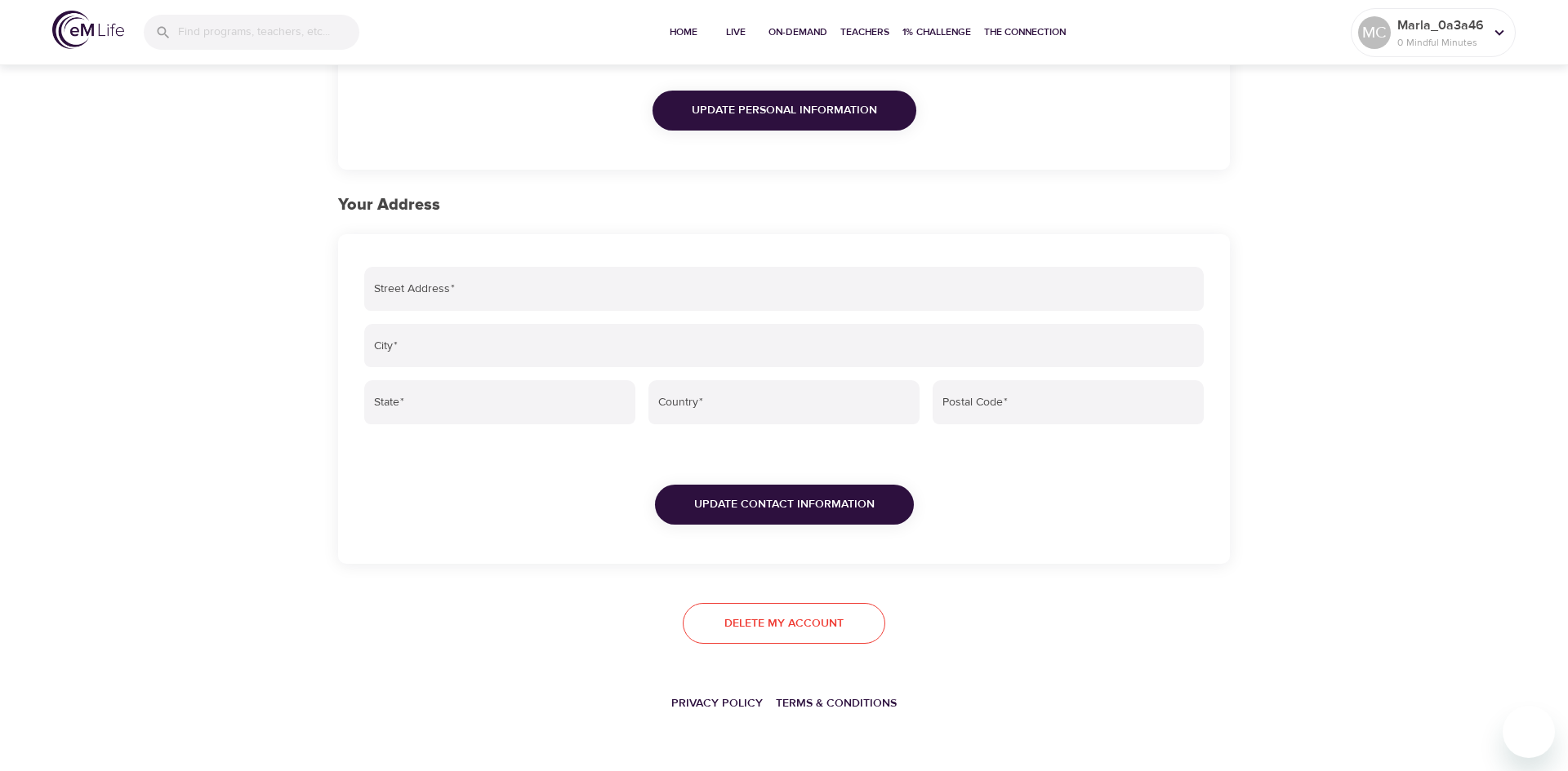
scroll to position [444, 0]
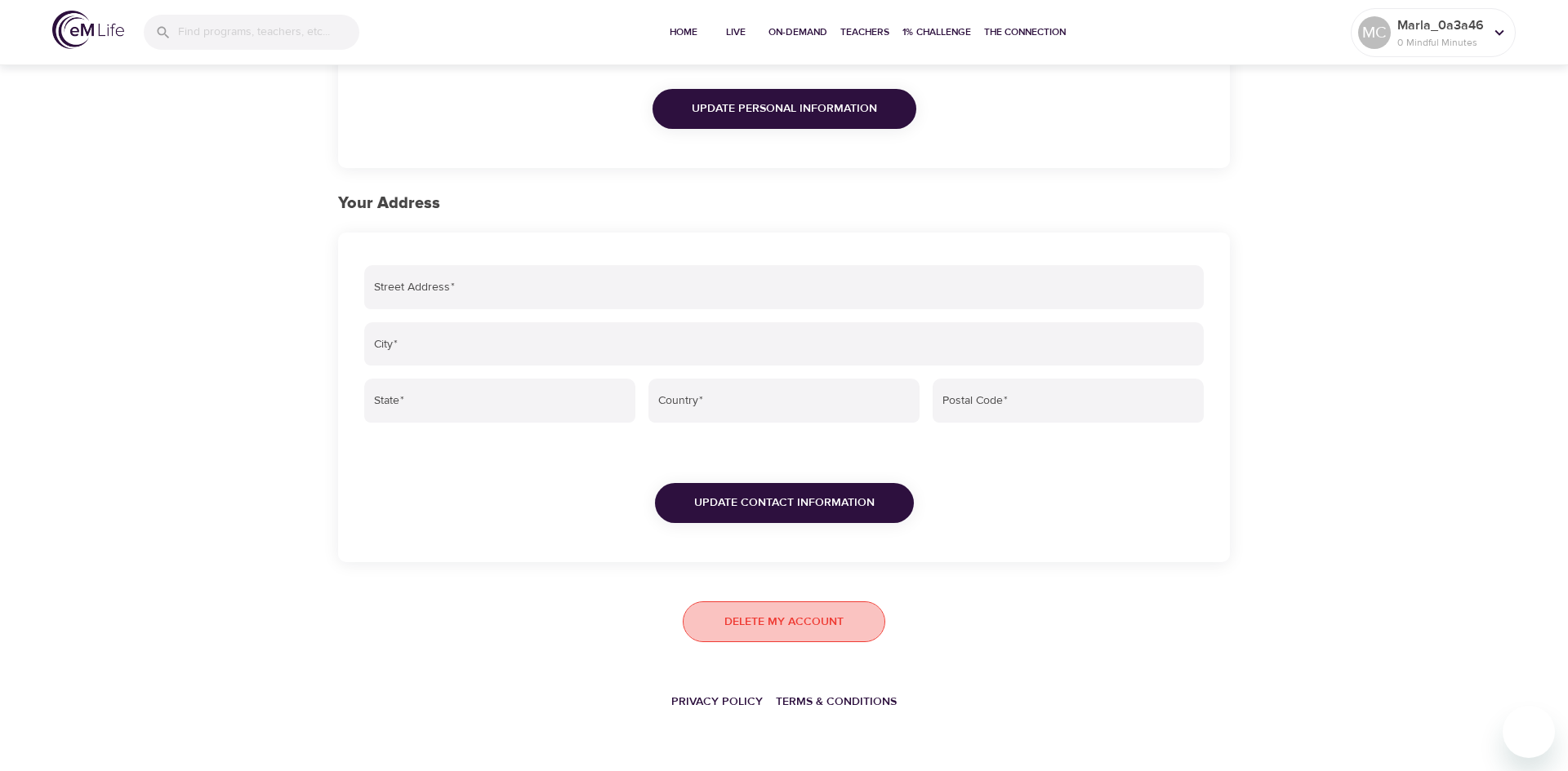
click at [807, 628] on span "Delete my account" at bounding box center [784, 623] width 119 height 21
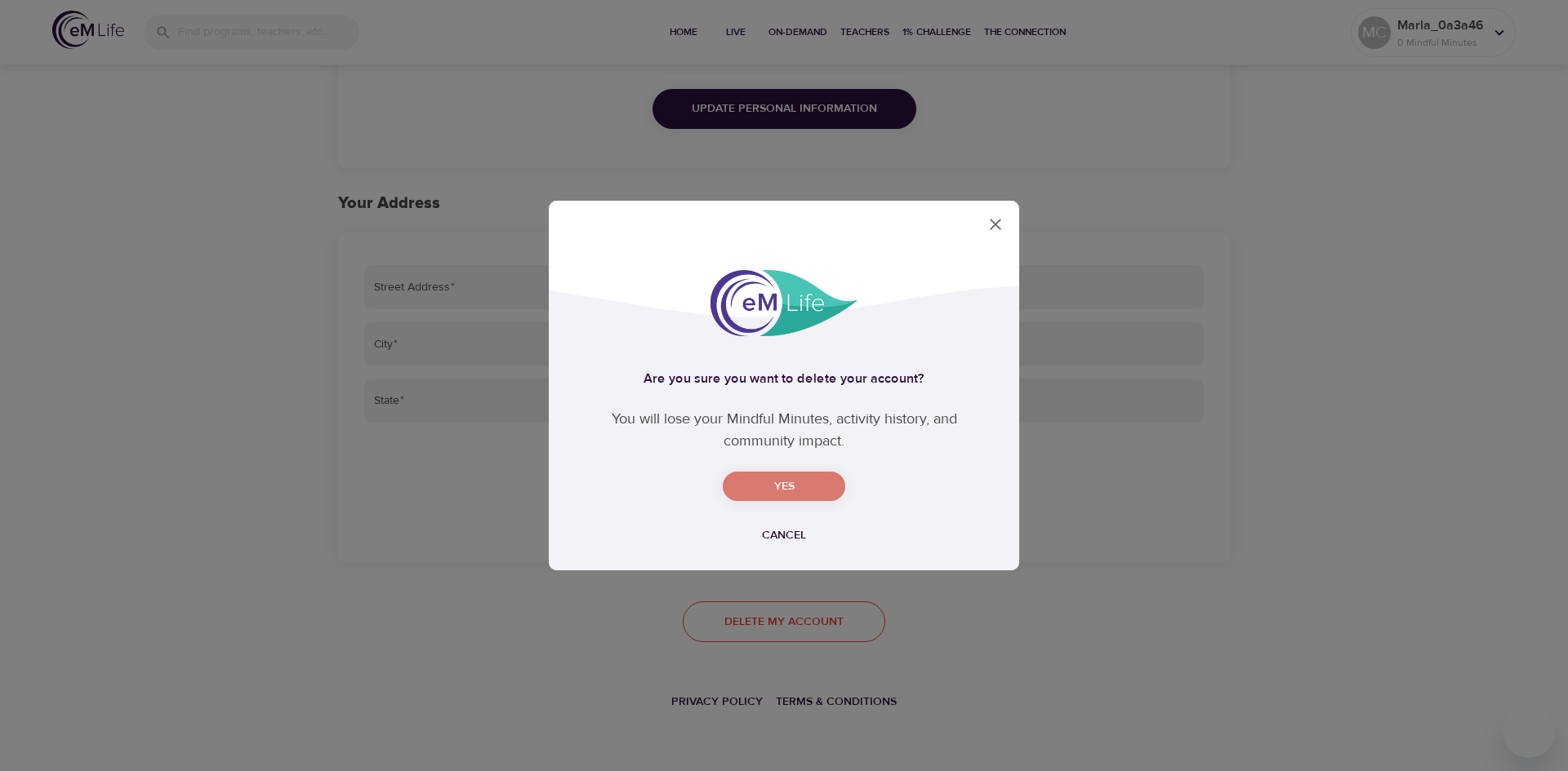
click at [790, 480] on span "Yes" at bounding box center [784, 487] width 96 height 21
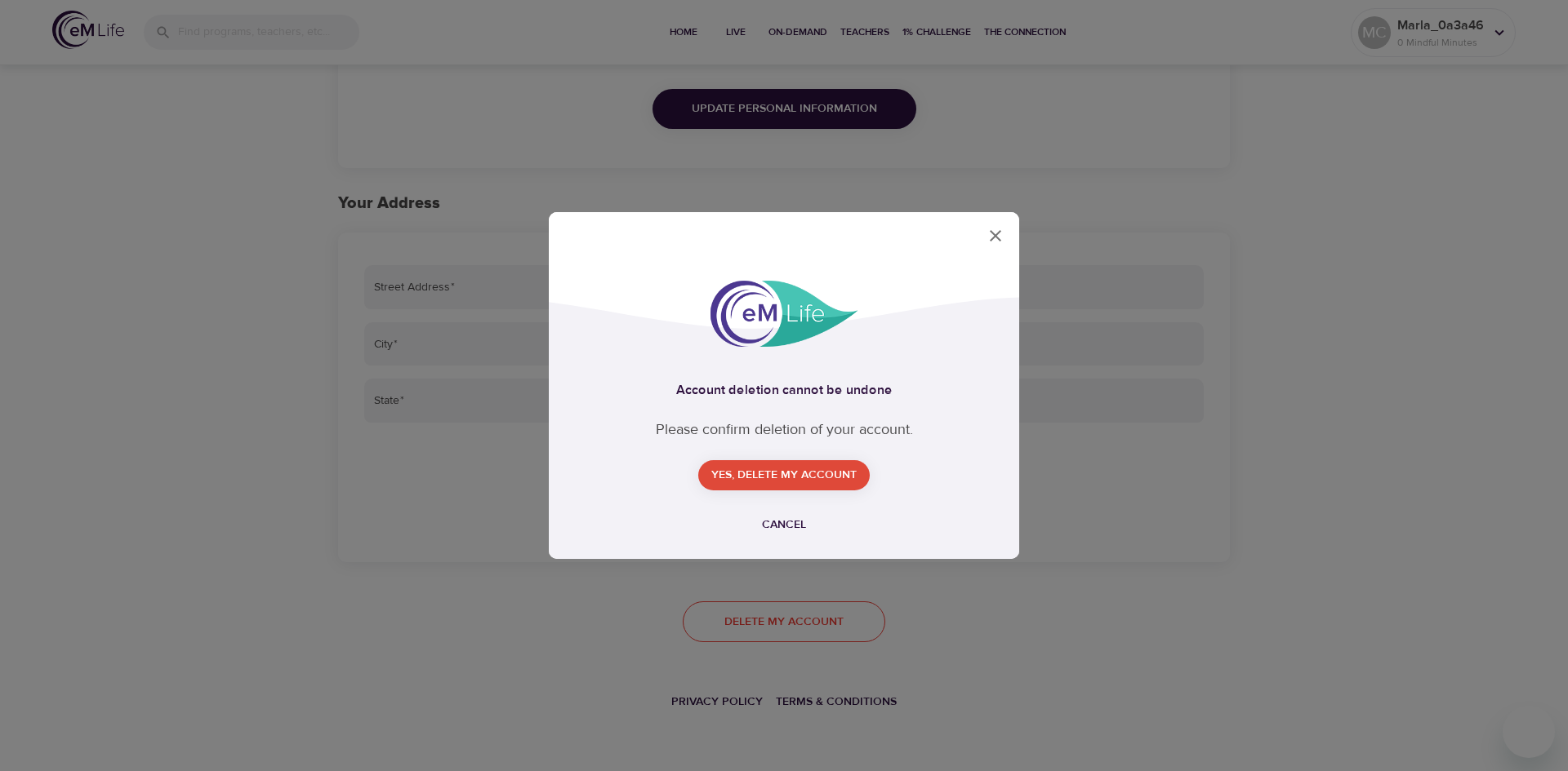
click at [790, 480] on span "Yes, delete my account" at bounding box center [784, 475] width 146 height 21
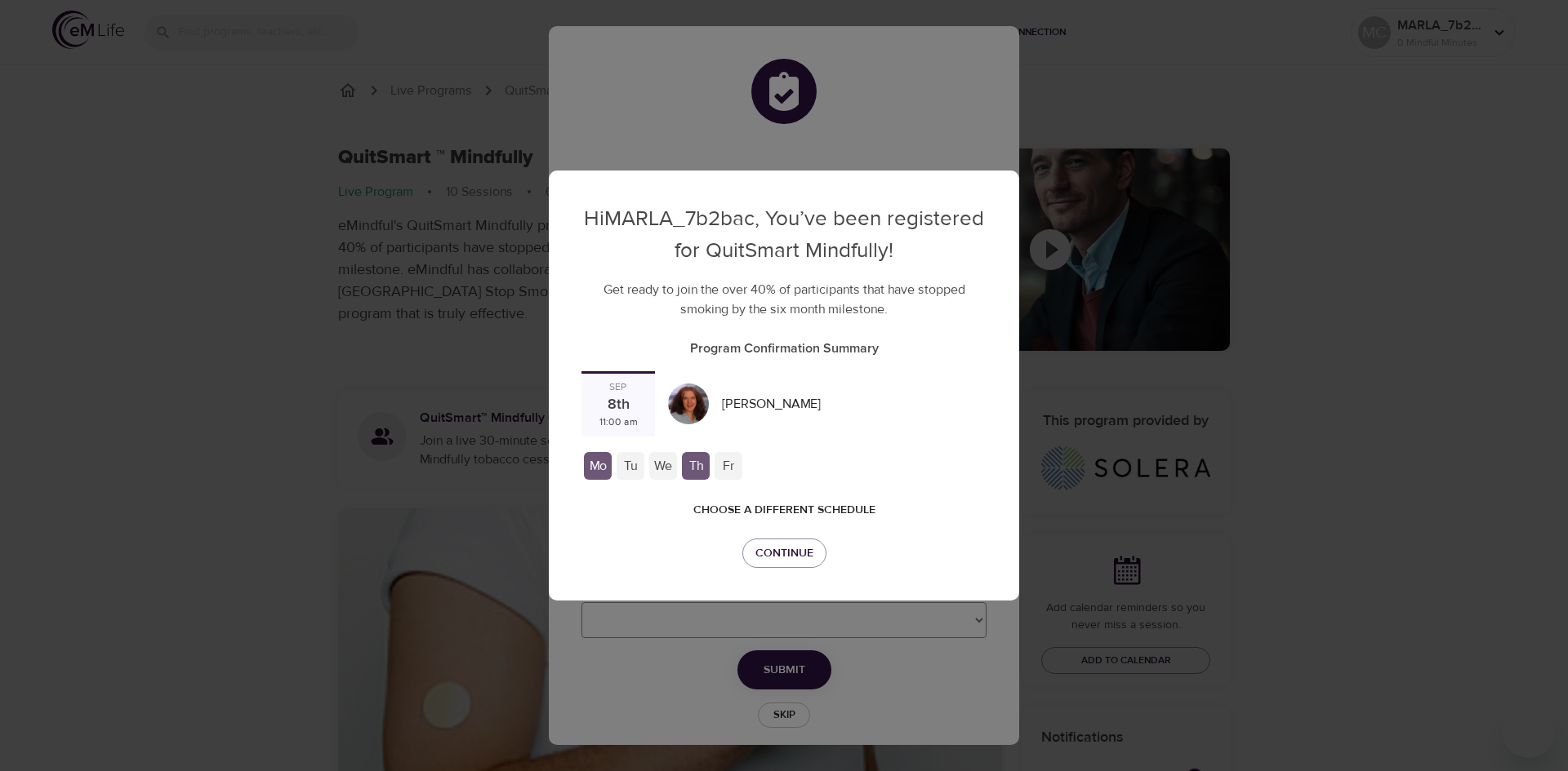
checkbox input "true"
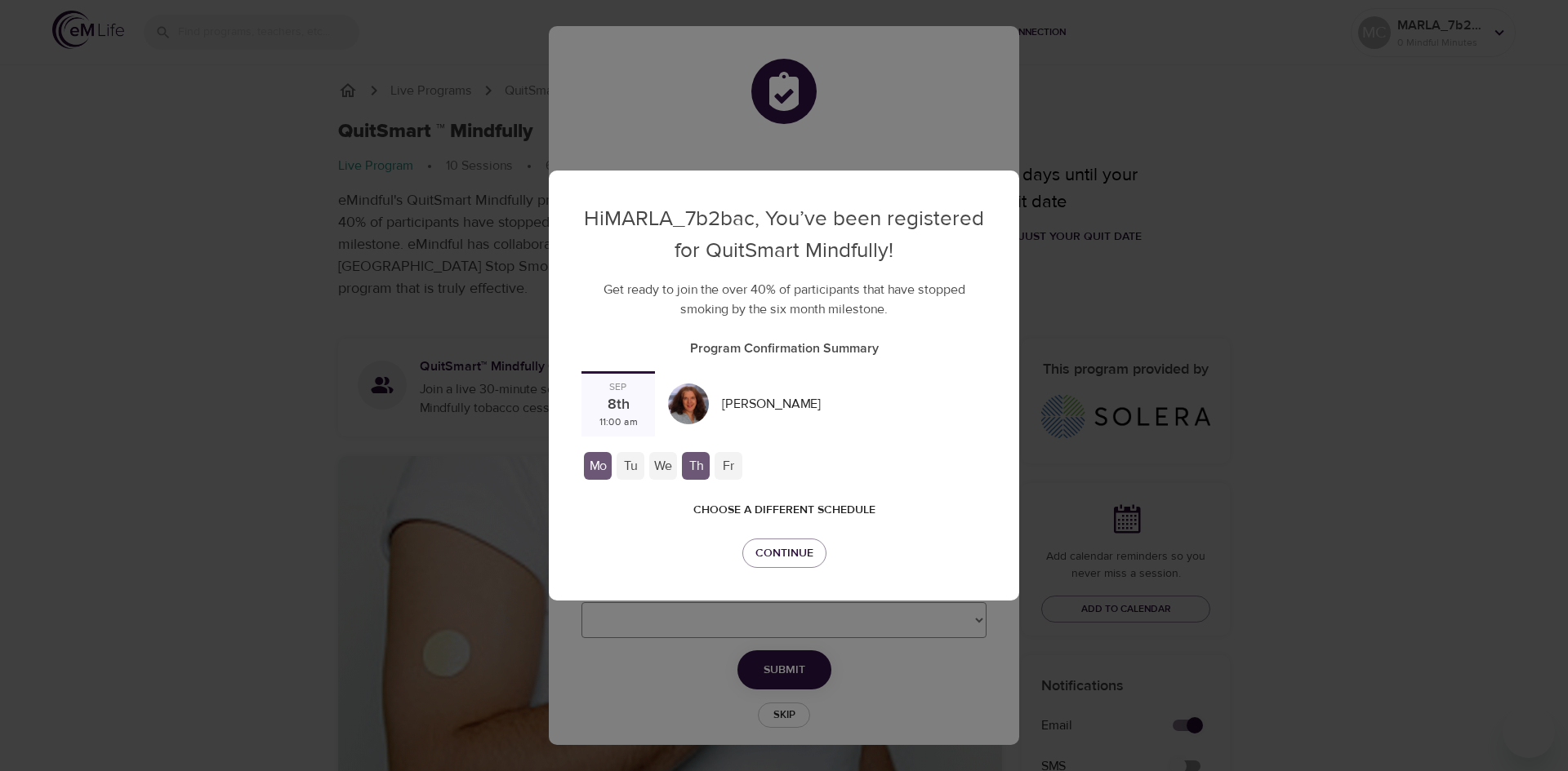
drag, startPoint x: 780, startPoint y: 553, endPoint x: 723, endPoint y: 534, distance: 60.1
click at [723, 534] on div "Hi MARLA_7b2bac , You’ve been registered for QuitSmart Mindfully! Get ready to …" at bounding box center [784, 386] width 470 height 430
click at [769, 503] on span "Choose a different schedule" at bounding box center [784, 511] width 182 height 21
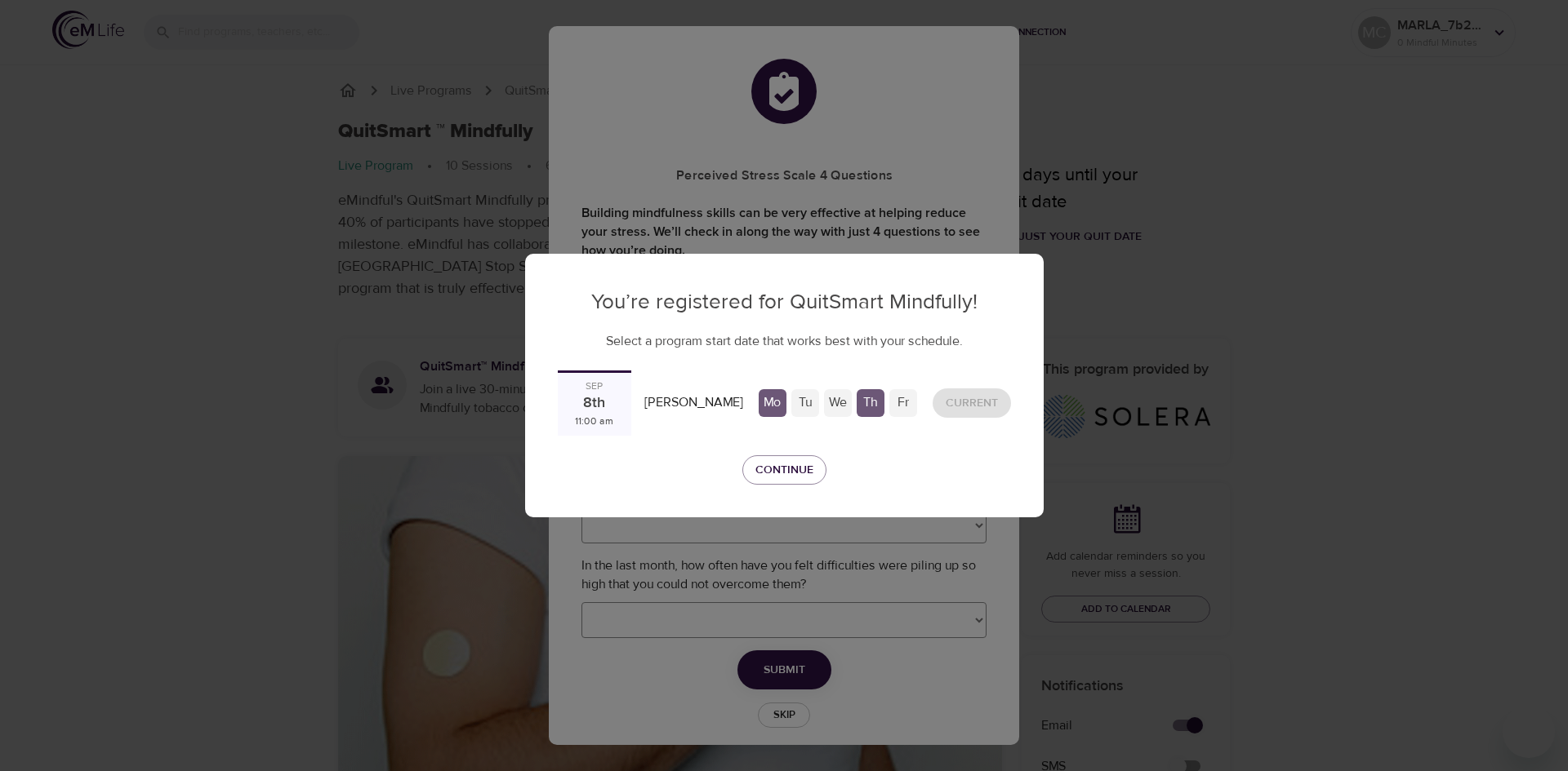
click at [799, 399] on div "Tu" at bounding box center [805, 403] width 28 height 28
click at [789, 468] on span "Continue" at bounding box center [784, 471] width 58 height 21
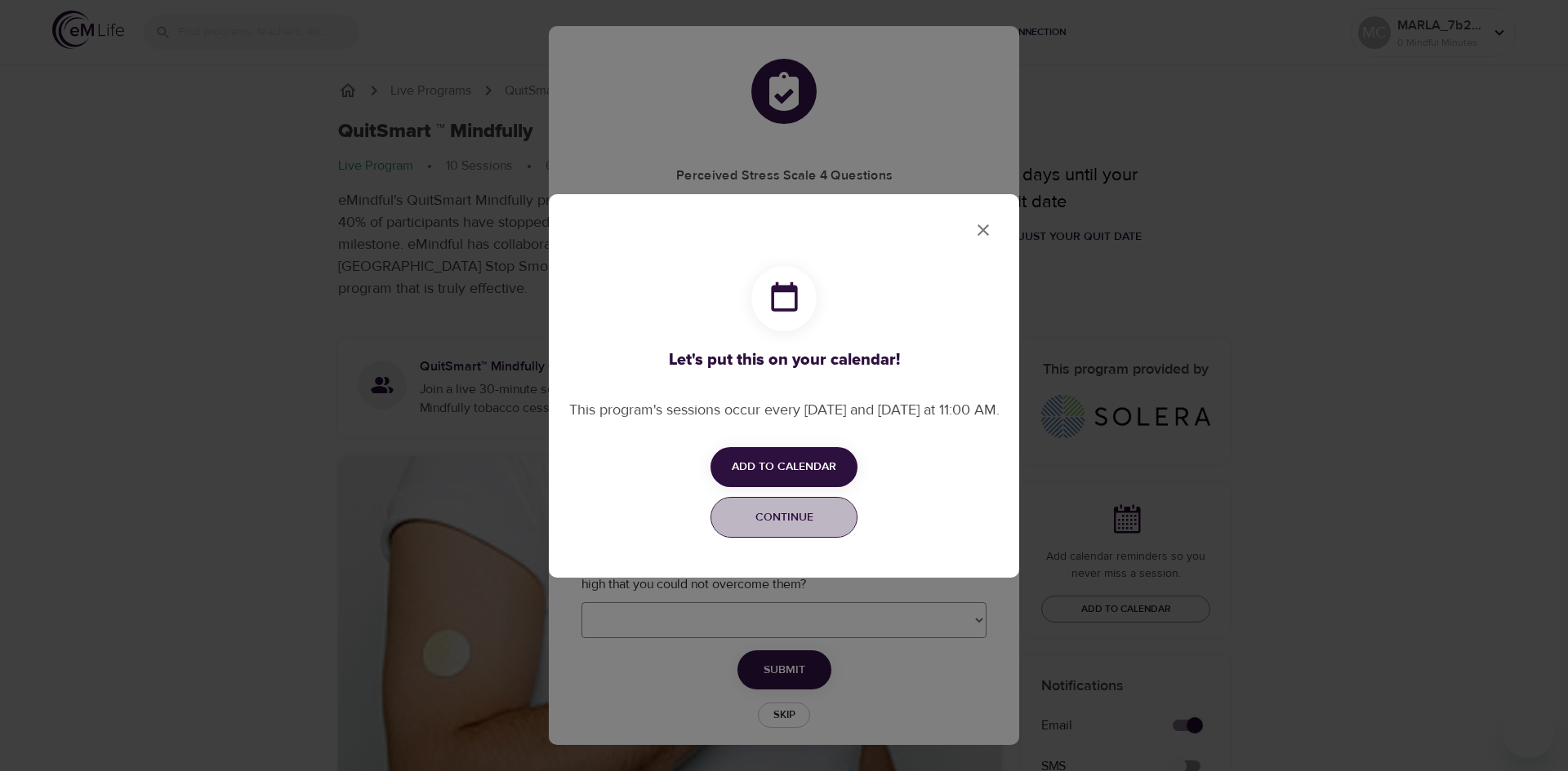
click at [796, 528] on span "Continue" at bounding box center [784, 518] width 126 height 21
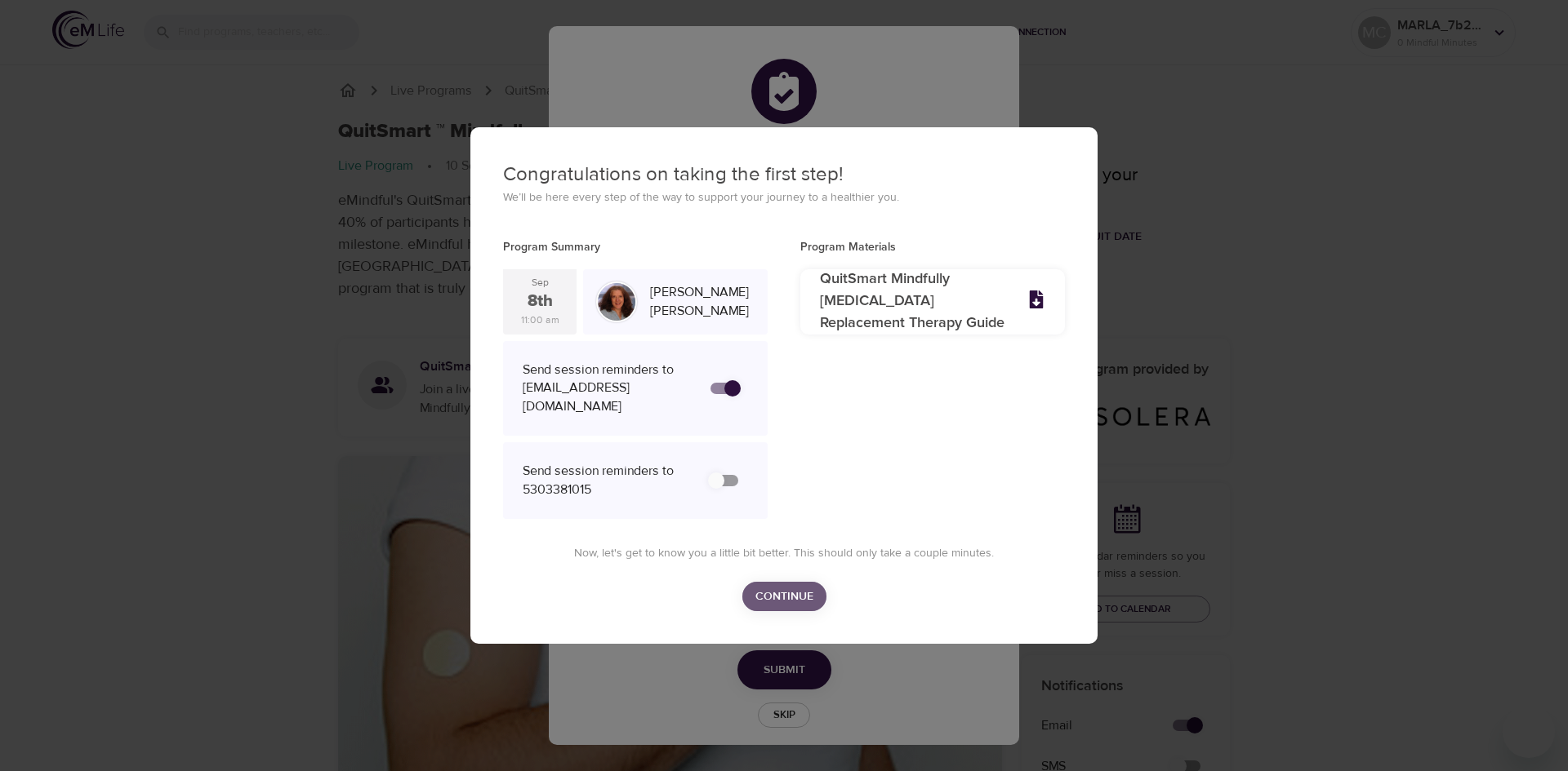
click at [792, 587] on span "Continue" at bounding box center [784, 598] width 58 height 21
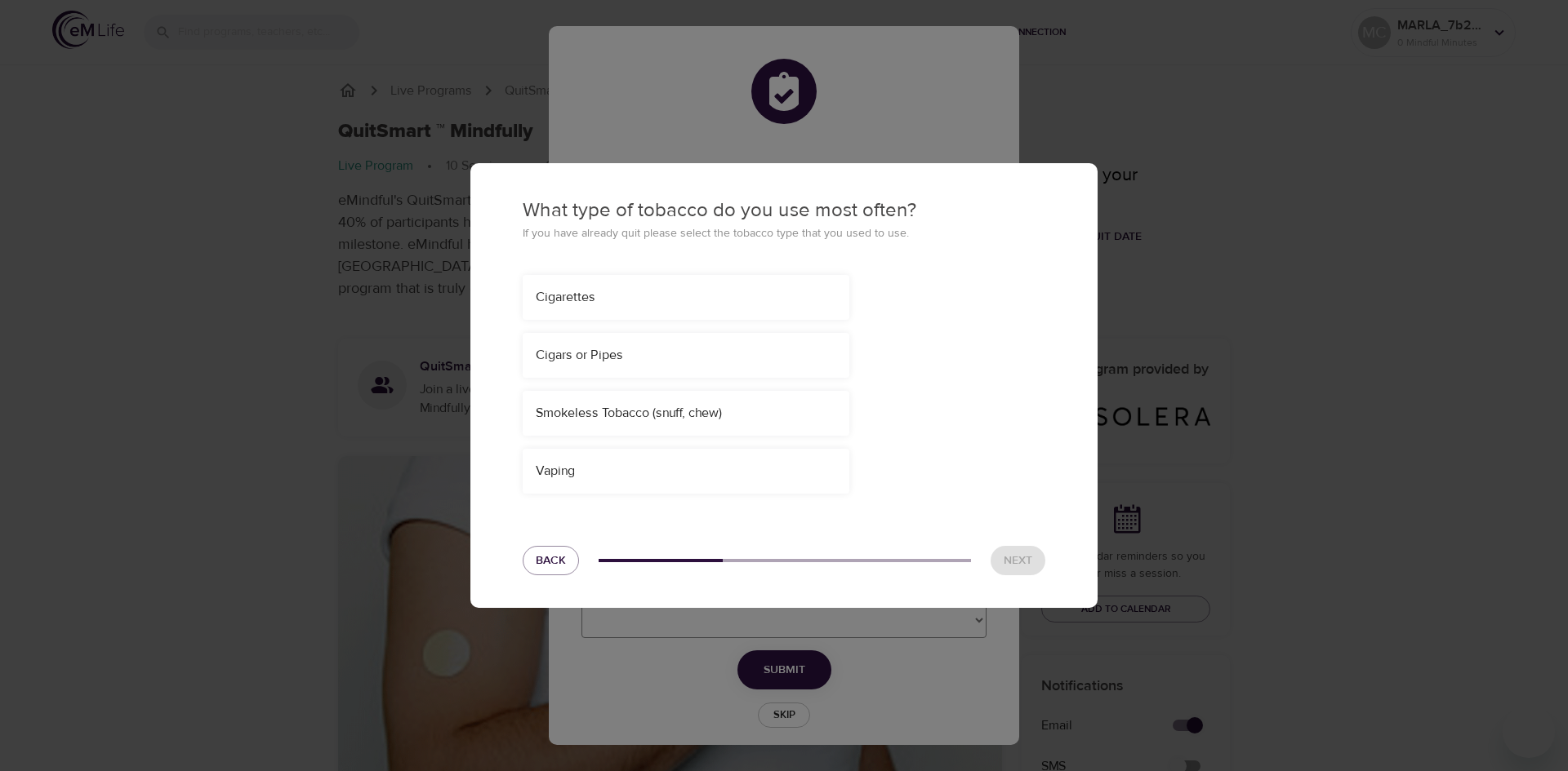
click at [675, 309] on div "Cigarettes" at bounding box center [686, 297] width 326 height 45
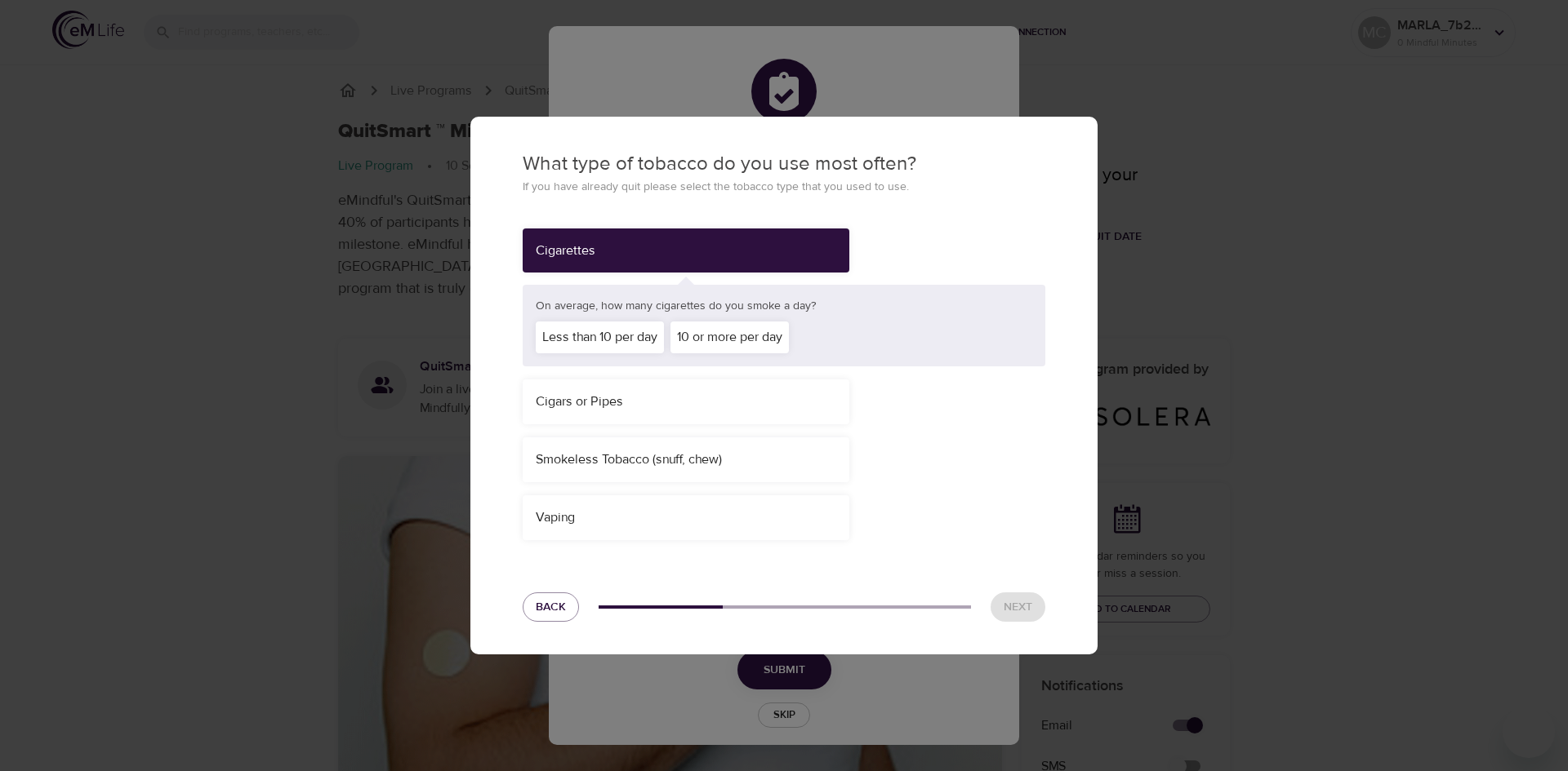
click at [618, 342] on div "Less than 10 per day" at bounding box center [600, 337] width 128 height 32
click at [1020, 605] on span "Next" at bounding box center [1018, 608] width 29 height 21
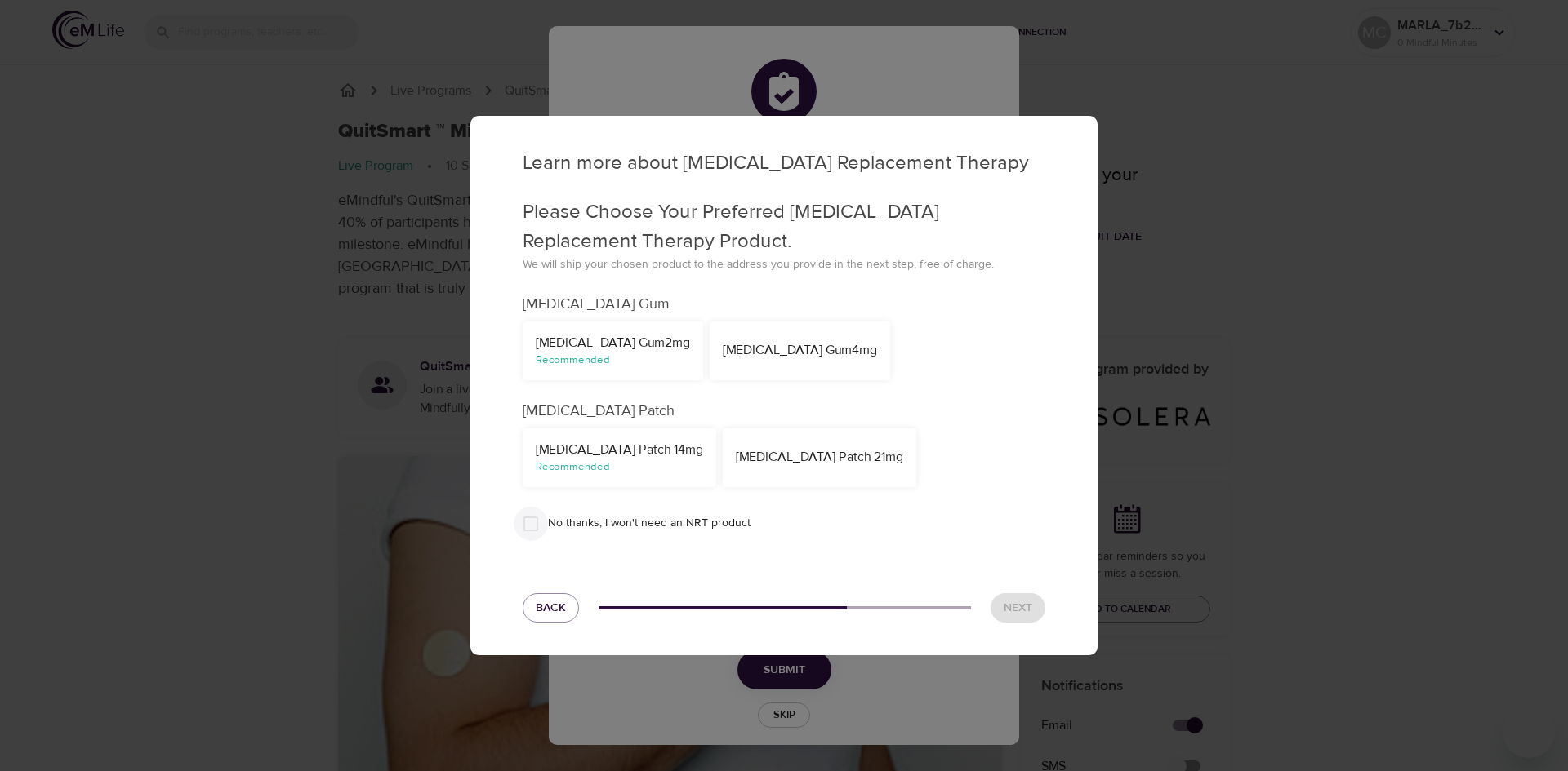
click at [533, 522] on input "No thanks, I won't need an NRT product" at bounding box center [531, 524] width 35 height 35
checkbox input "true"
click at [1031, 604] on span "Next" at bounding box center [1018, 609] width 29 height 21
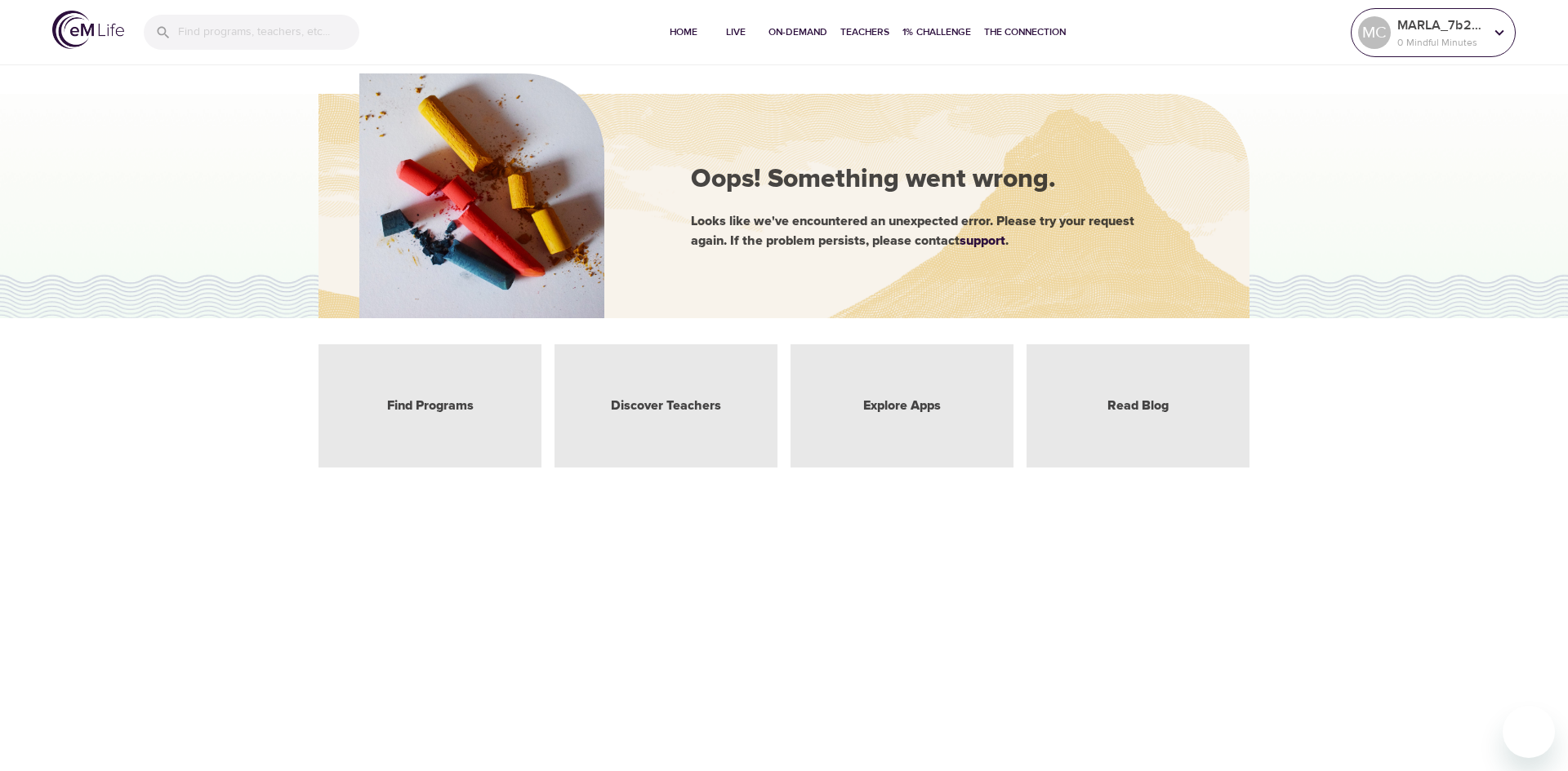
click at [1405, 31] on p "MARLA_7b2bac" at bounding box center [1440, 25] width 87 height 20
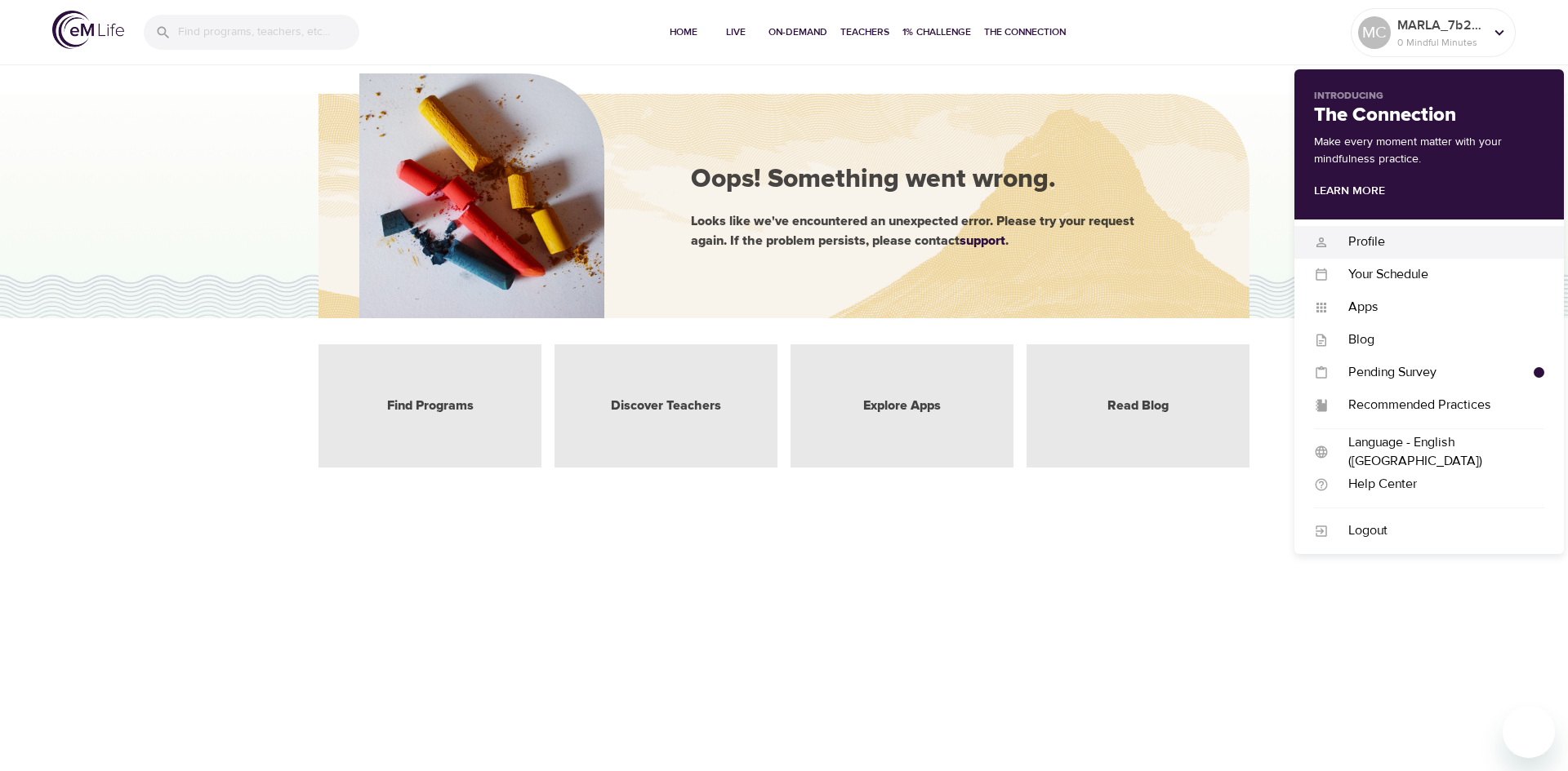
click at [1381, 241] on div "Profile" at bounding box center [1436, 242] width 215 height 19
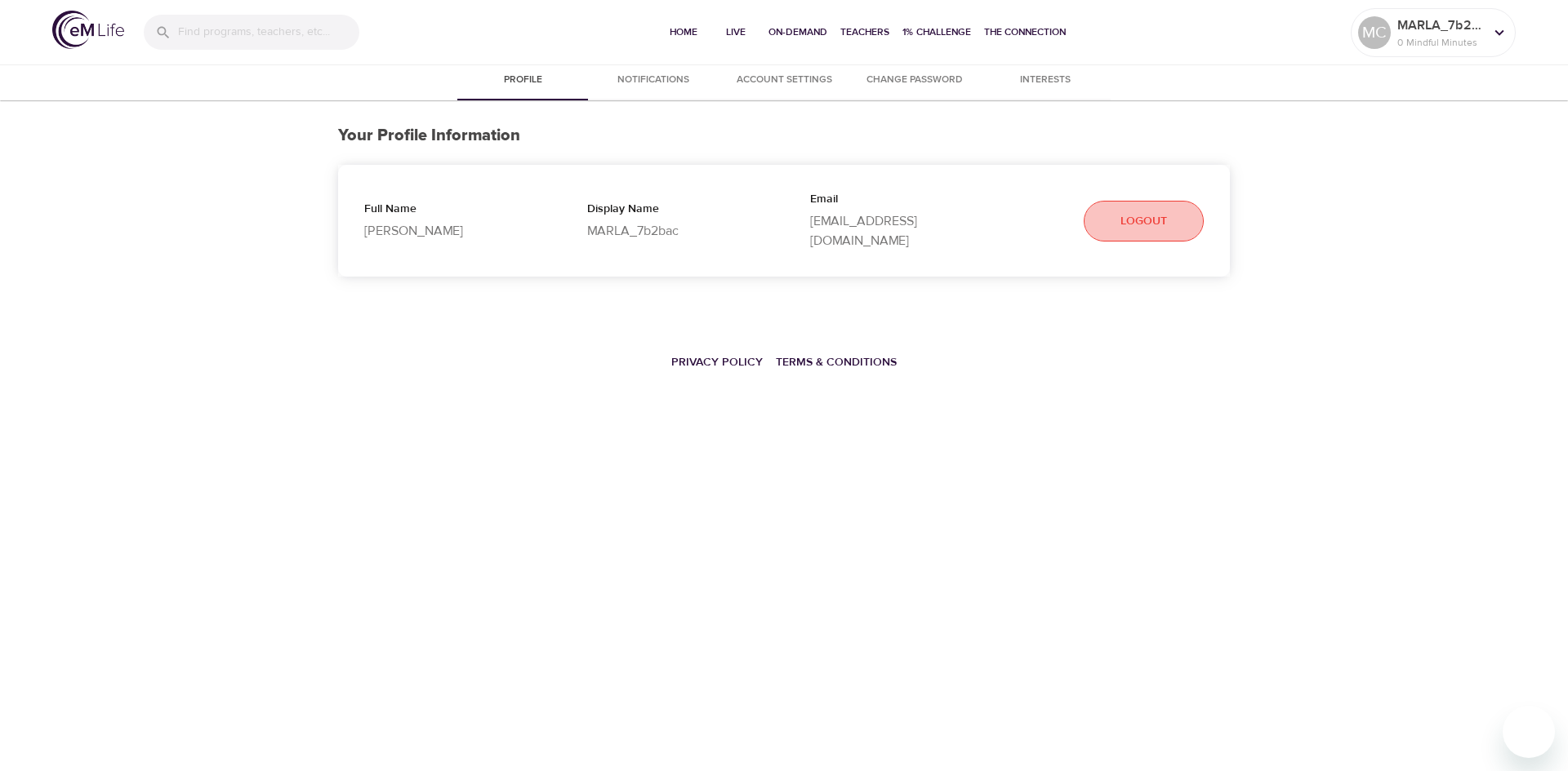
click at [1150, 214] on span "Logout" at bounding box center [1144, 222] width 47 height 21
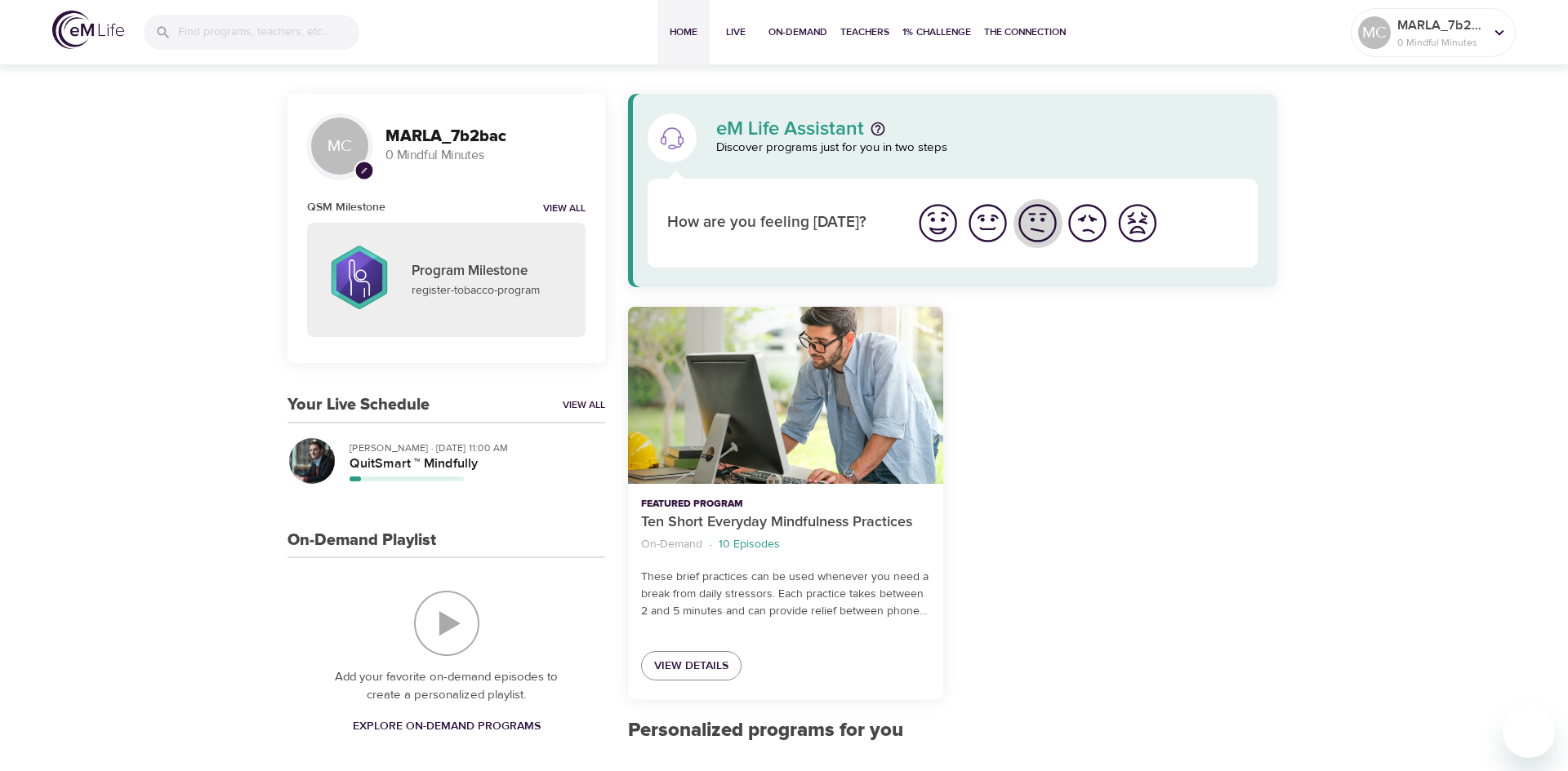
click at [1034, 222] on img "I'm feeling ok" at bounding box center [1038, 224] width 45 height 45
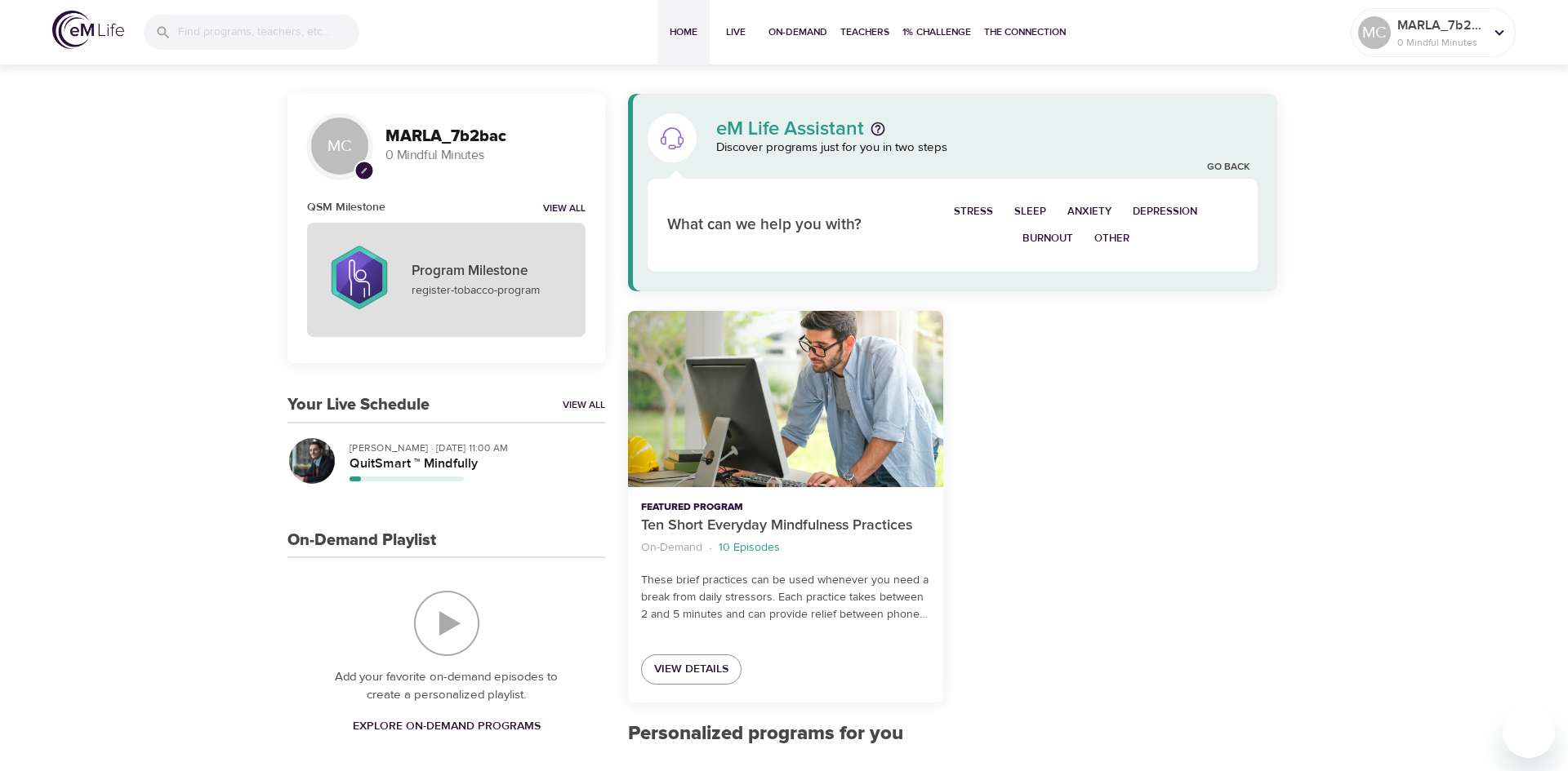
click at [482, 271] on p "Program Milestone" at bounding box center [489, 271] width 154 height 21
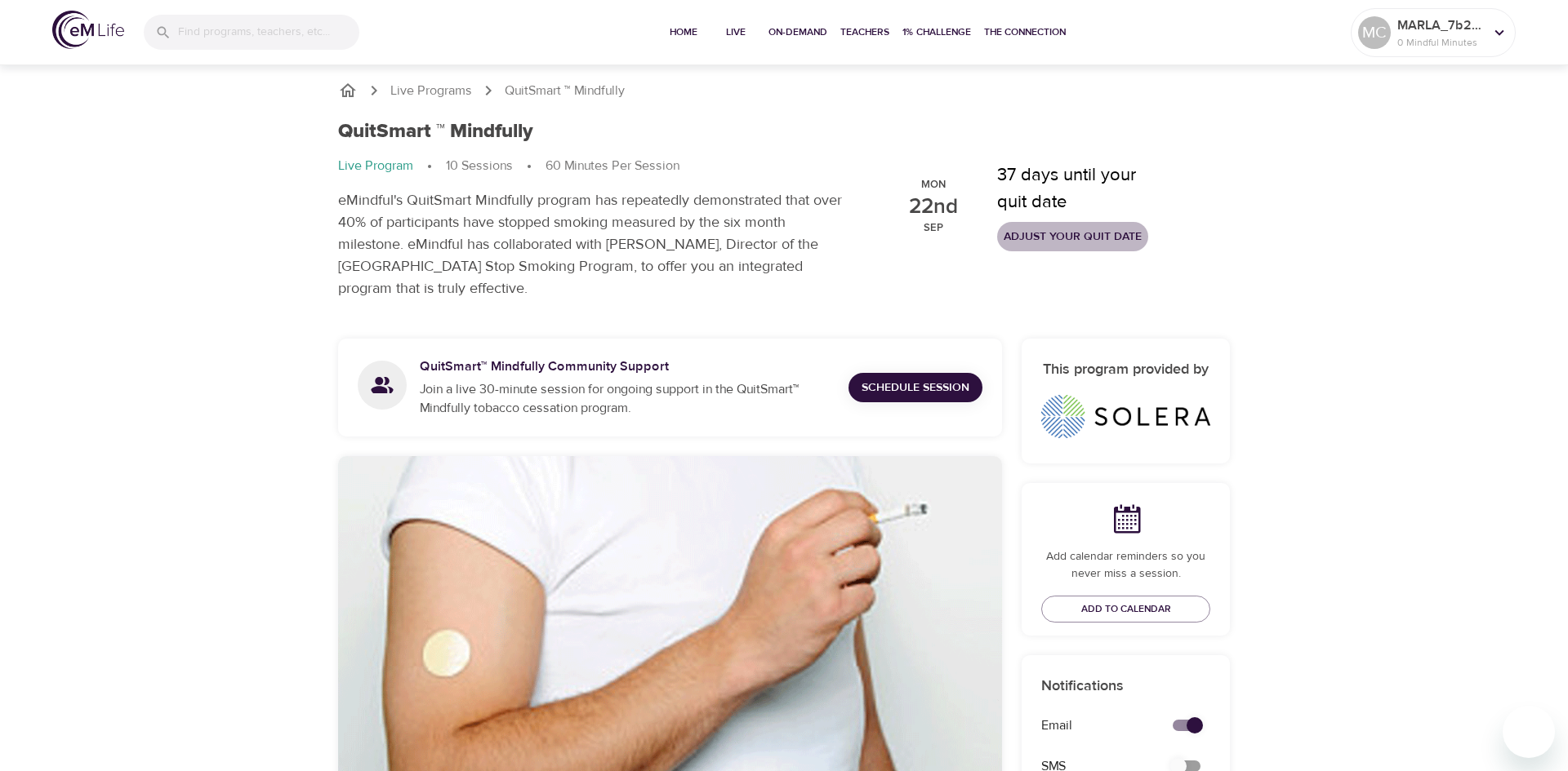
click at [1058, 240] on span "Adjust your quit date" at bounding box center [1073, 238] width 138 height 21
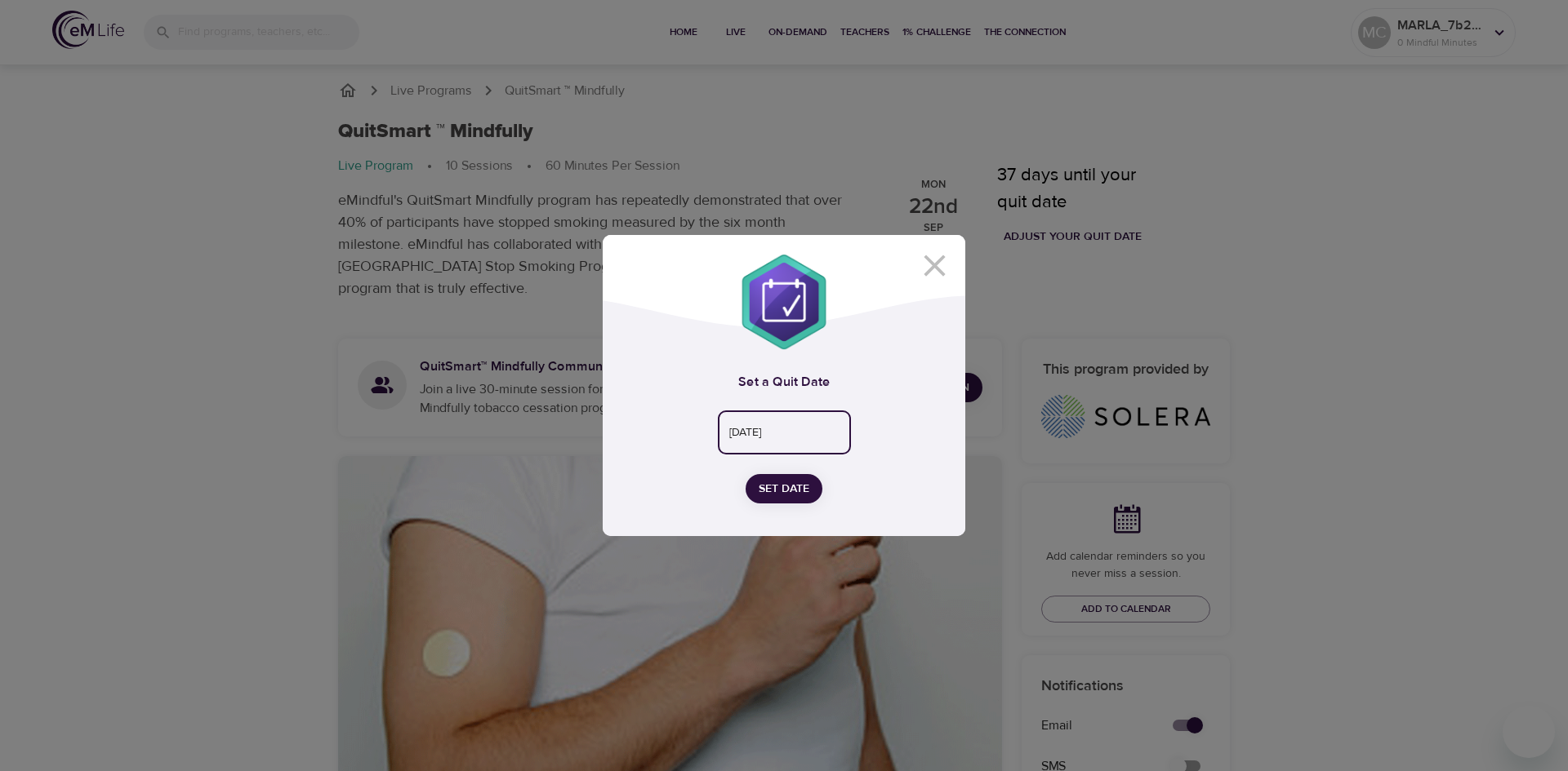
click at [783, 434] on input "[DATE]" at bounding box center [784, 432] width 133 height 44
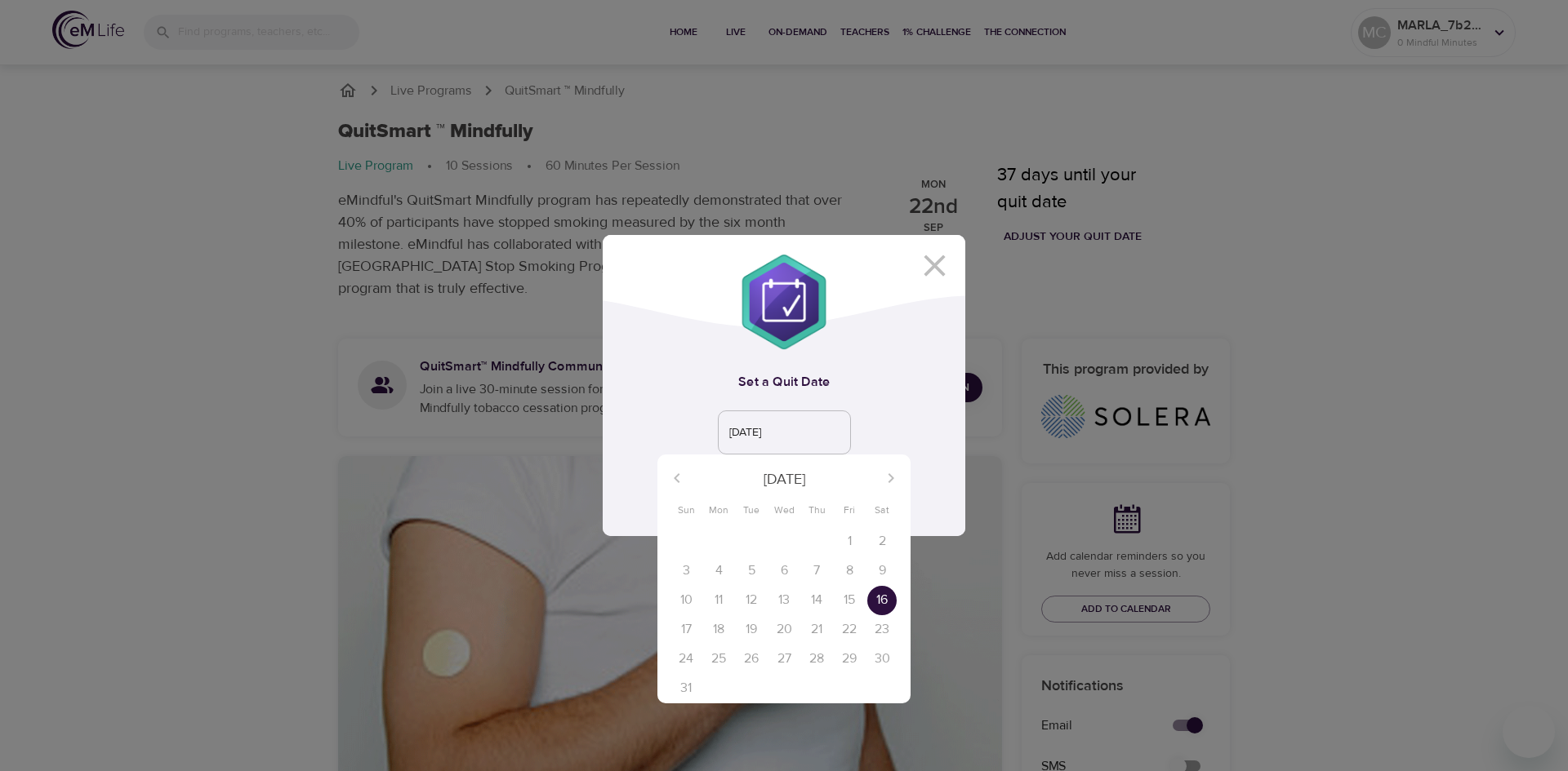
click at [882, 542] on div "2" at bounding box center [882, 542] width 33 height 29
click at [882, 541] on div "2" at bounding box center [882, 542] width 33 height 29
click at [658, 428] on div at bounding box center [784, 385] width 1568 height 771
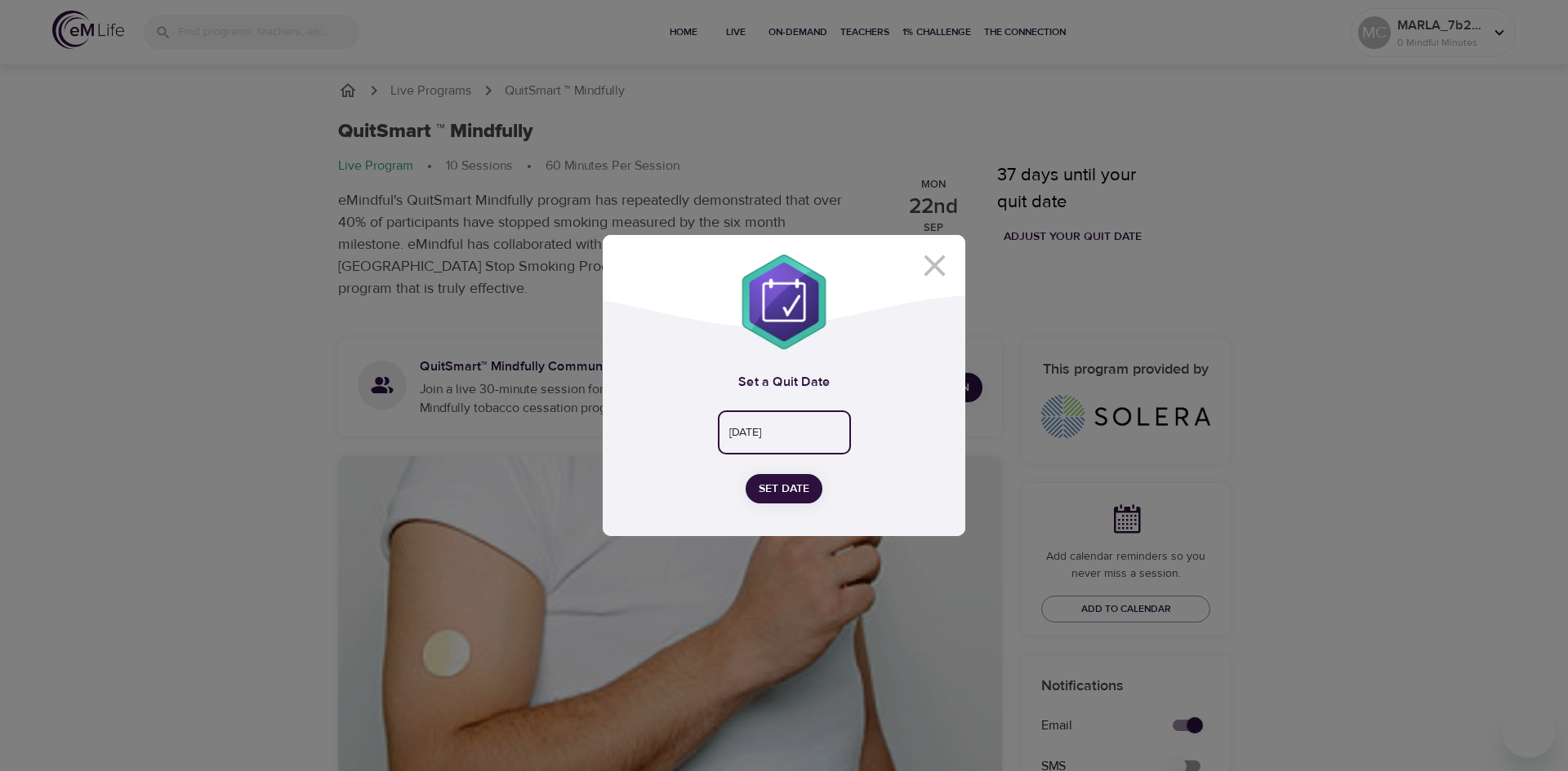
click at [798, 432] on input "[DATE]" at bounding box center [784, 432] width 133 height 44
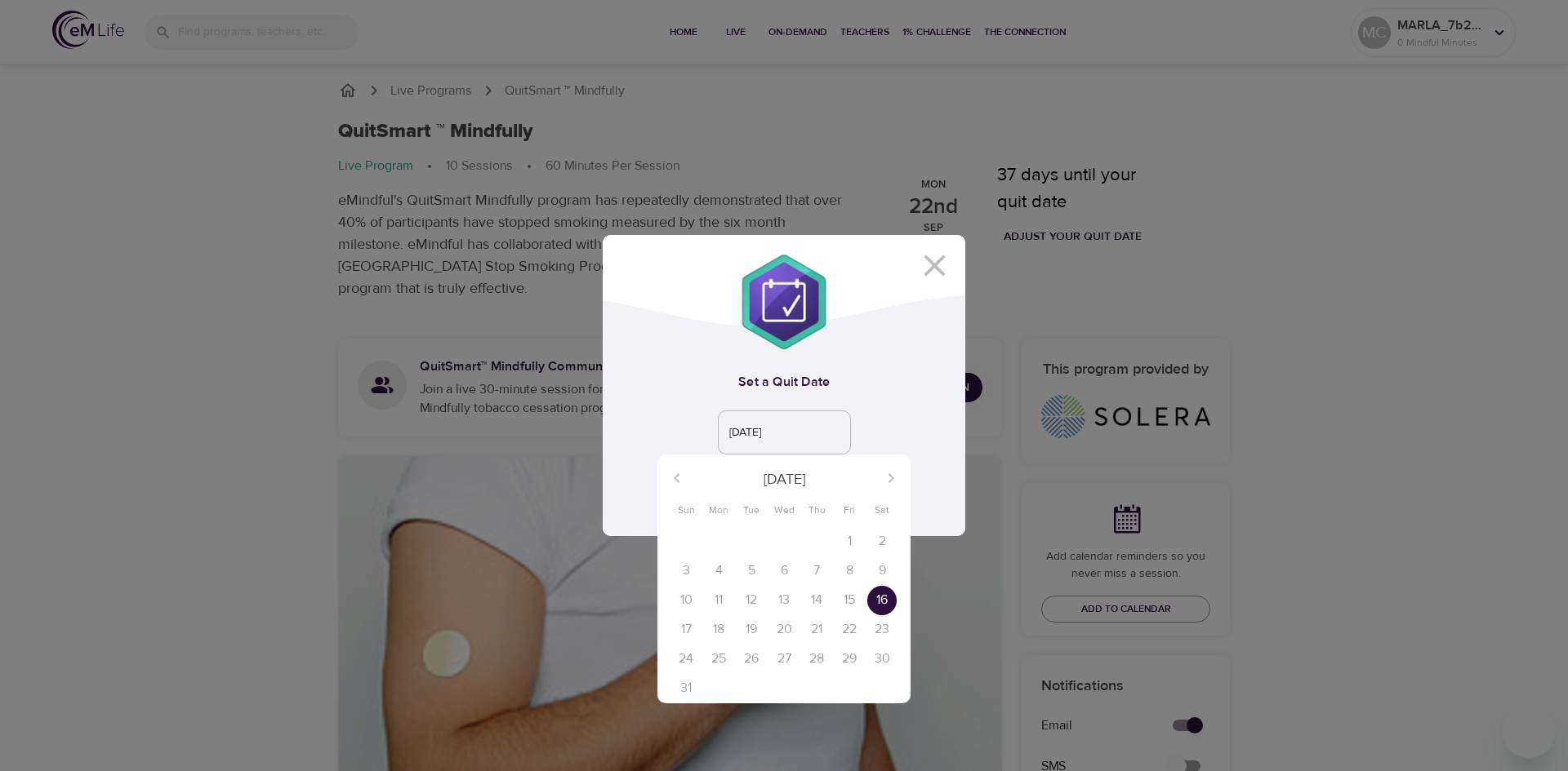
click at [882, 541] on div "2" at bounding box center [882, 542] width 33 height 29
click at [702, 417] on div at bounding box center [784, 385] width 1568 height 771
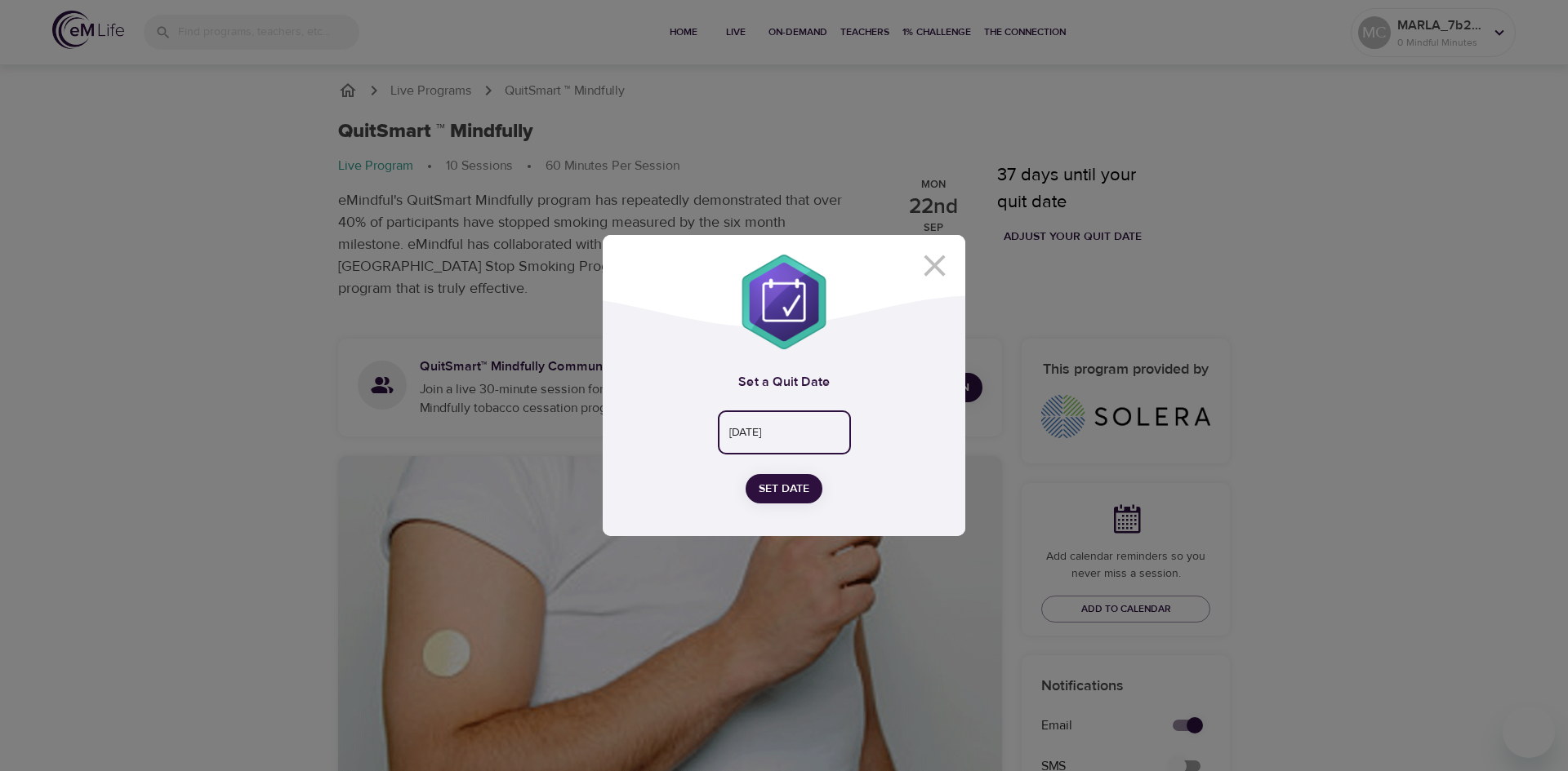
click at [778, 489] on span "Set Date" at bounding box center [784, 489] width 50 height 21
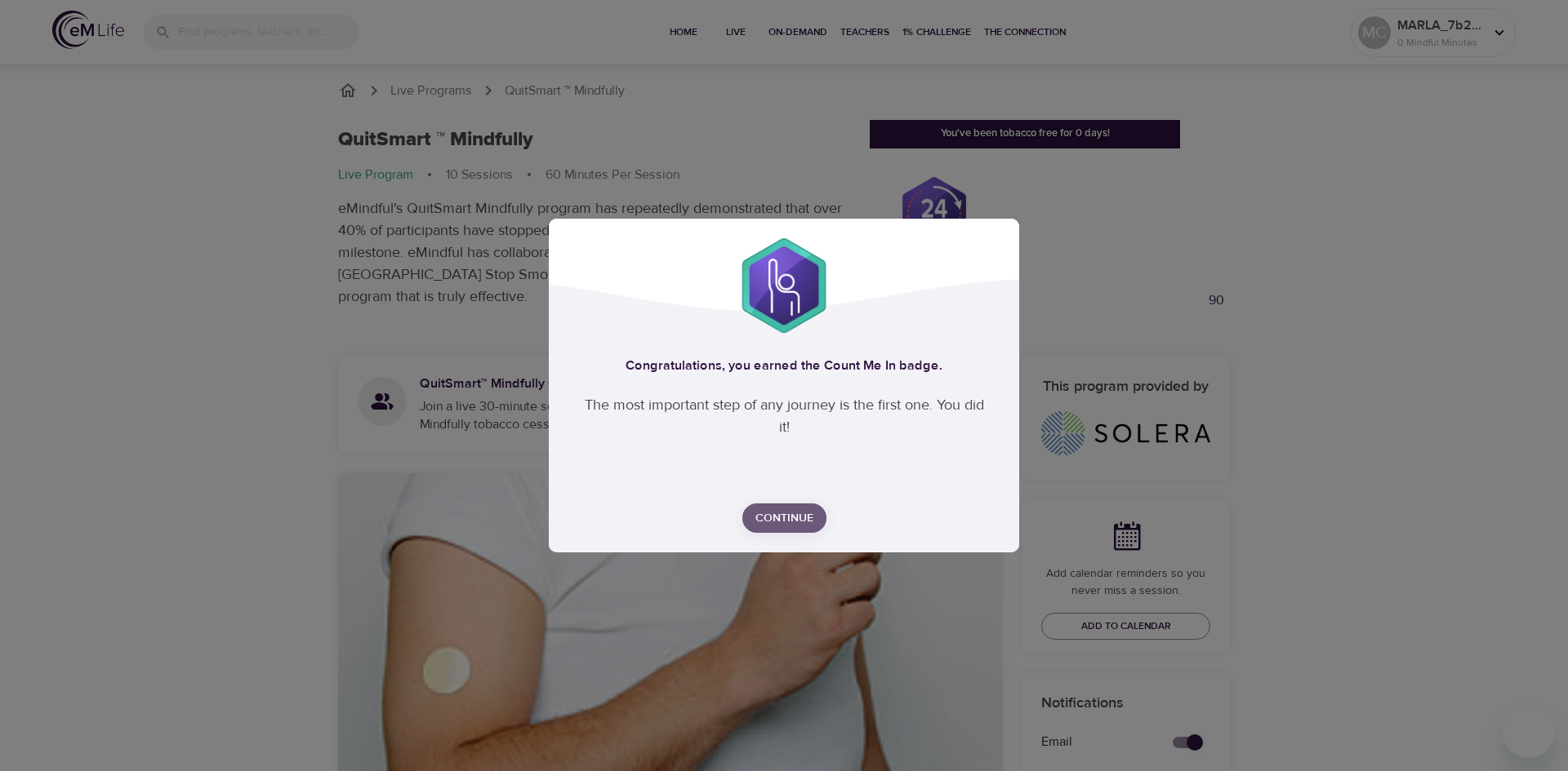
click at [804, 523] on span "Continue" at bounding box center [784, 519] width 58 height 21
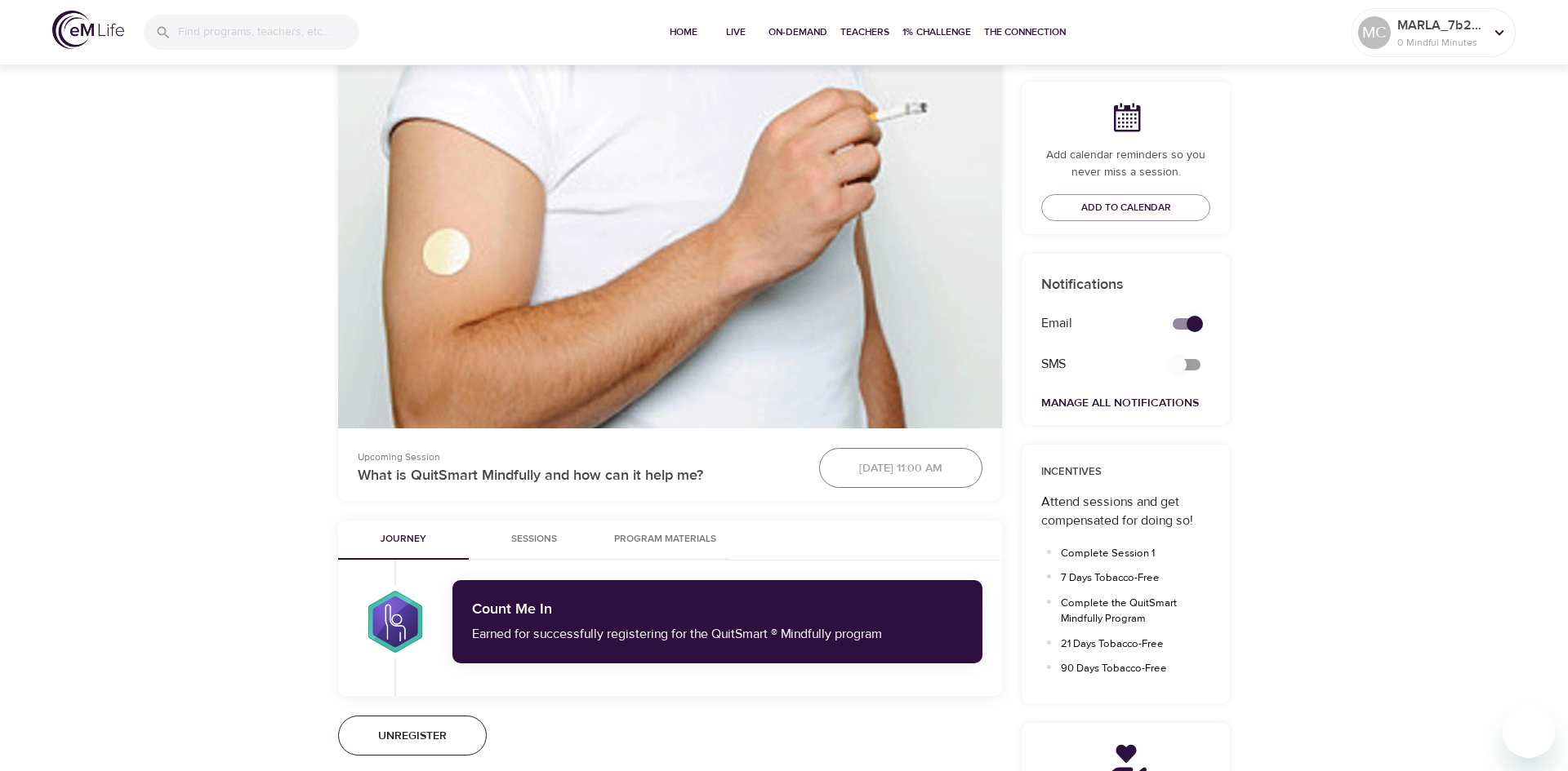
scroll to position [420, 0]
click at [1197, 362] on input "secondary checkbox" at bounding box center [1178, 364] width 93 height 31
checkbox input "true"
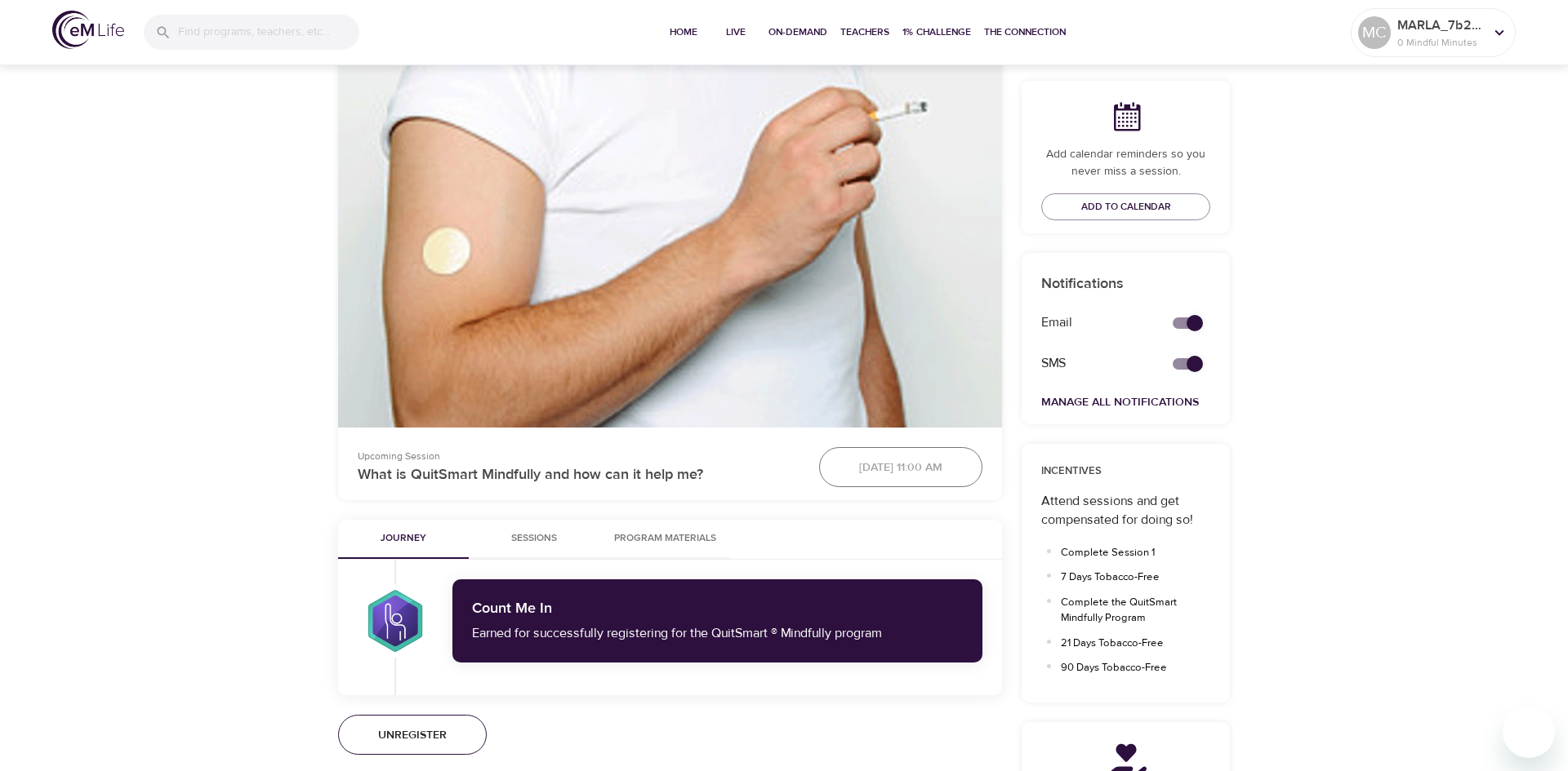
click at [1177, 323] on input "secondary checkbox" at bounding box center [1194, 323] width 93 height 31
checkbox input "false"
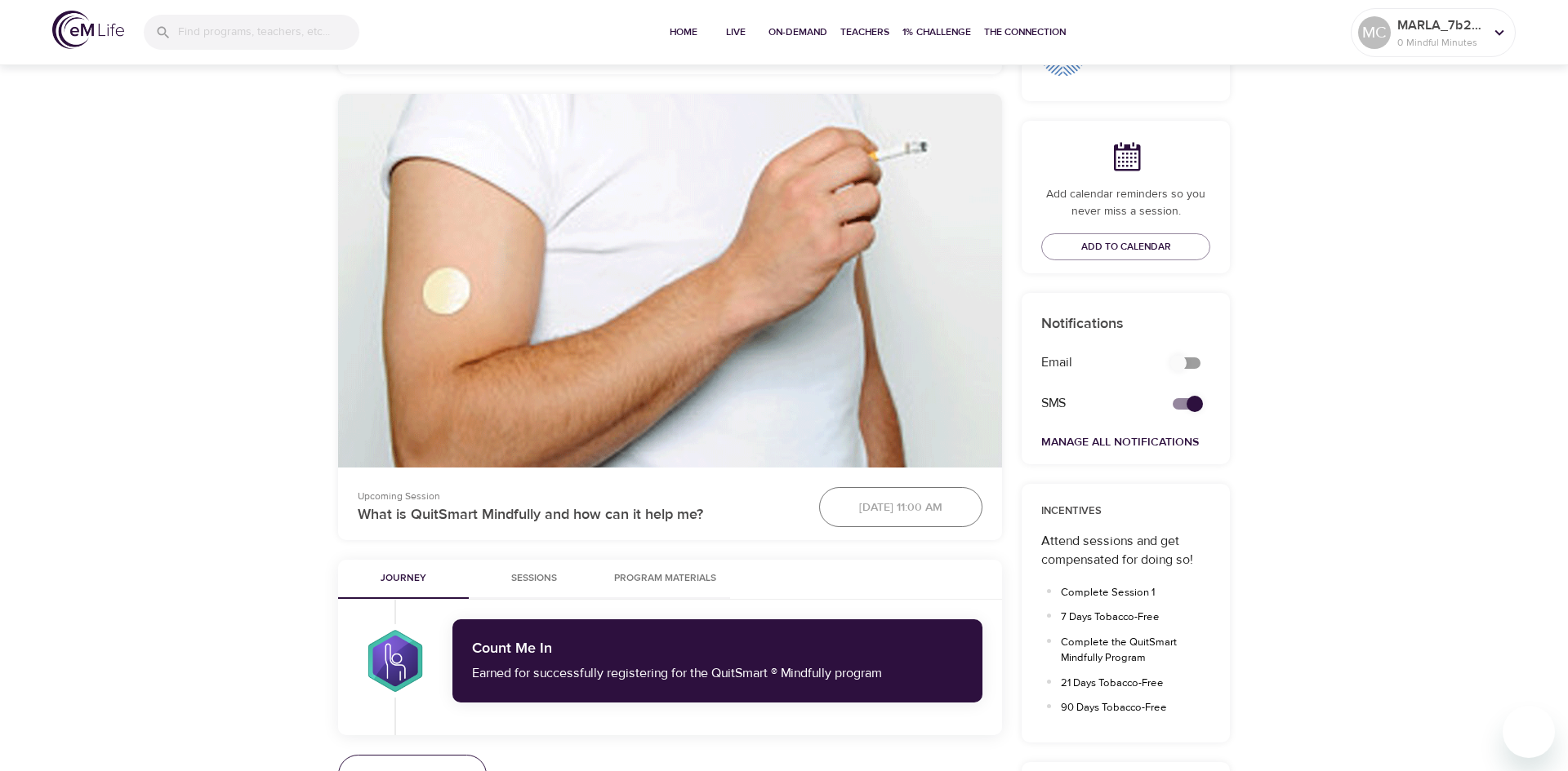
scroll to position [0, 0]
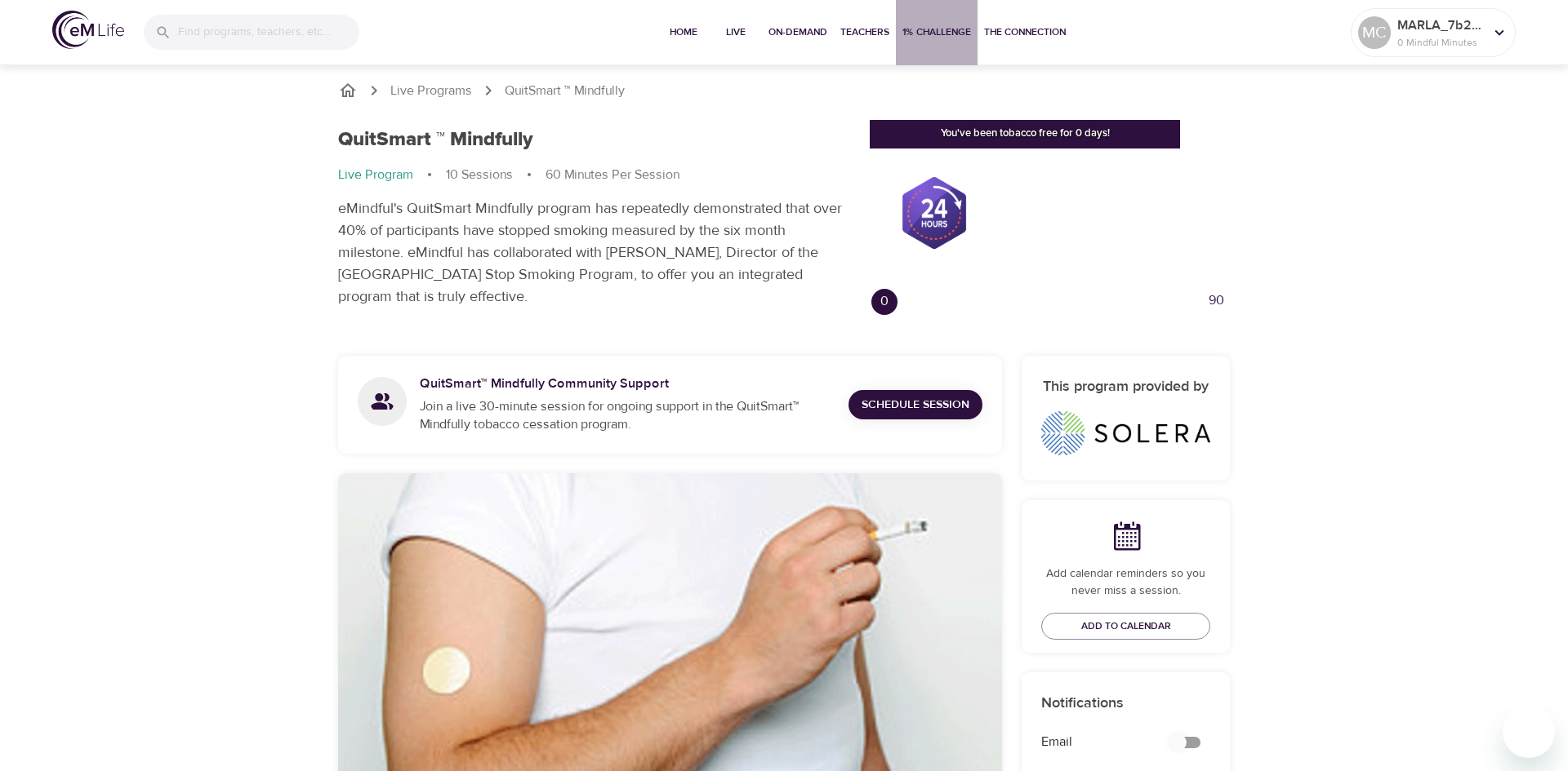
click at [919, 28] on span "1% Challenge" at bounding box center [936, 32] width 69 height 17
